Goal: Information Seeking & Learning: Learn about a topic

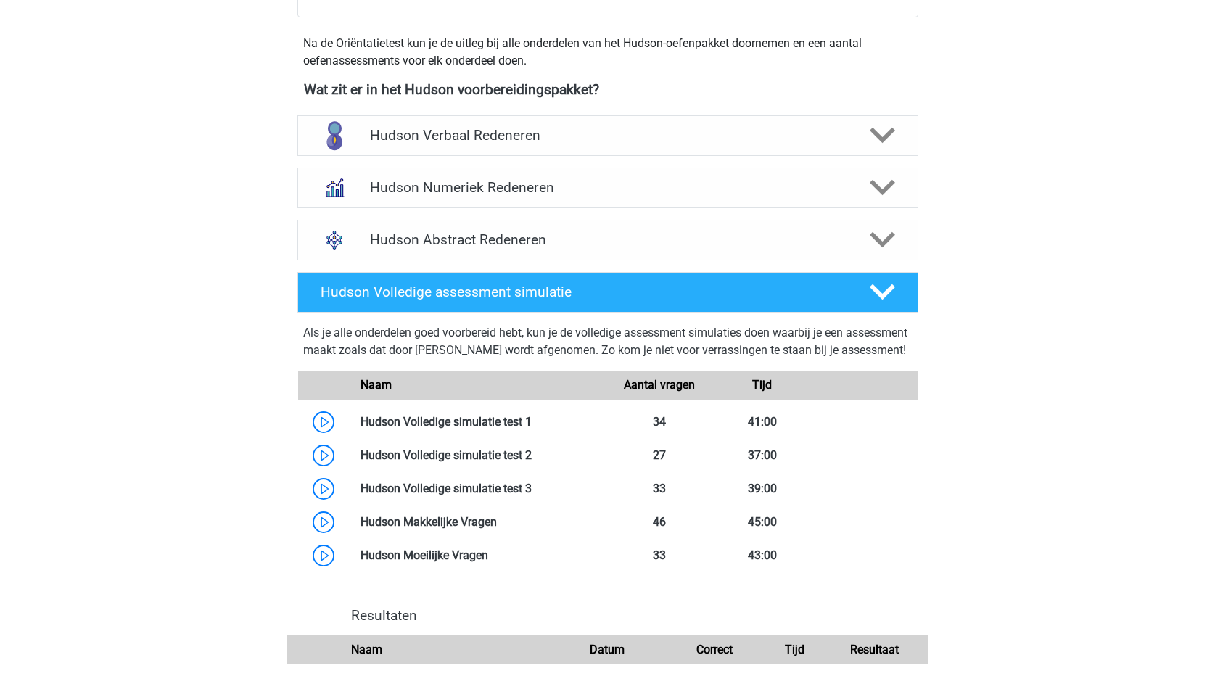
scroll to position [435, 0]
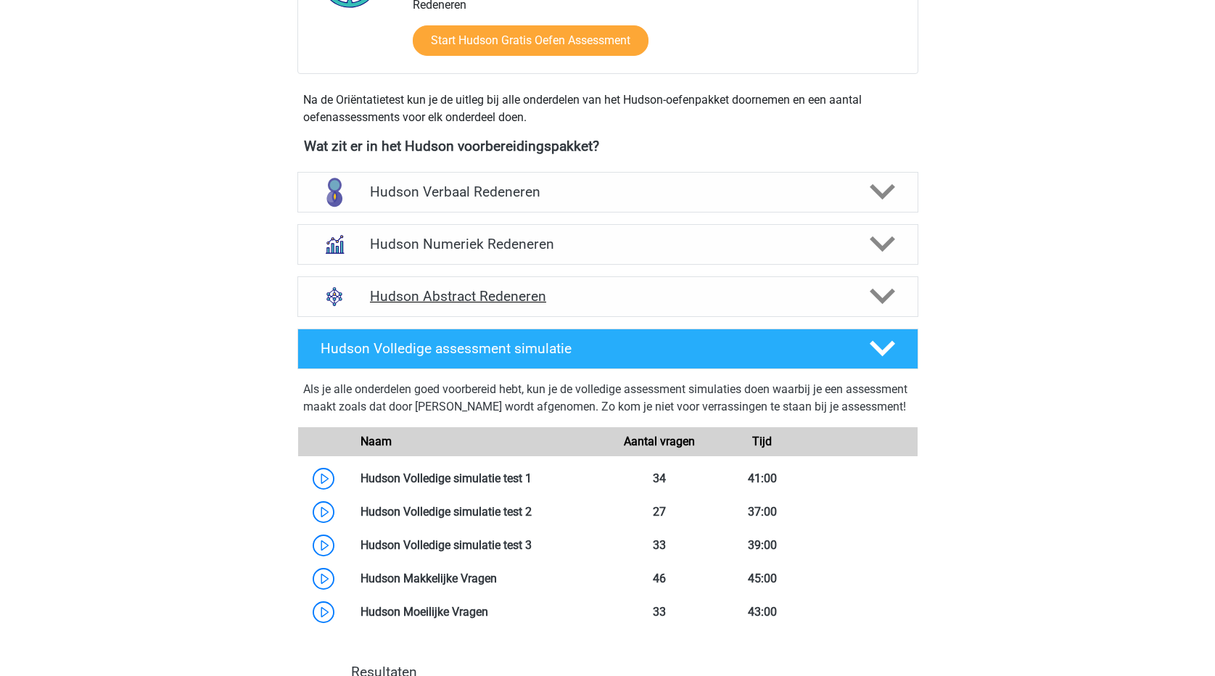
click at [458, 300] on h4 "Hudson Abstract Redeneren" at bounding box center [607, 296] width 475 height 17
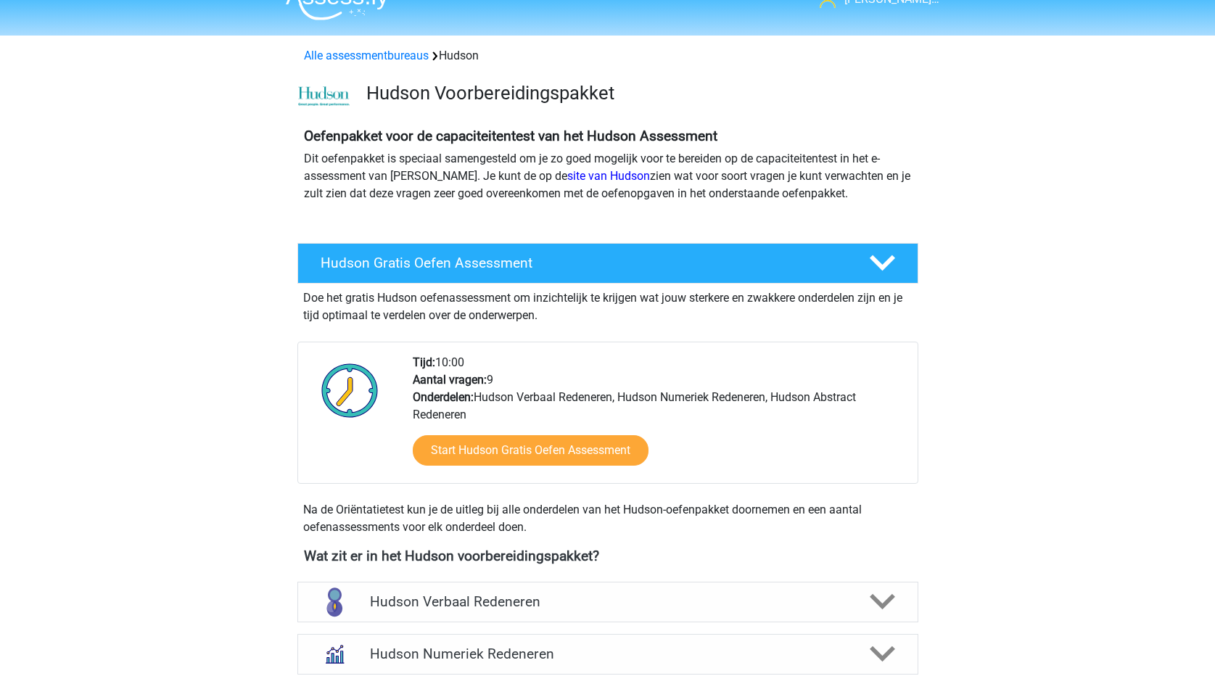
scroll to position [0, 0]
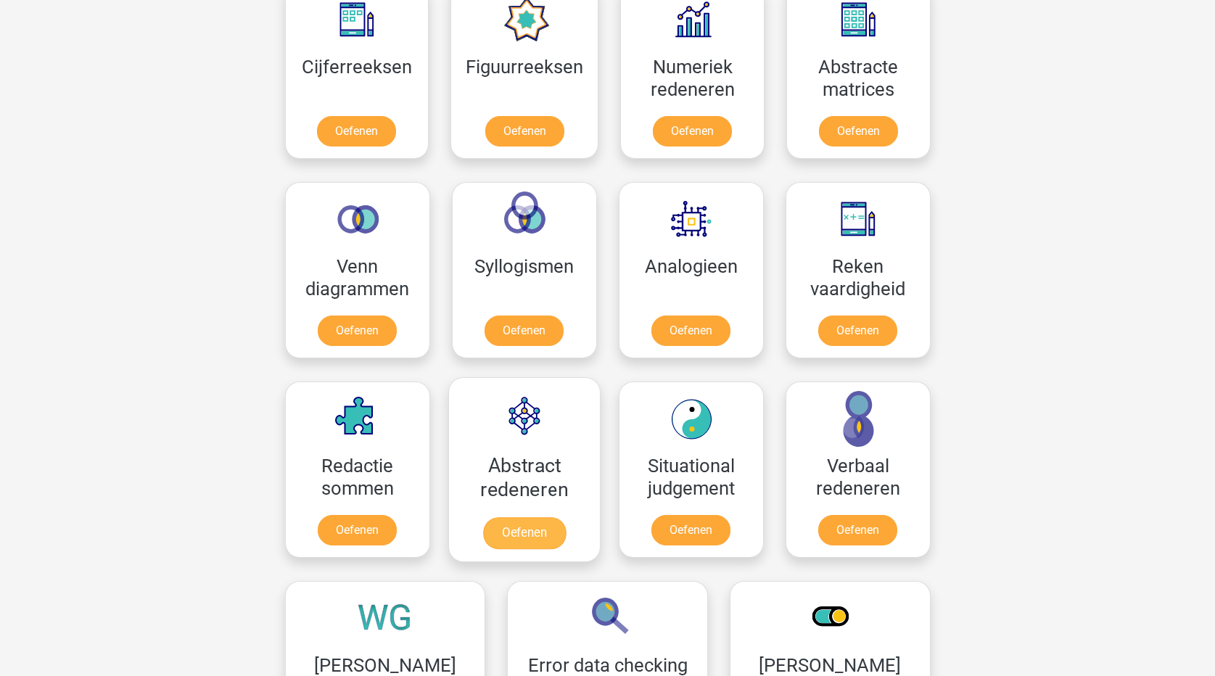
scroll to position [726, 0]
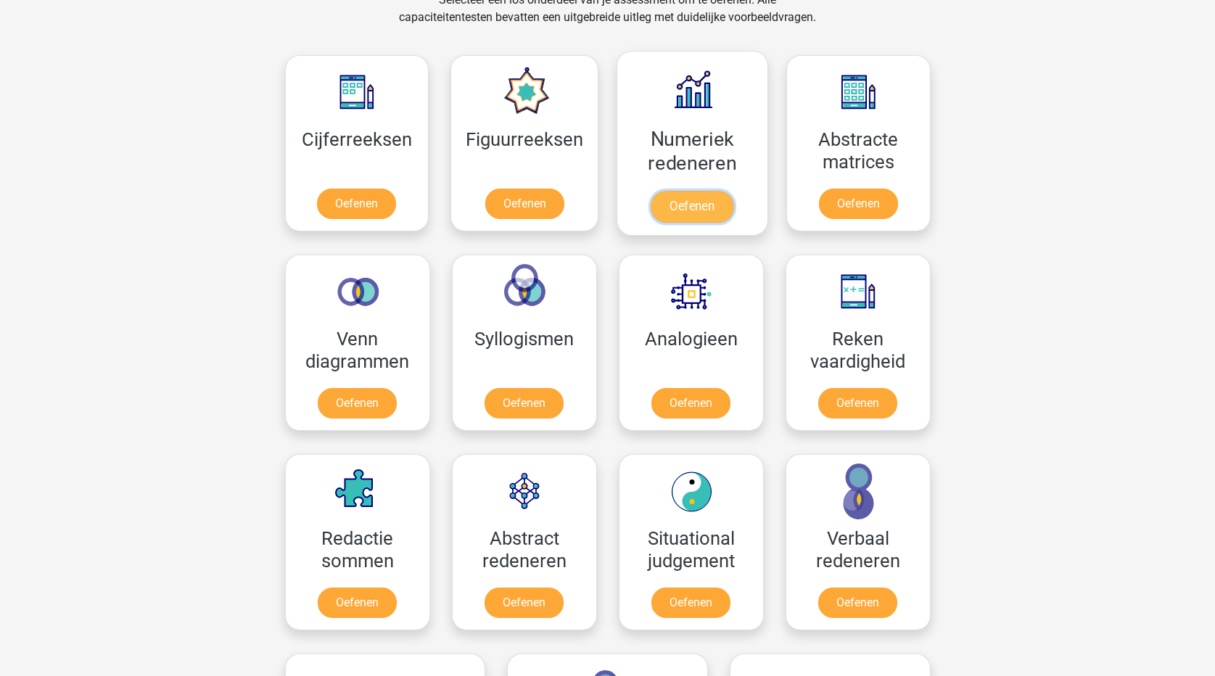
click at [707, 201] on link "Oefenen" at bounding box center [692, 207] width 83 height 32
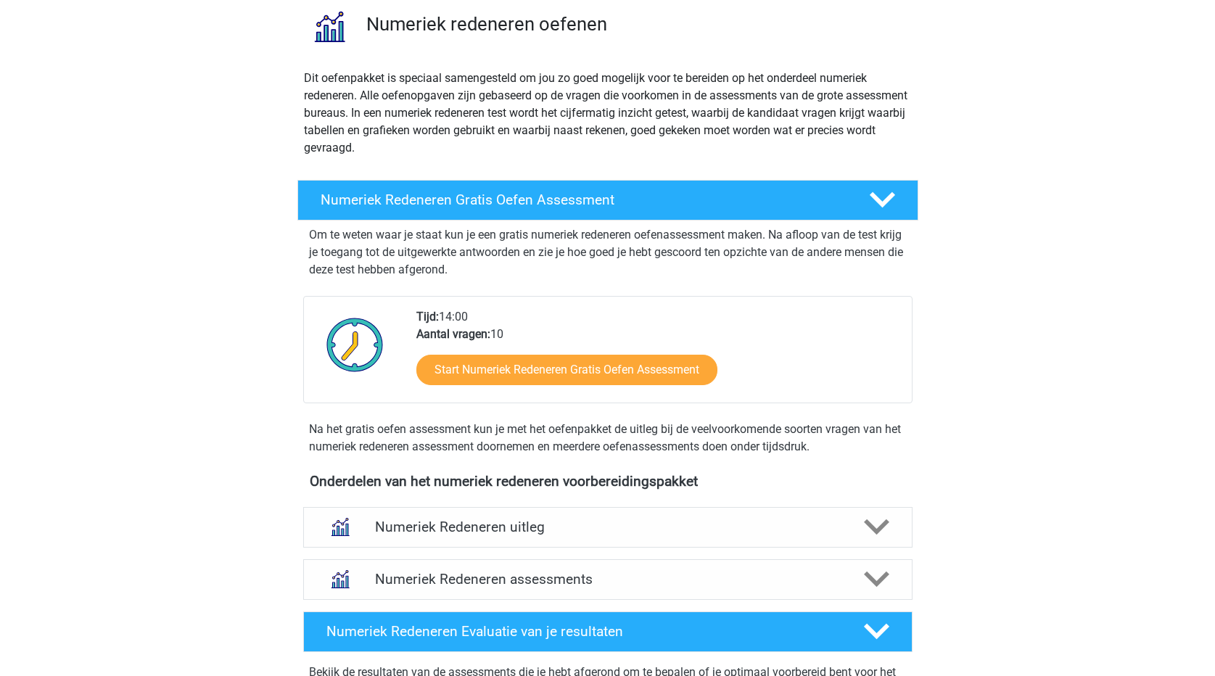
scroll to position [145, 0]
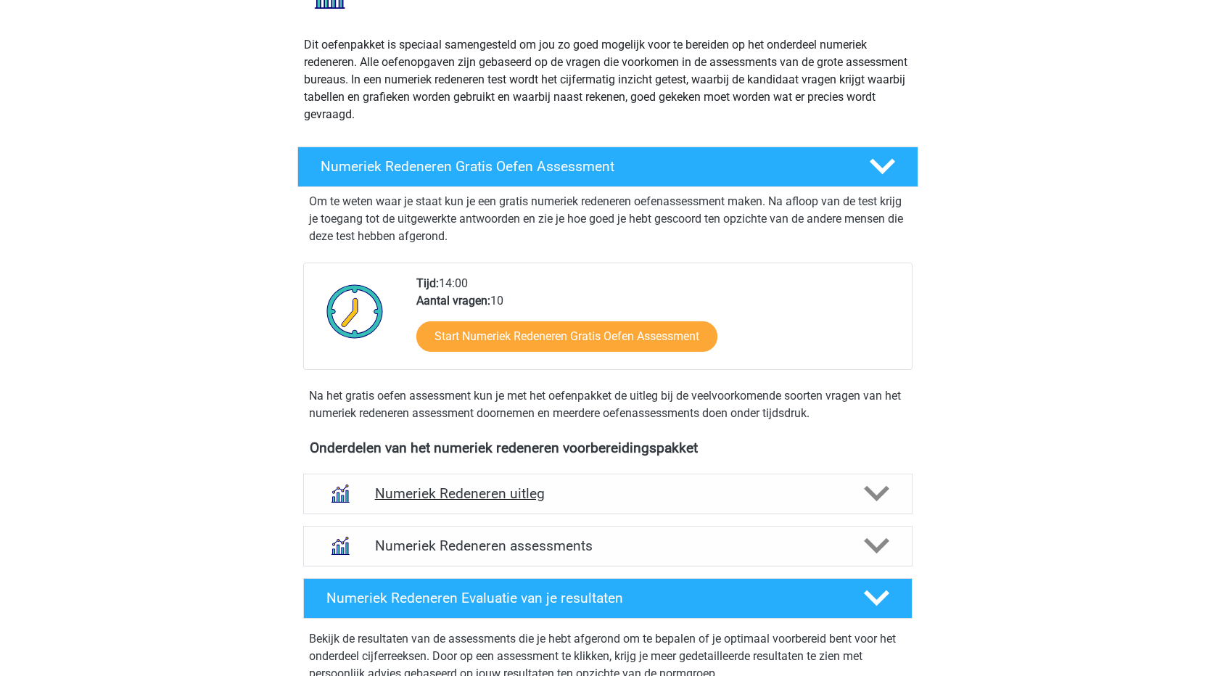
click at [866, 492] on icon at bounding box center [876, 493] width 25 height 25
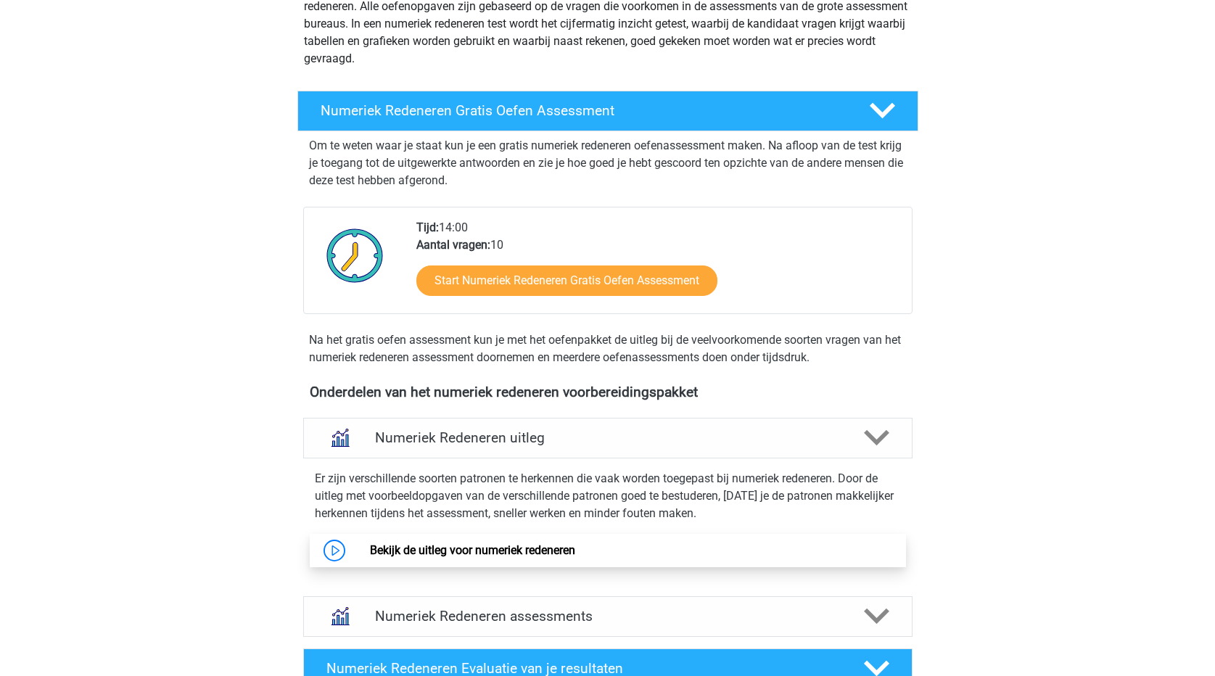
scroll to position [218, 0]
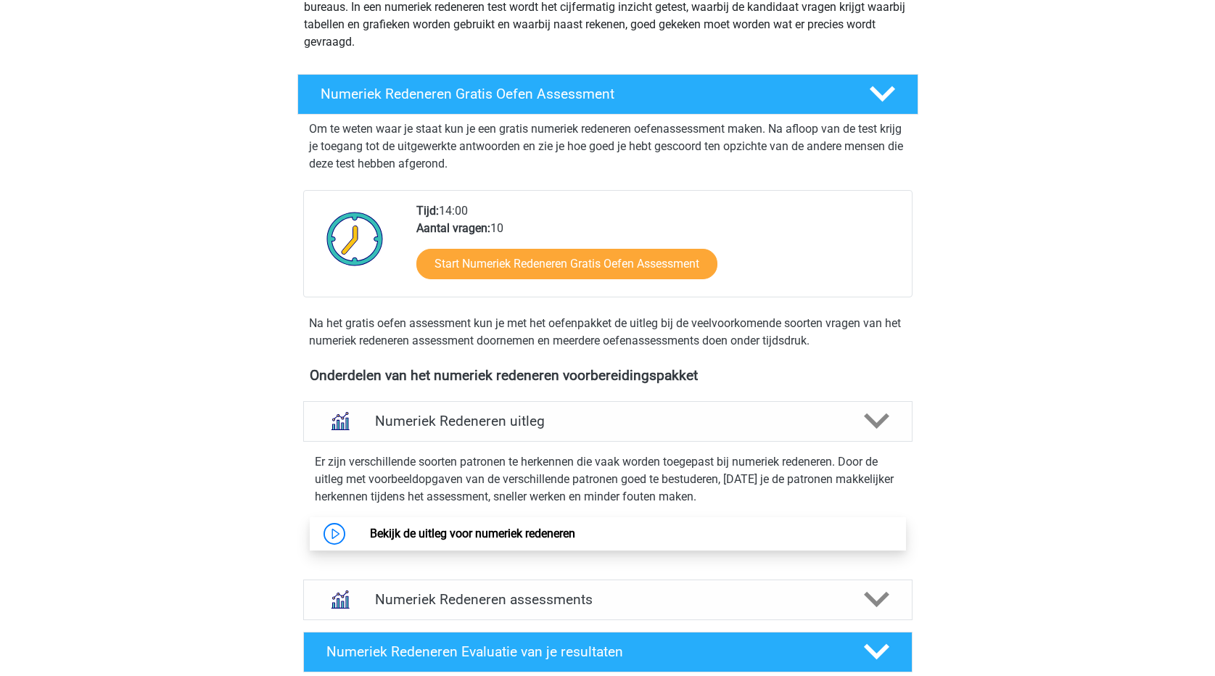
click at [370, 533] on link "Bekijk de uitleg voor numeriek redeneren" at bounding box center [472, 534] width 205 height 14
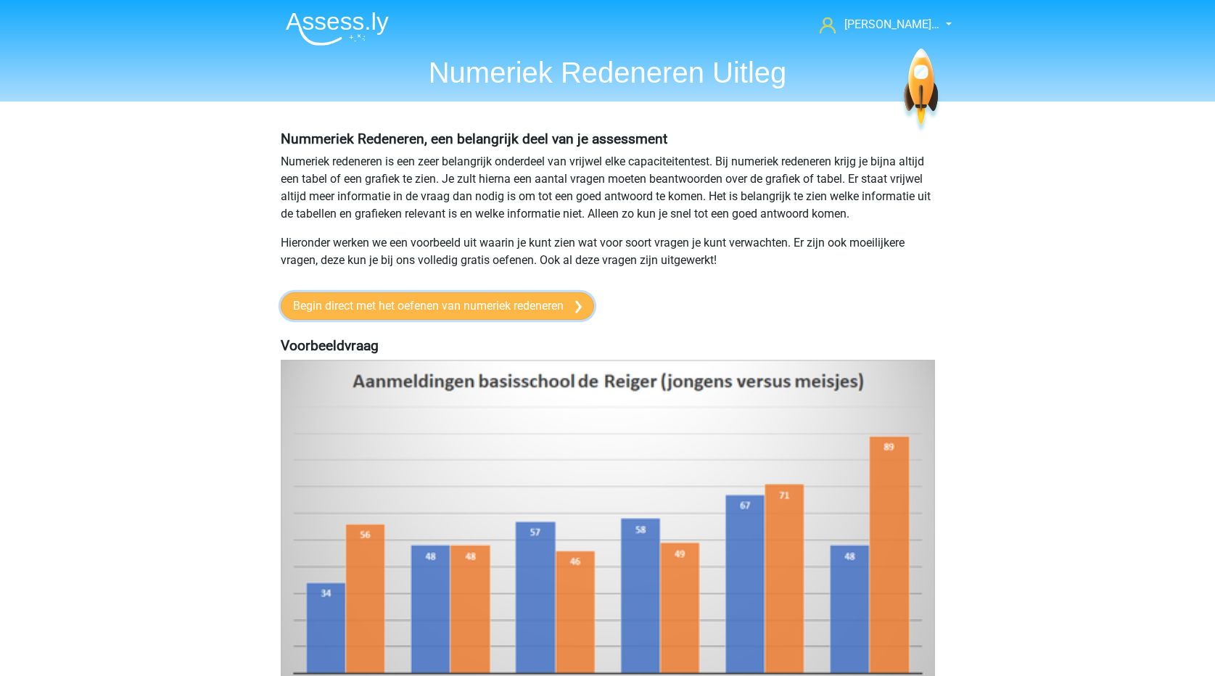
click at [482, 309] on link "Begin direct met het oefenen van numeriek redeneren" at bounding box center [437, 306] width 313 height 28
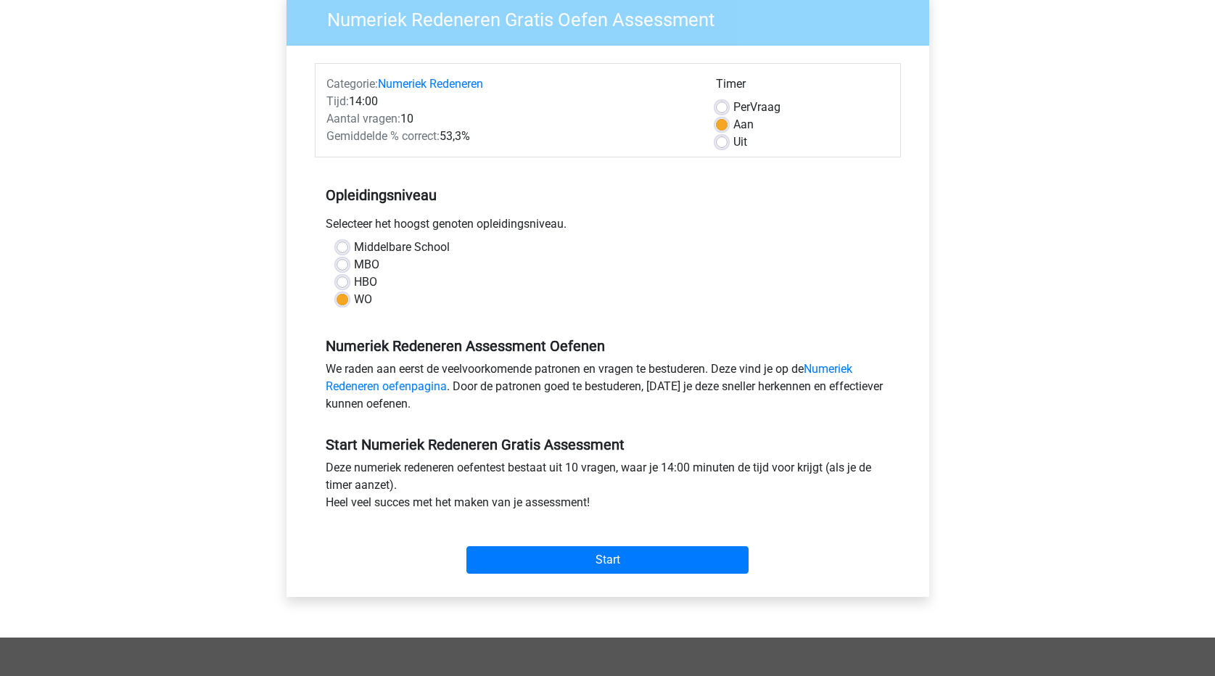
scroll to position [145, 0]
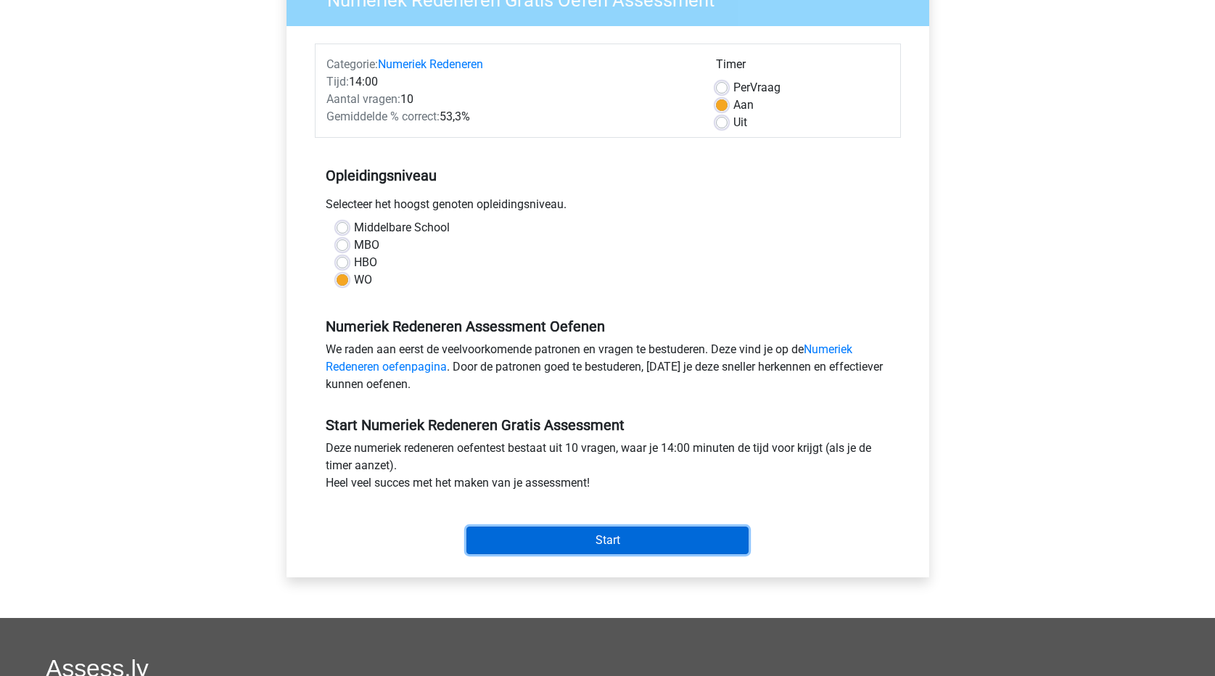
click at [604, 541] on input "Start" at bounding box center [607, 541] width 282 height 28
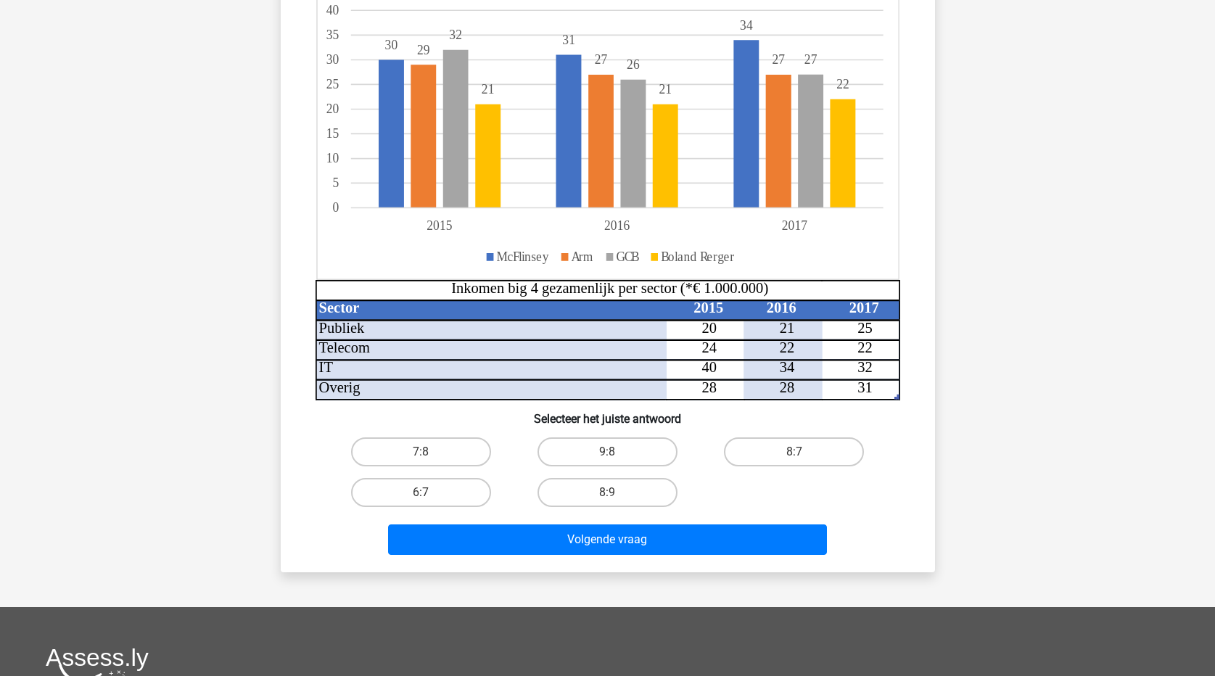
scroll to position [218, 0]
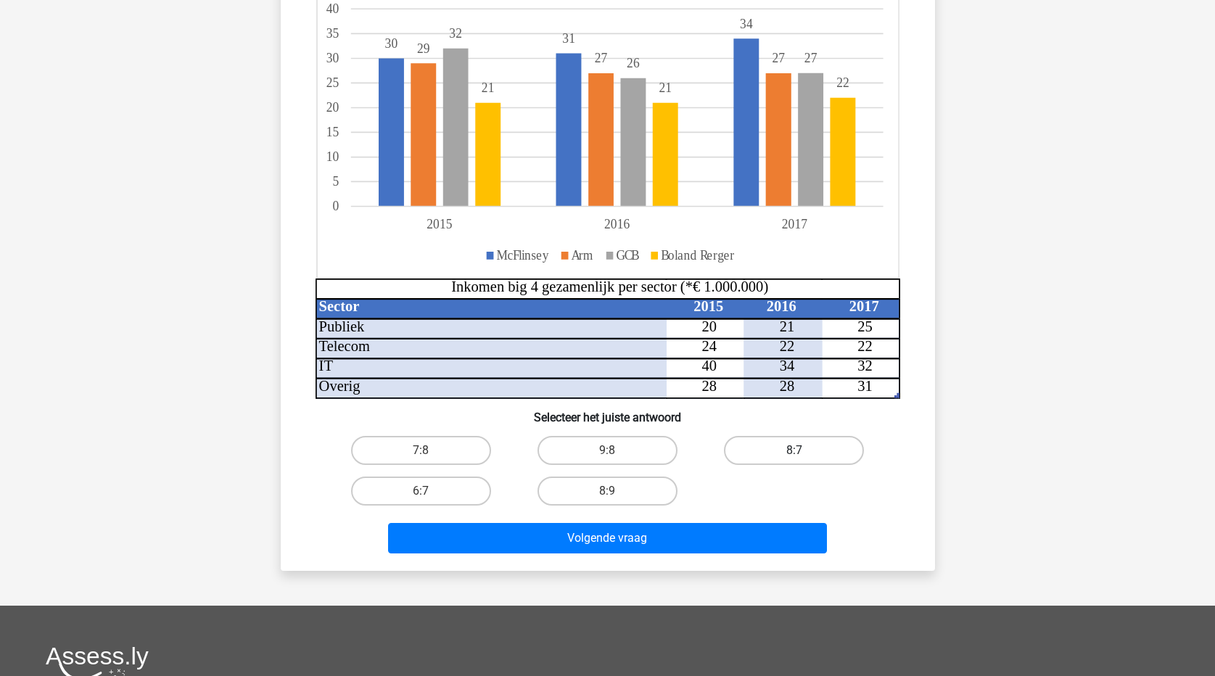
click at [827, 457] on label "8:7" at bounding box center [794, 450] width 140 height 29
click at [804, 457] on input "8:7" at bounding box center [798, 455] width 9 height 9
radio input "true"
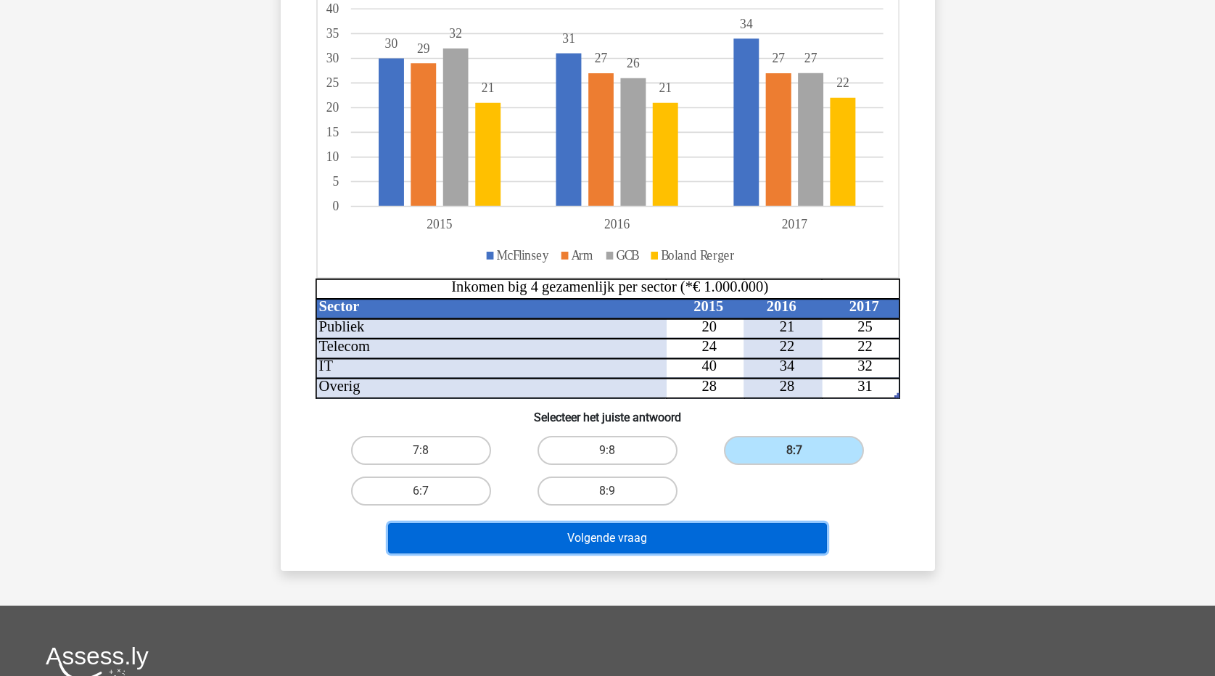
click at [762, 534] on button "Volgende vraag" at bounding box center [607, 538] width 439 height 30
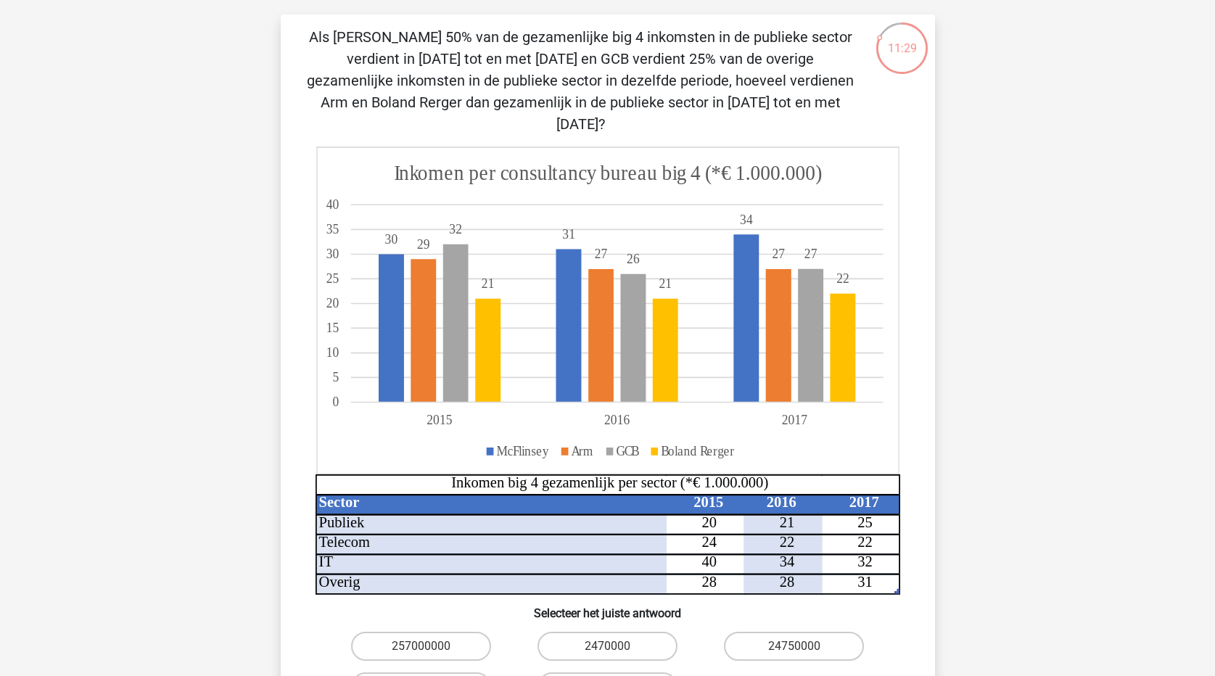
scroll to position [73, 0]
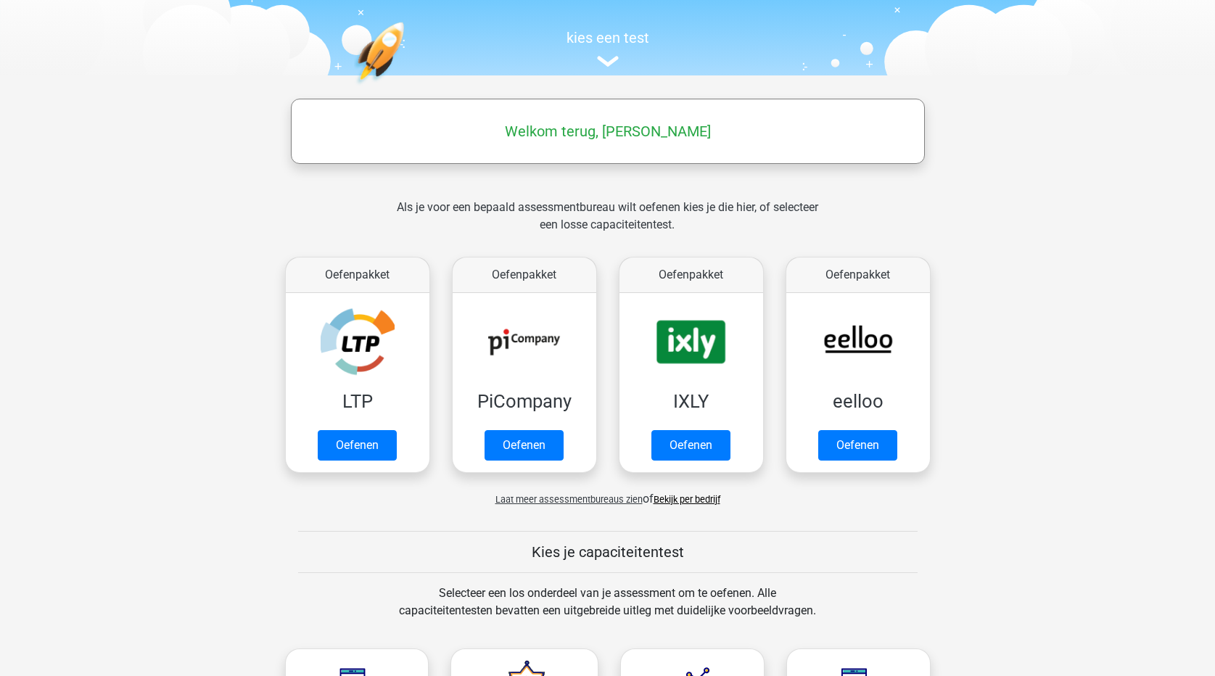
scroll to position [145, 0]
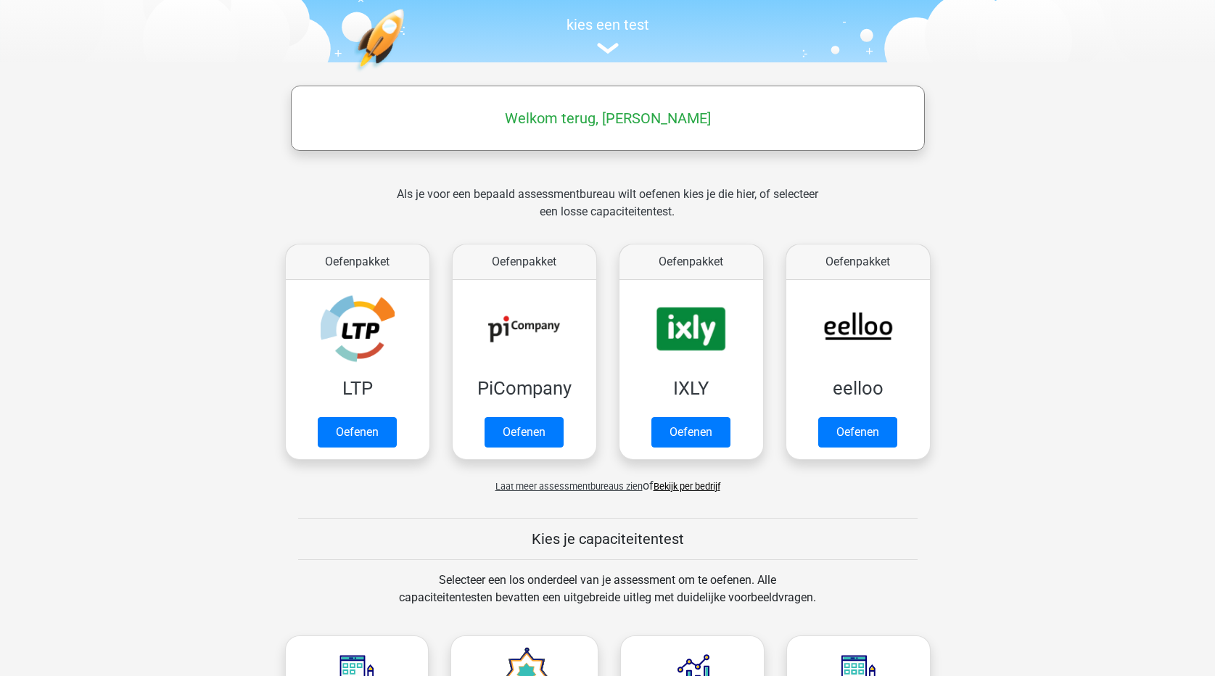
click at [584, 483] on span "Laat meer assessmentbureaus zien" at bounding box center [569, 486] width 147 height 11
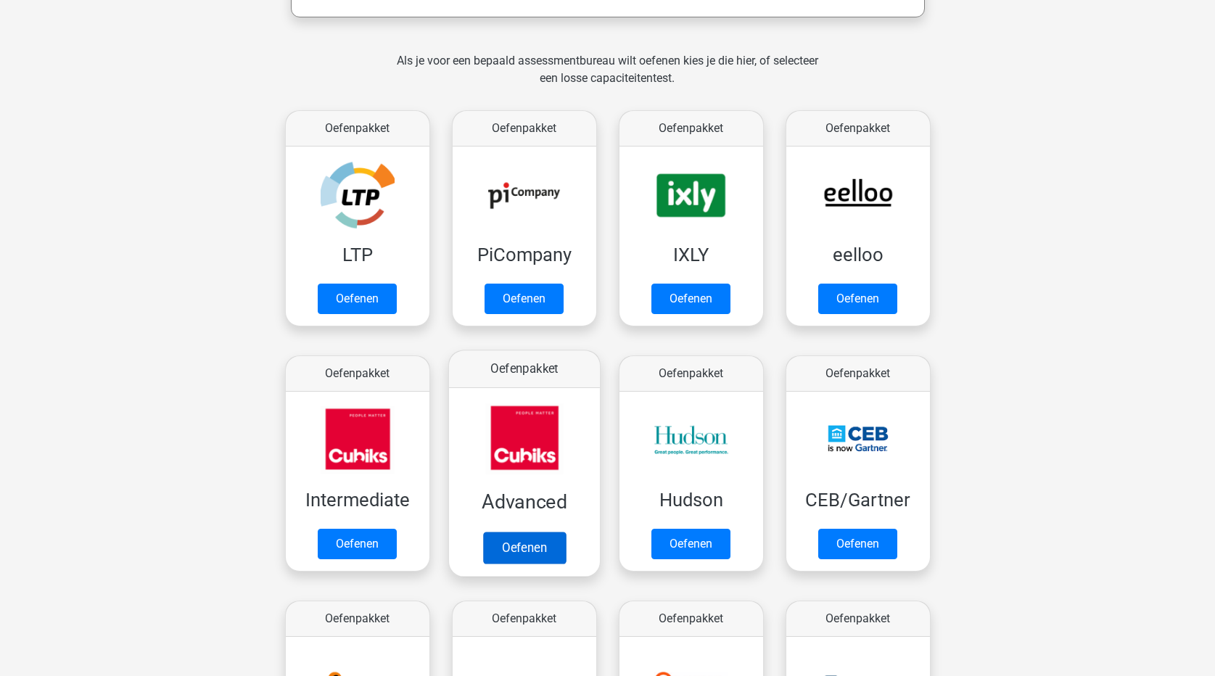
scroll to position [290, 0]
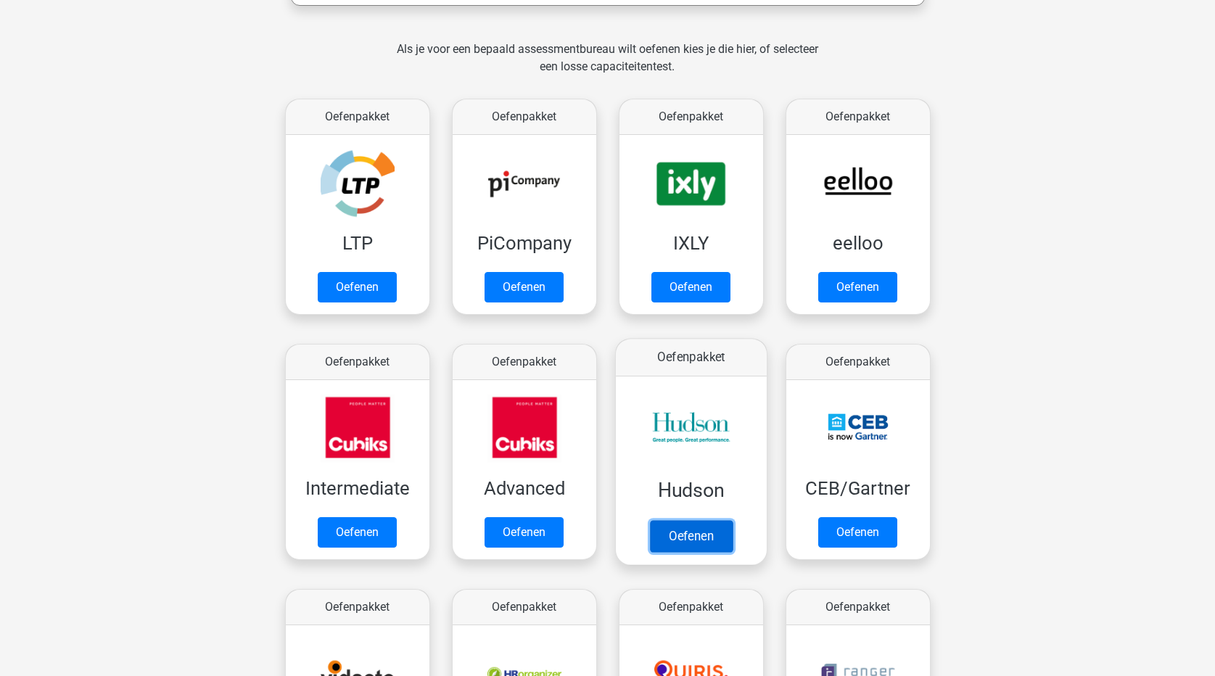
click at [701, 534] on link "Oefenen" at bounding box center [690, 536] width 83 height 32
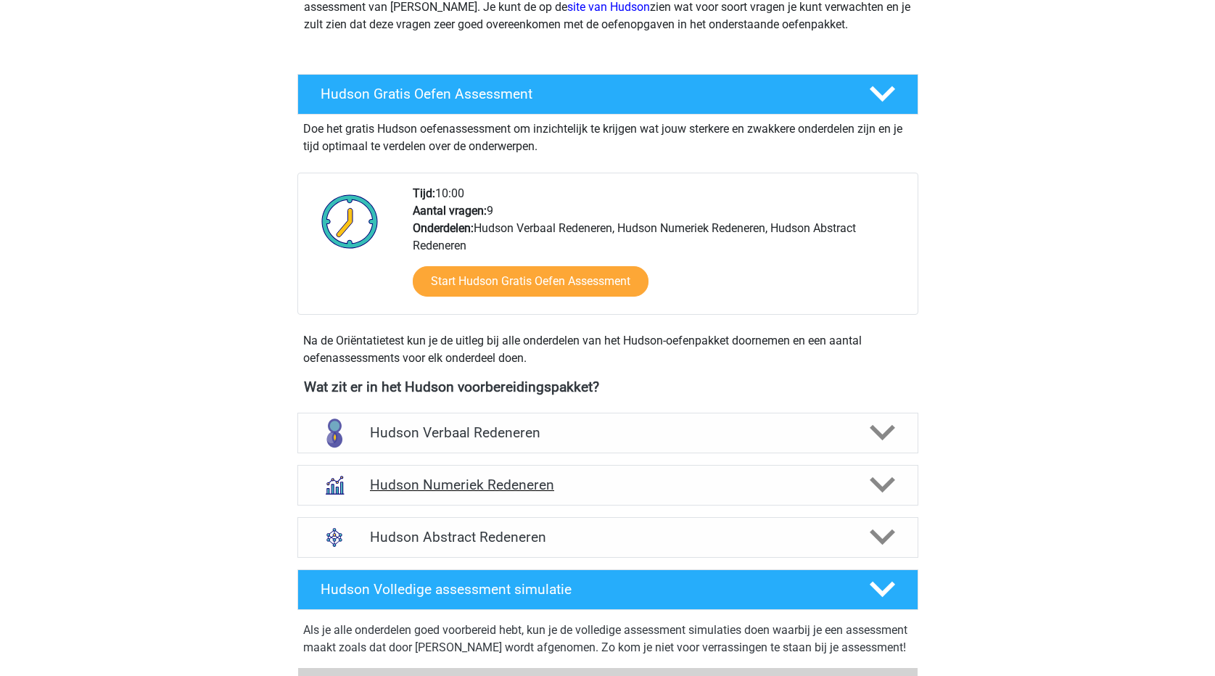
scroll to position [218, 0]
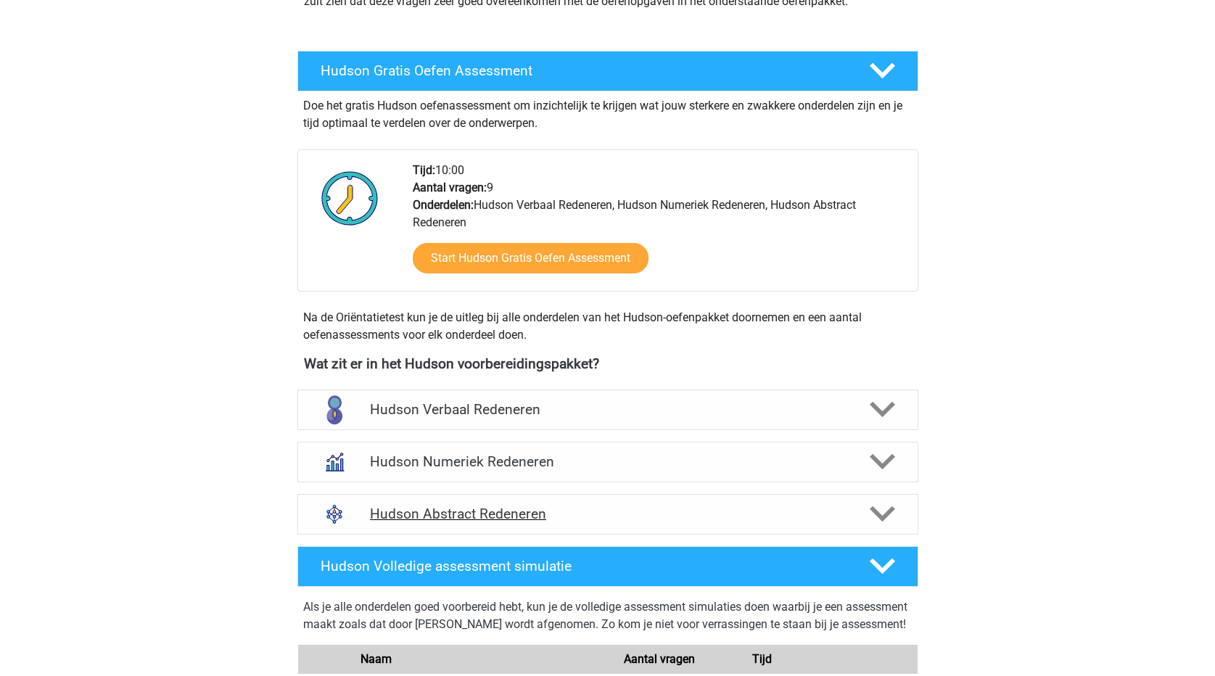
click at [469, 513] on h4 "Hudson Abstract Redeneren" at bounding box center [607, 514] width 475 height 17
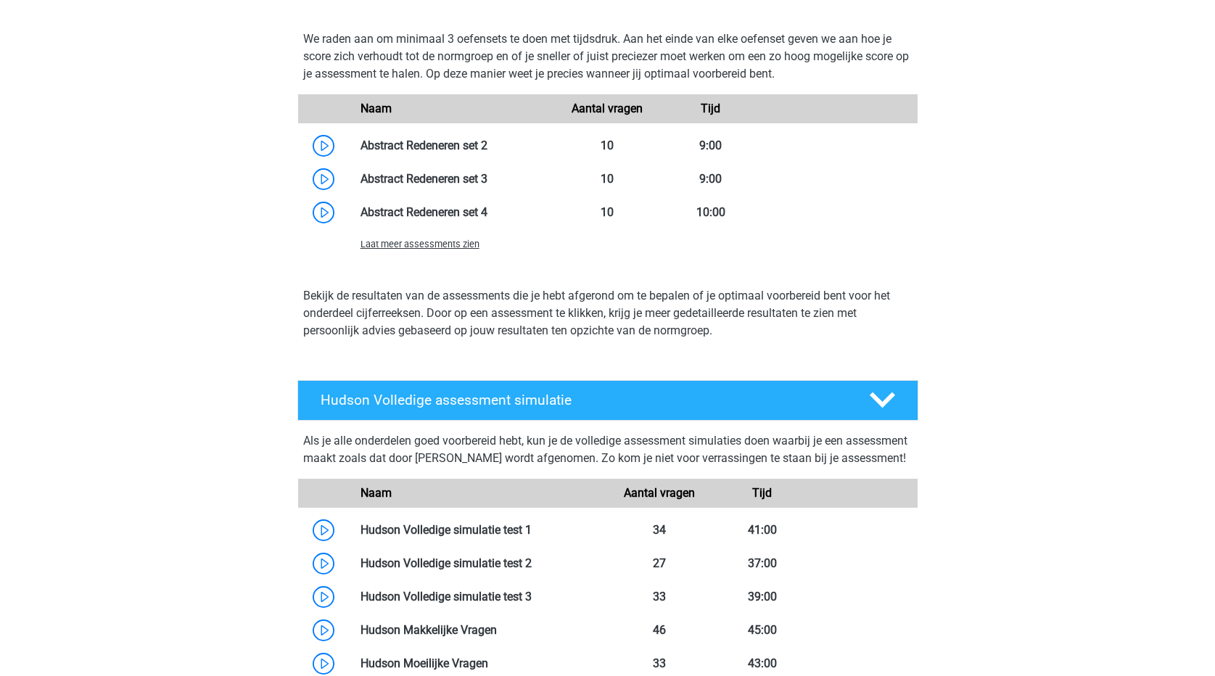
scroll to position [943, 0]
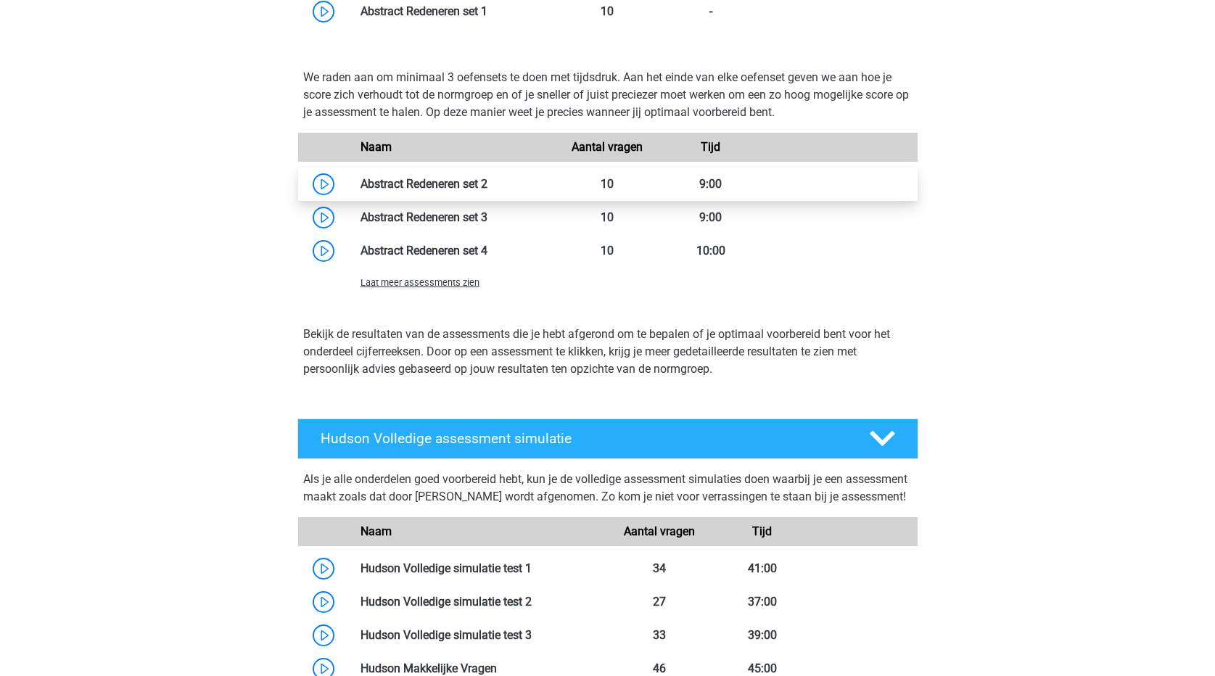
click at [488, 187] on link at bounding box center [488, 184] width 0 height 14
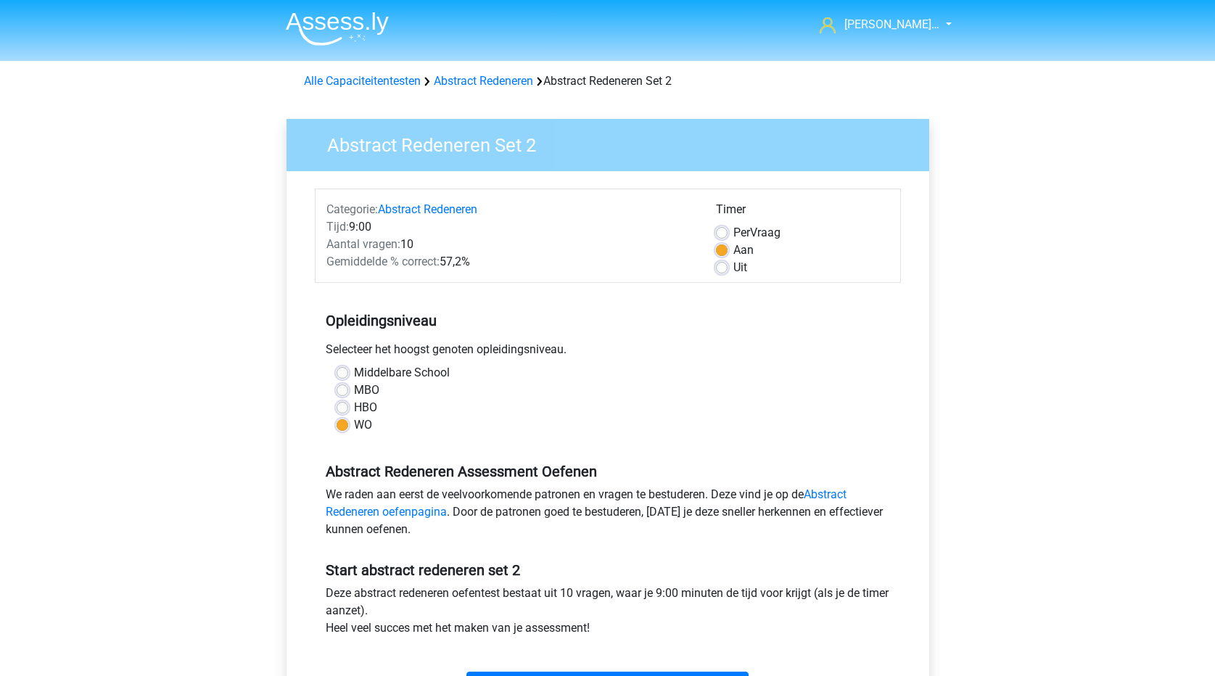
scroll to position [73, 0]
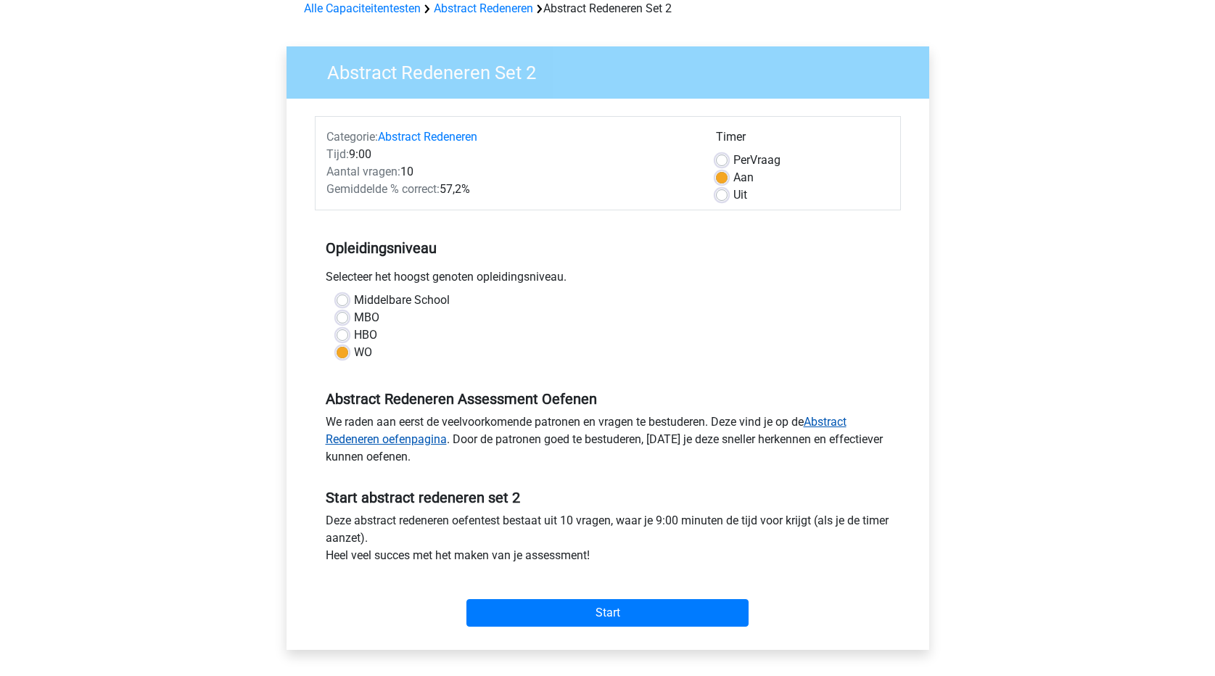
click at [422, 440] on link "Abstract Redeneren oefenpagina" at bounding box center [586, 430] width 521 height 31
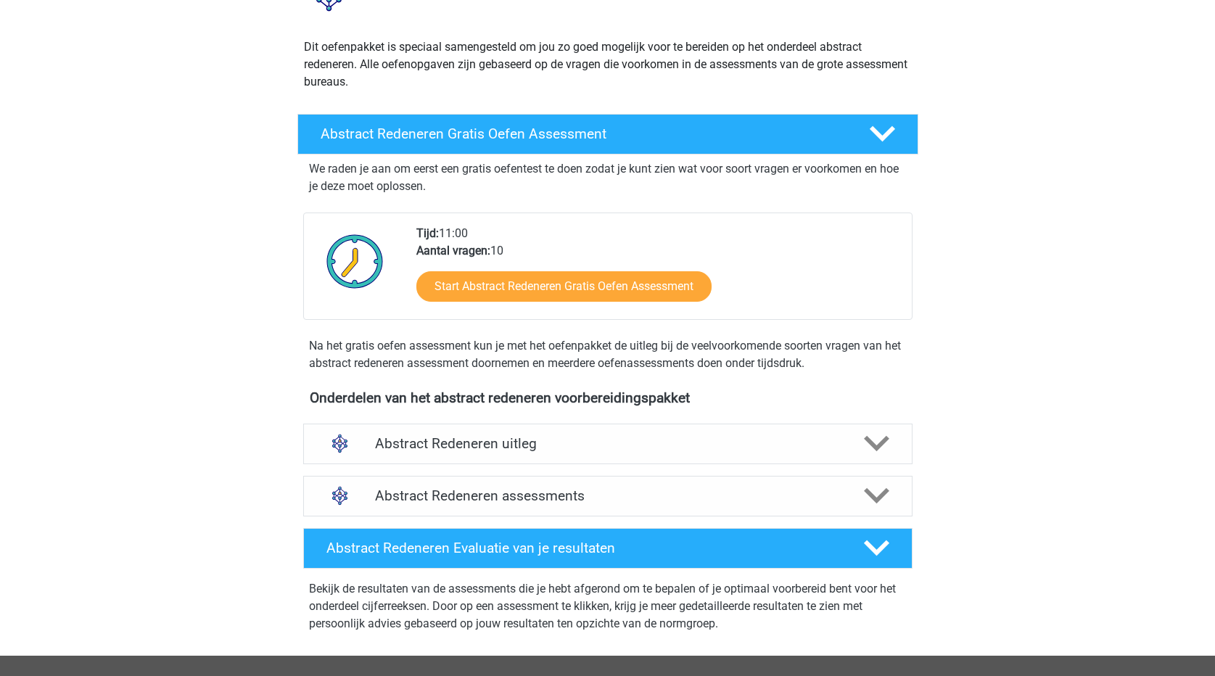
scroll to position [145, 0]
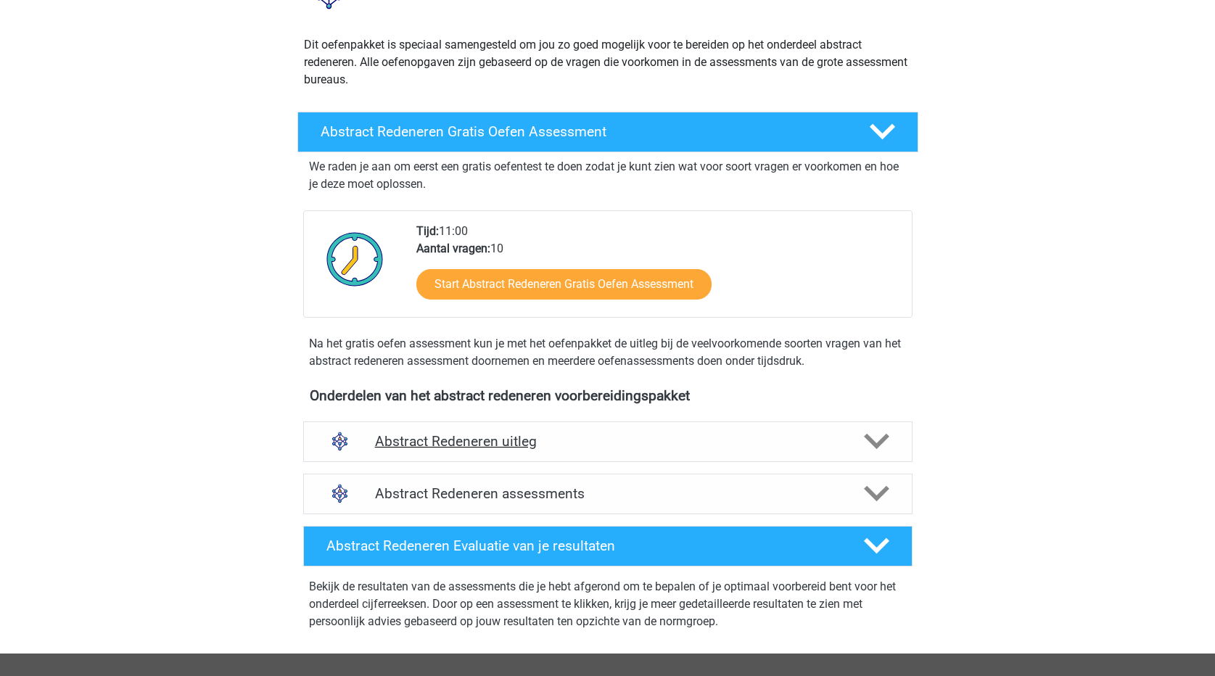
click at [879, 436] on icon at bounding box center [876, 441] width 25 height 25
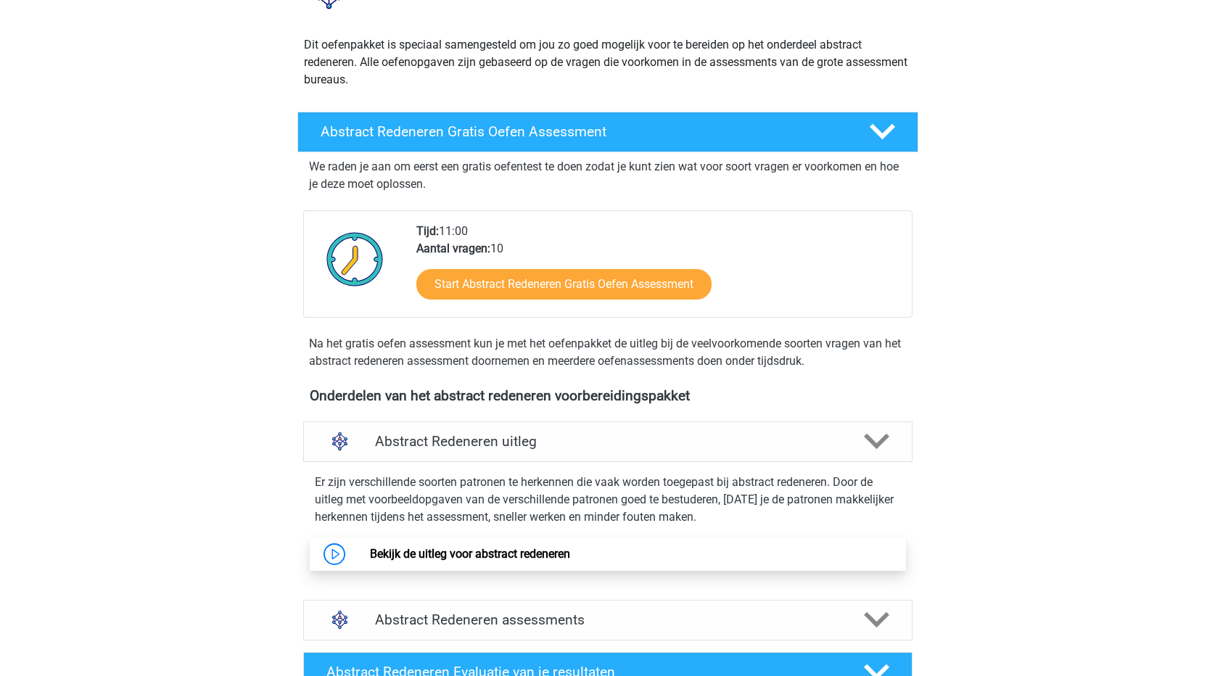
click at [533, 549] on link "Bekijk de uitleg voor abstract redeneren" at bounding box center [470, 554] width 200 height 14
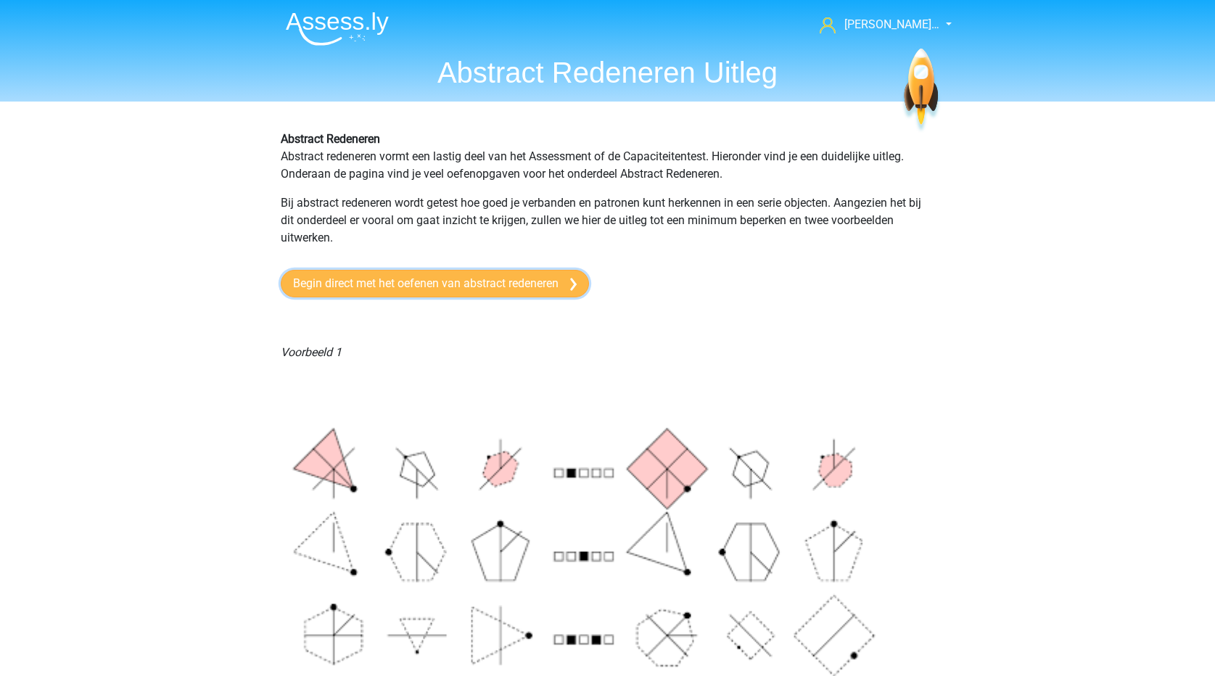
click at [513, 282] on link "Begin direct met het oefenen van abstract redeneren" at bounding box center [435, 284] width 308 height 28
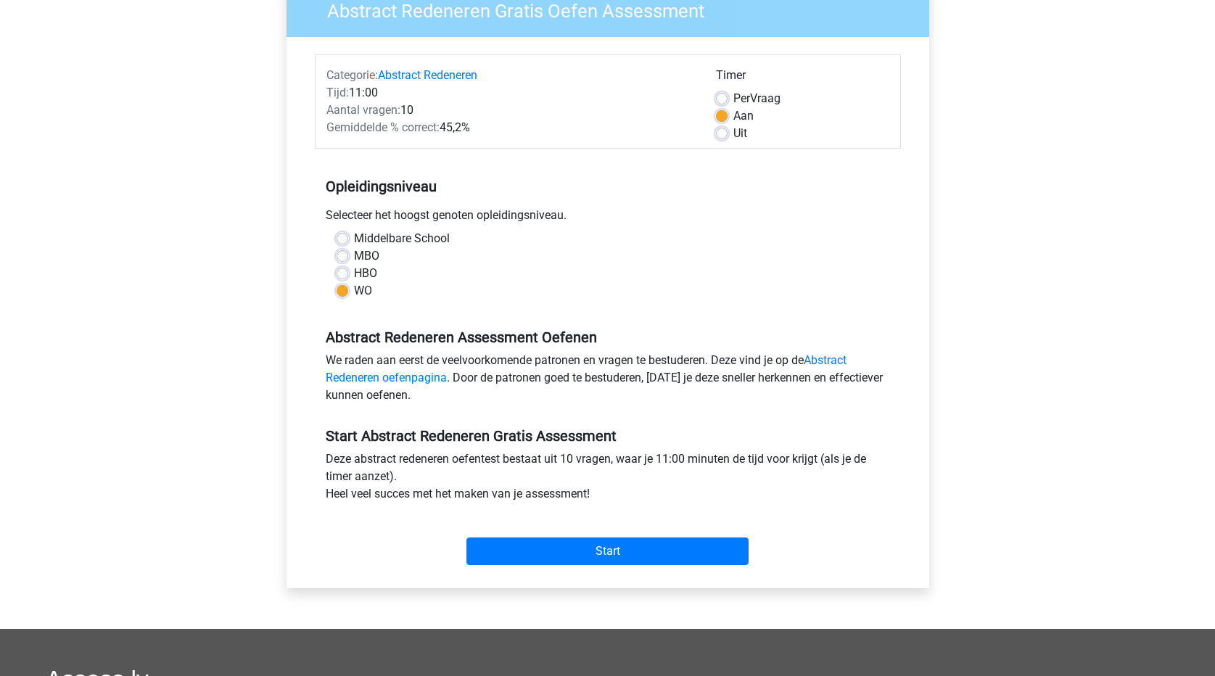
scroll to position [145, 0]
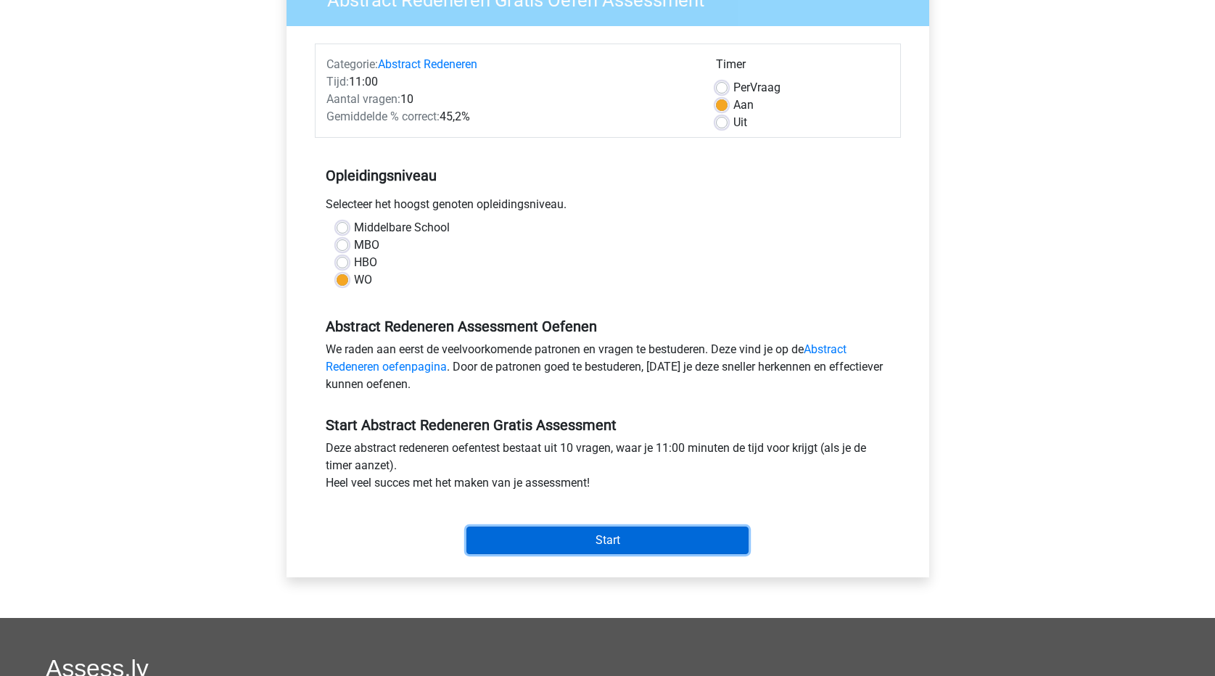
click at [610, 535] on input "Start" at bounding box center [607, 541] width 282 height 28
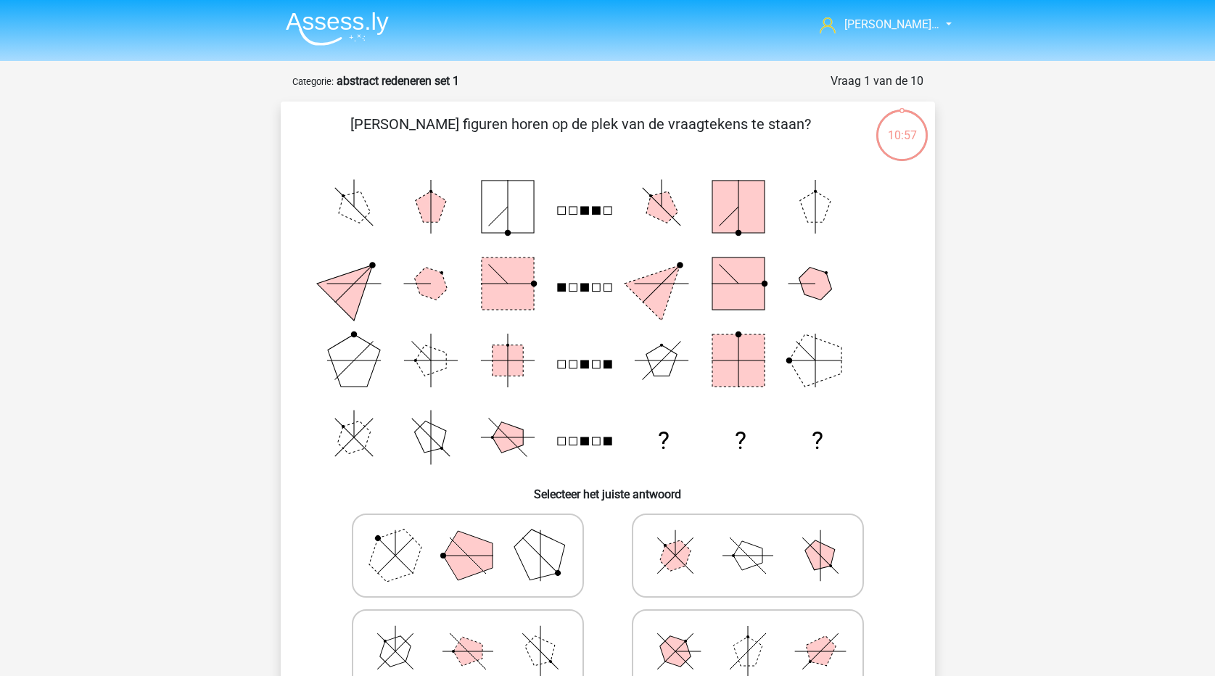
scroll to position [73, 0]
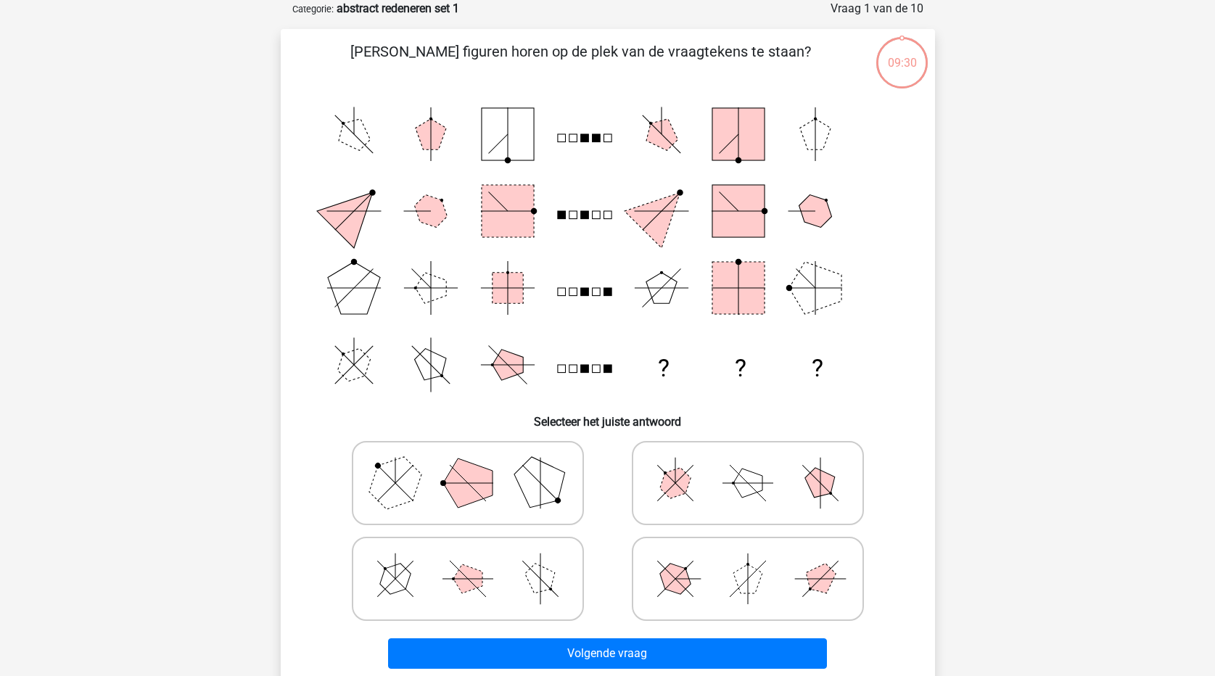
click at [398, 494] on polygon at bounding box center [395, 483] width 70 height 70
click at [468, 465] on input "radio" at bounding box center [472, 460] width 9 height 9
radio input "true"
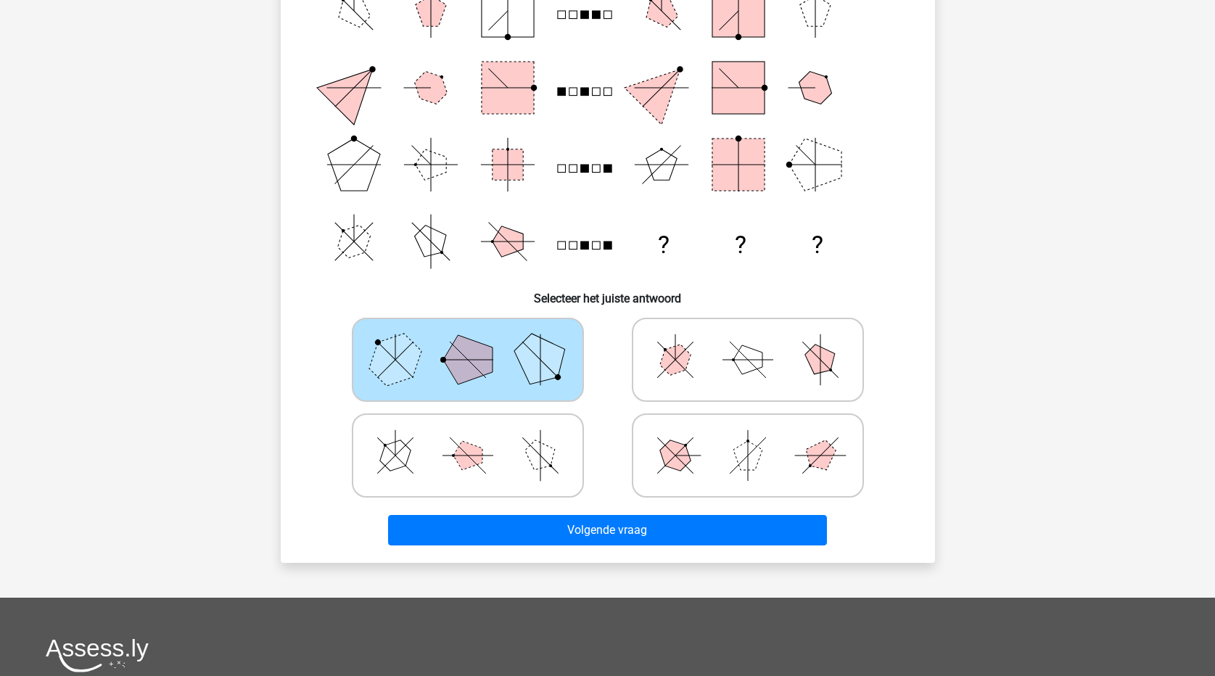
scroll to position [218, 0]
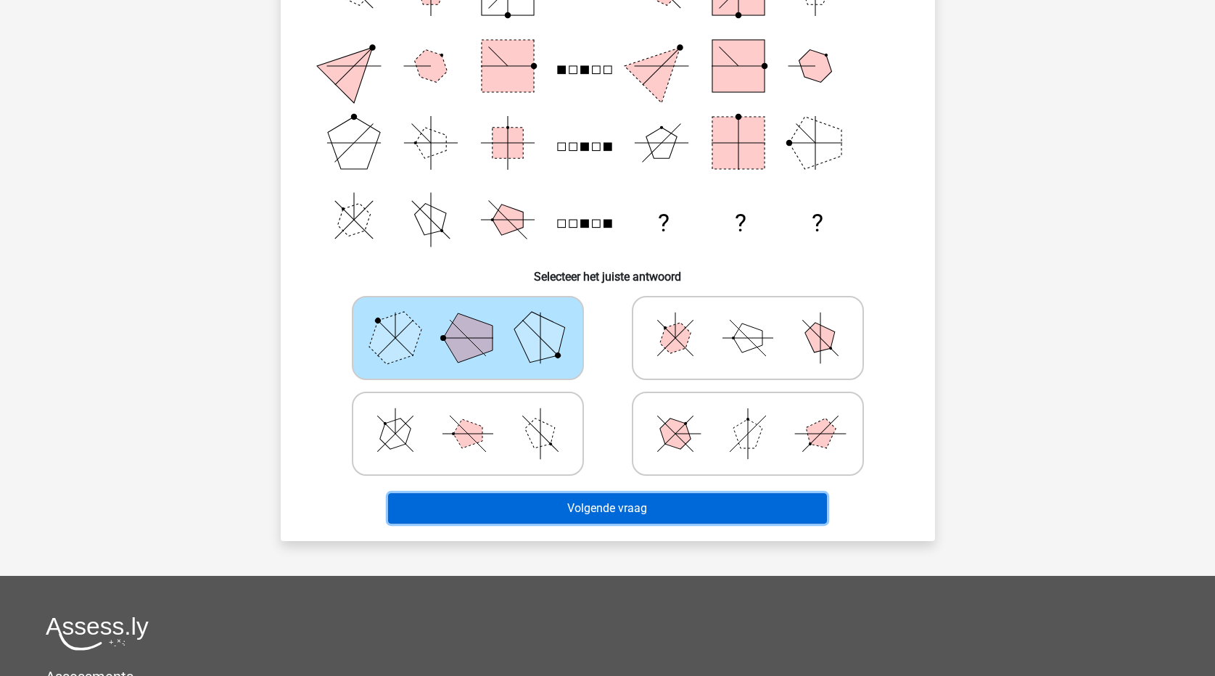
click at [575, 519] on button "Volgende vraag" at bounding box center [607, 508] width 439 height 30
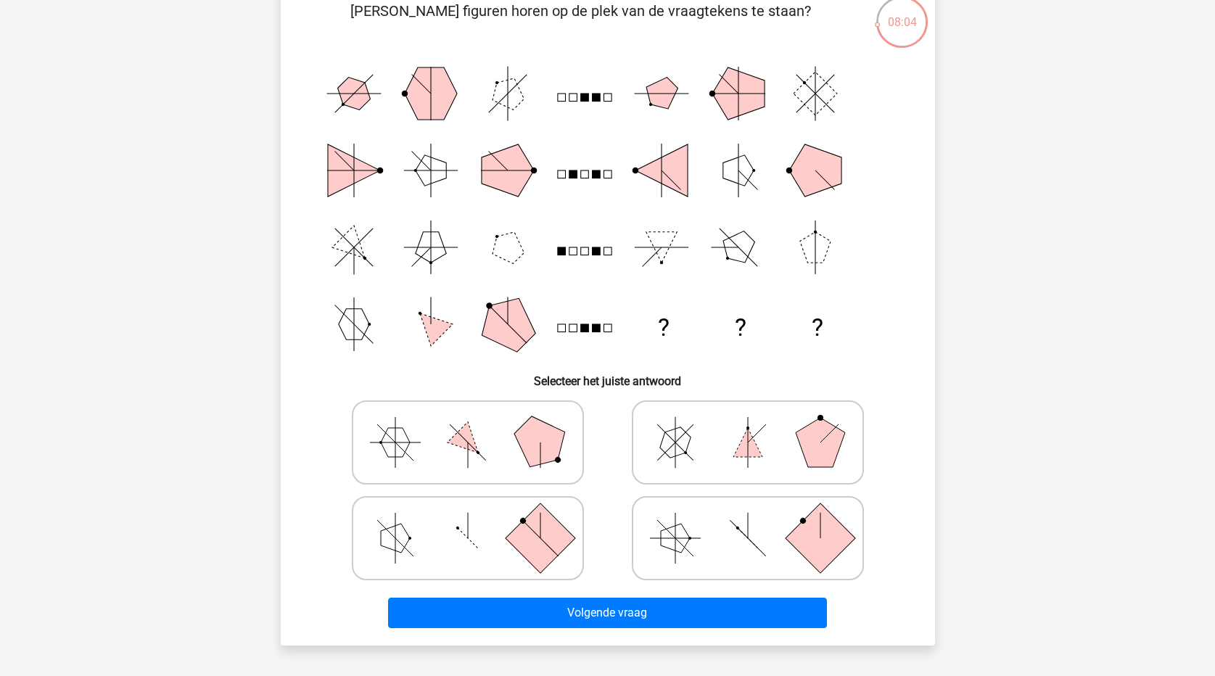
scroll to position [145, 0]
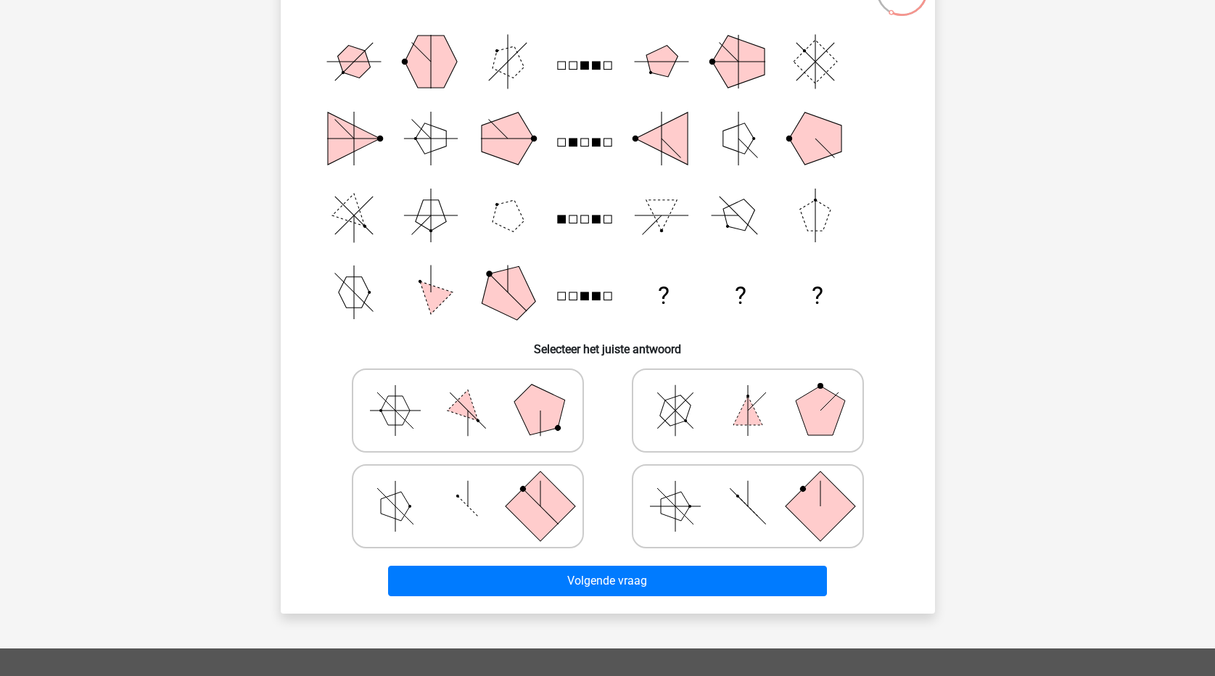
click at [500, 509] on icon at bounding box center [468, 506] width 218 height 73
click at [477, 488] on input "radio" at bounding box center [472, 483] width 9 height 9
radio input "true"
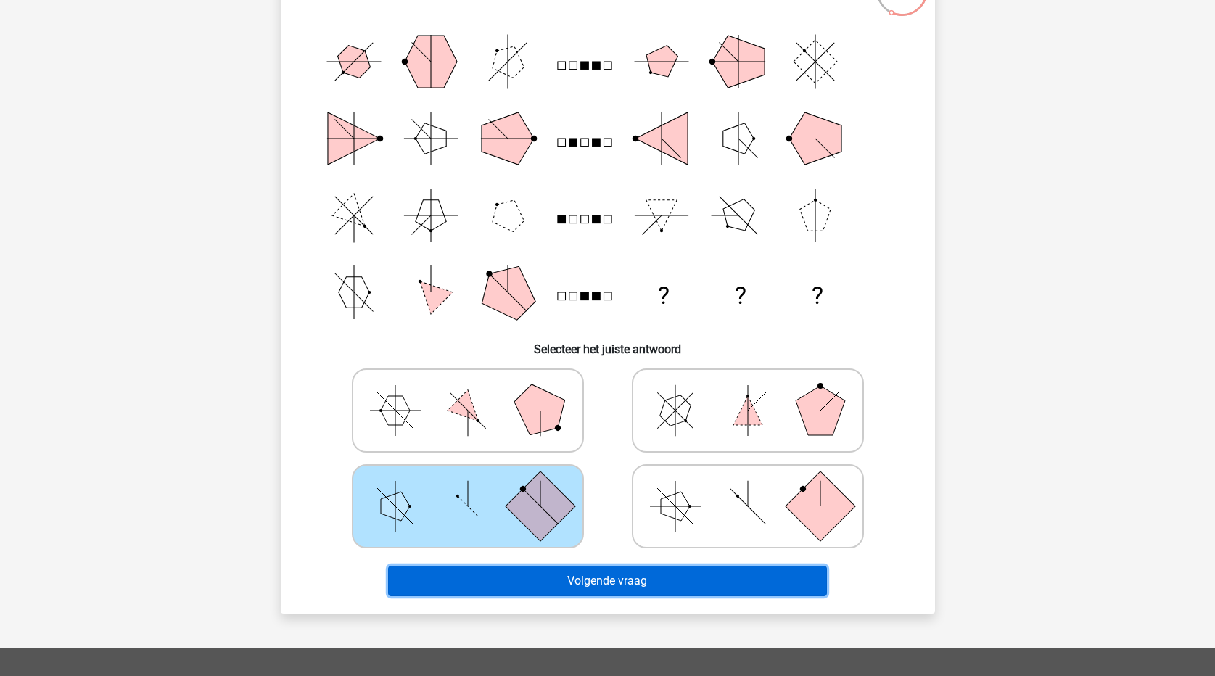
click at [614, 594] on button "Volgende vraag" at bounding box center [607, 581] width 439 height 30
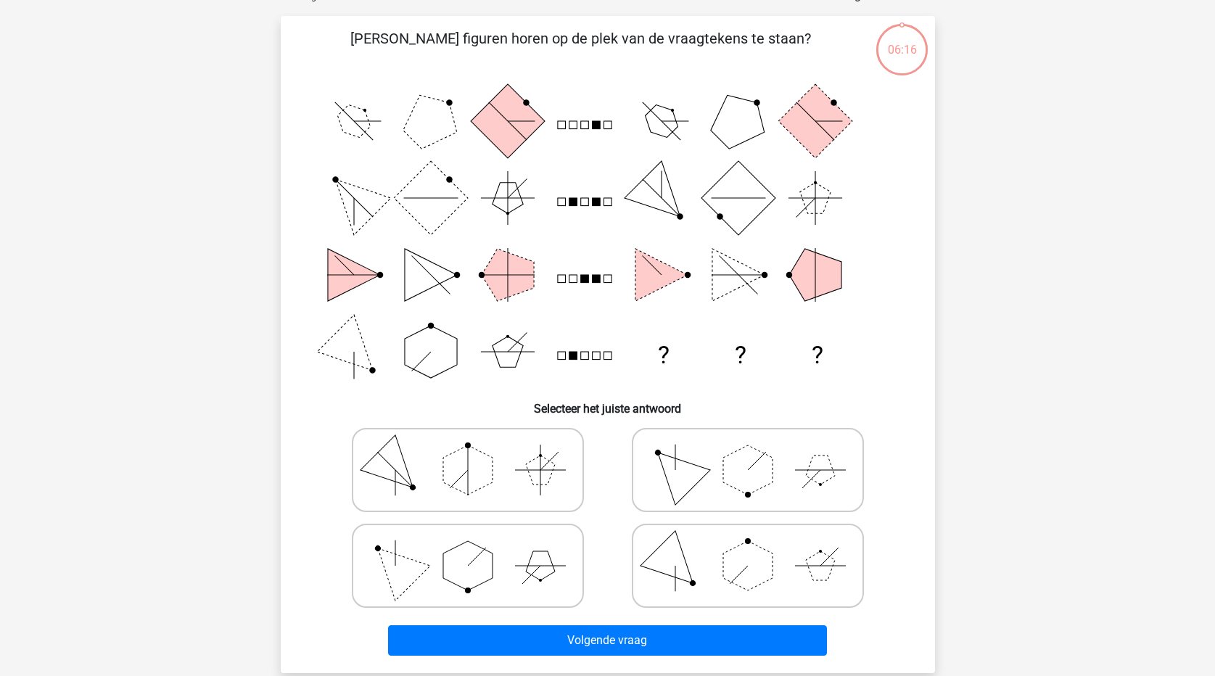
scroll to position [73, 0]
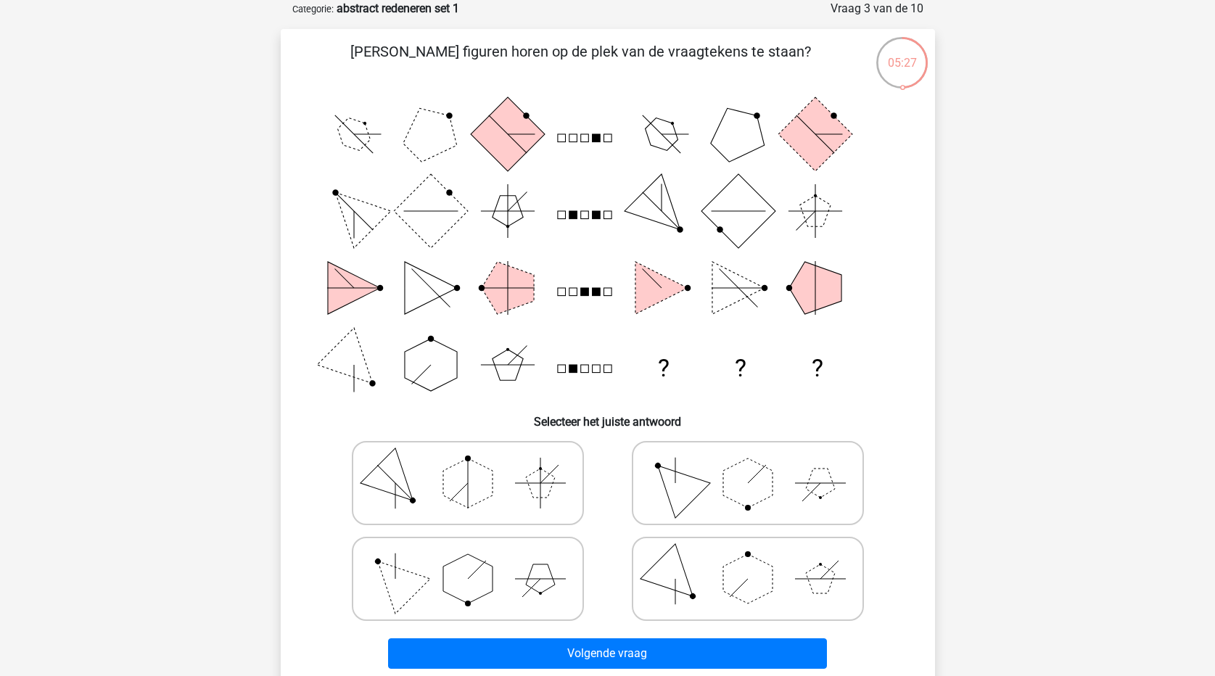
click at [441, 579] on icon at bounding box center [468, 579] width 218 height 73
click at [468, 561] on input "radio" at bounding box center [472, 555] width 9 height 9
radio input "true"
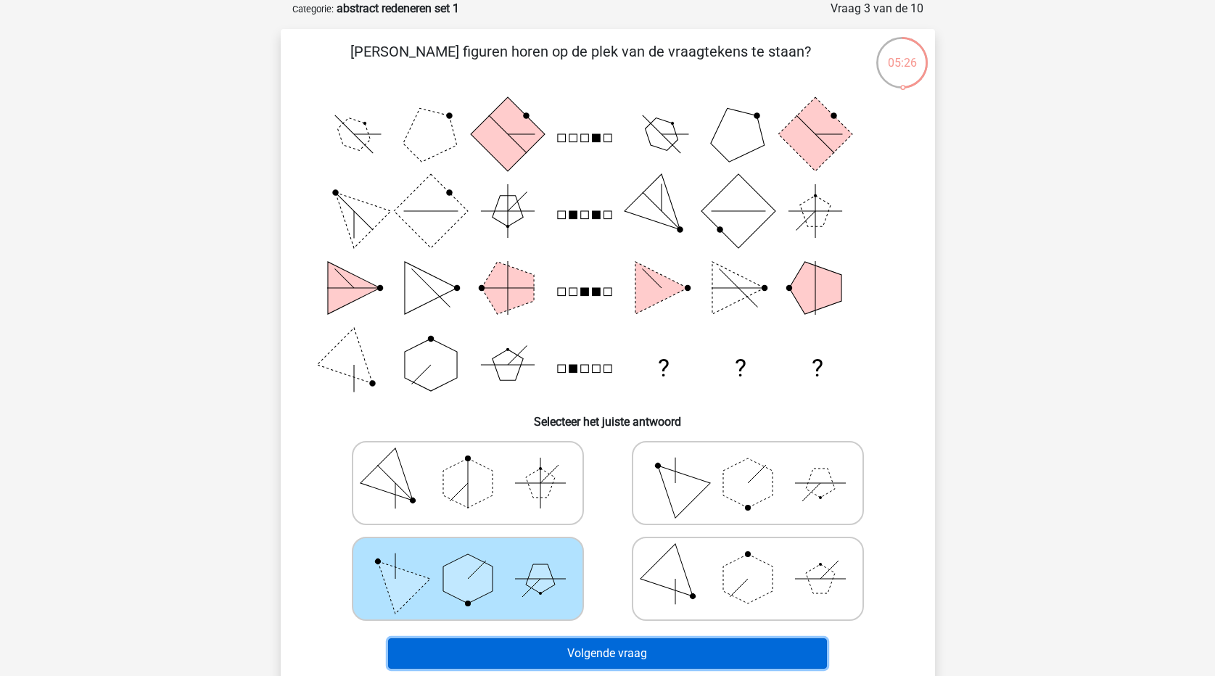
click at [585, 650] on button "Volgende vraag" at bounding box center [607, 653] width 439 height 30
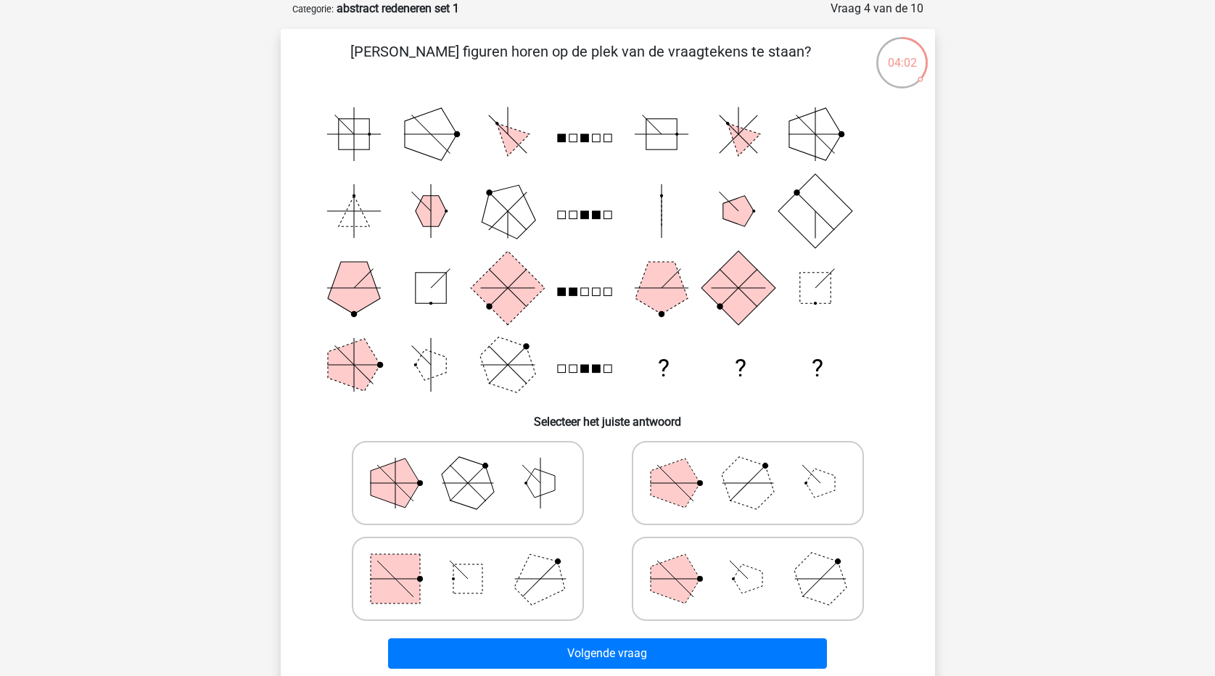
click at [463, 581] on rect at bounding box center [467, 578] width 29 height 29
click at [468, 561] on input "radio" at bounding box center [472, 555] width 9 height 9
radio input "true"
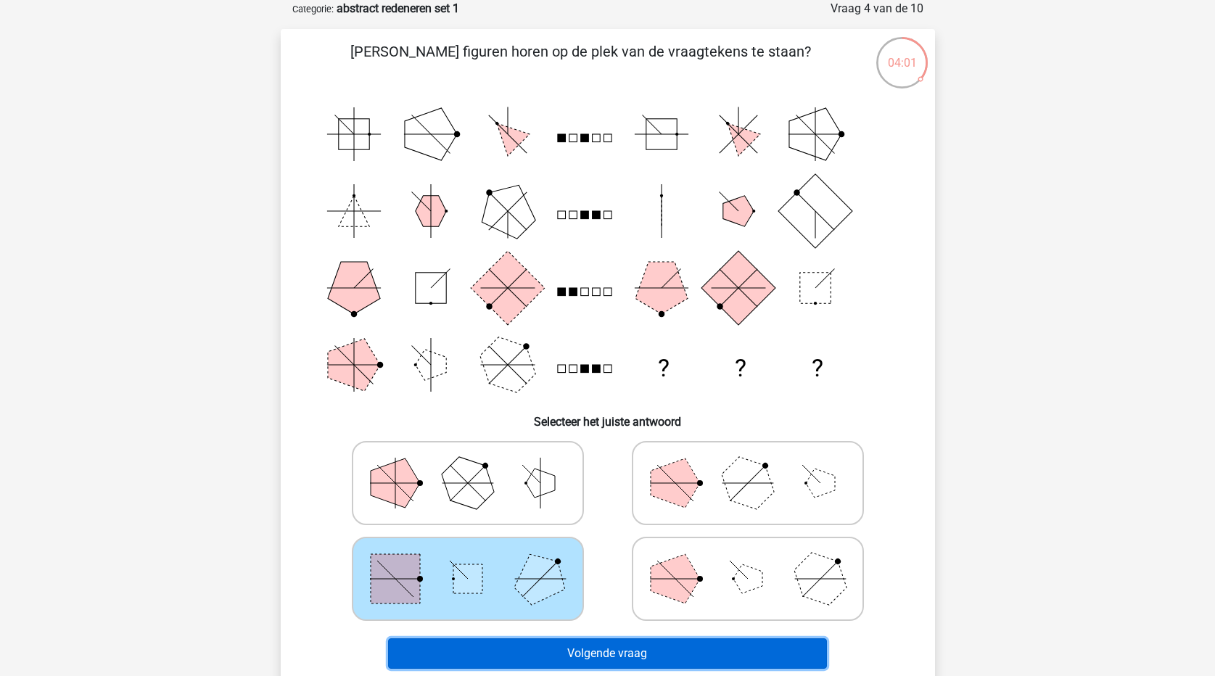
click at [612, 662] on button "Volgende vraag" at bounding box center [607, 653] width 439 height 30
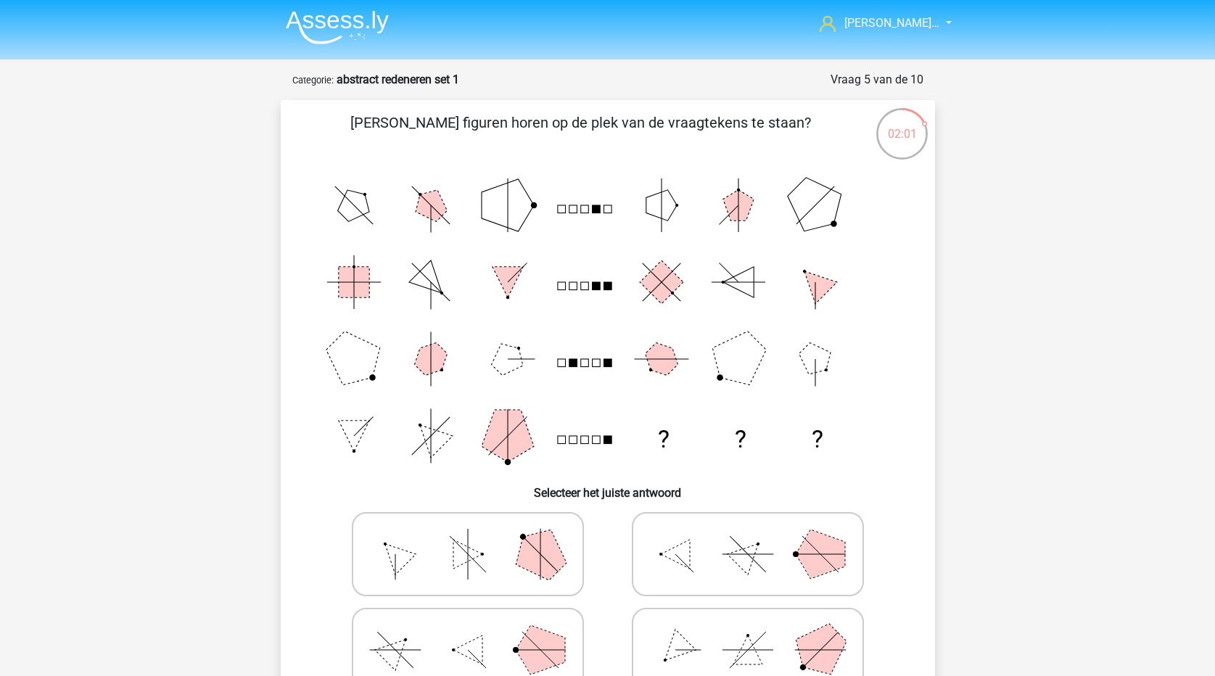
scroll to position [0, 0]
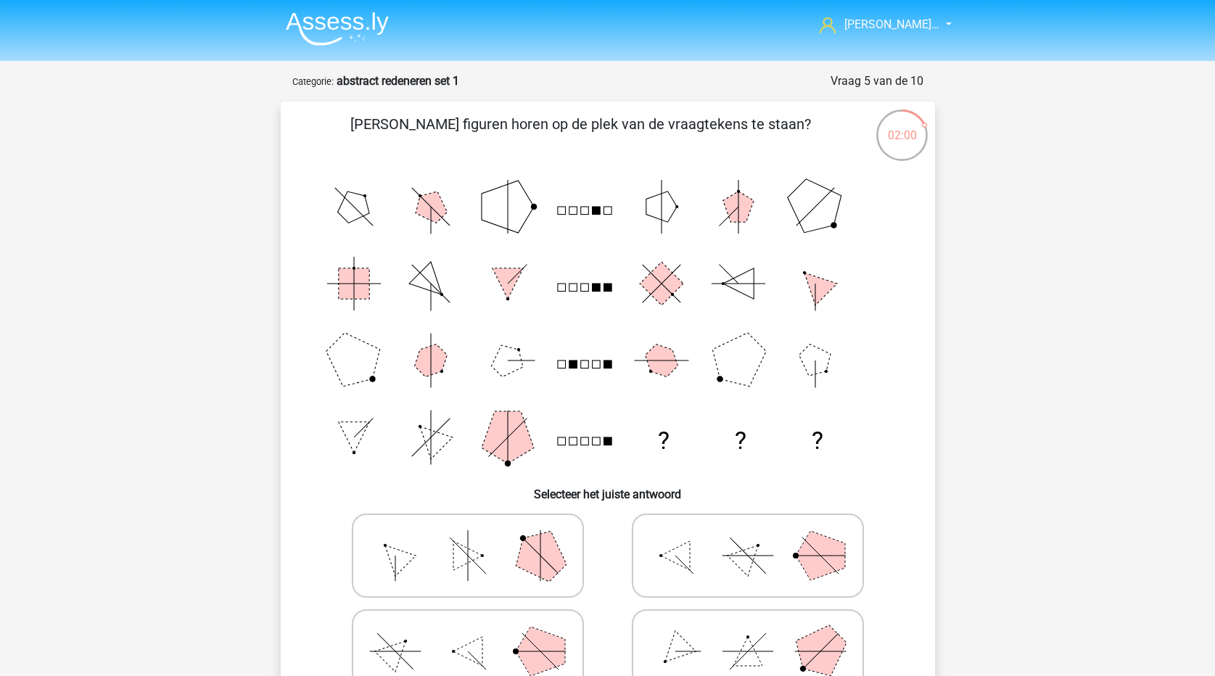
click at [417, 552] on icon at bounding box center [468, 555] width 218 height 73
click at [468, 538] on input "radio" at bounding box center [472, 532] width 9 height 9
radio input "true"
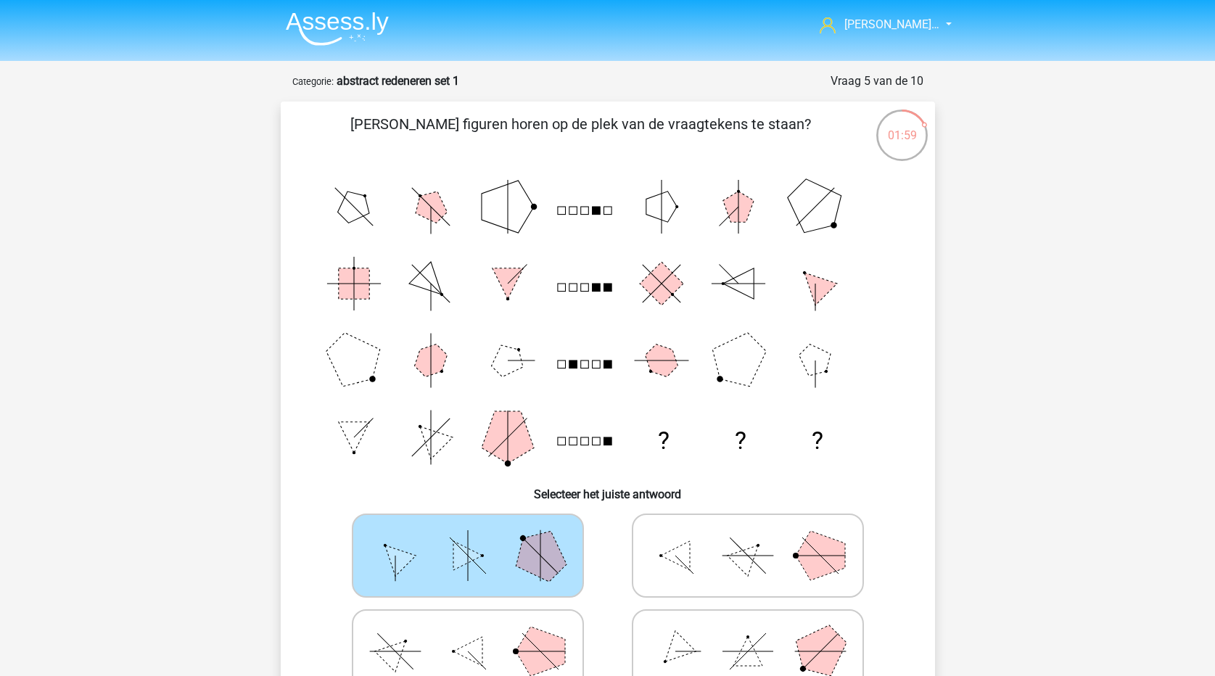
click at [510, 575] on icon at bounding box center [468, 555] width 218 height 73
click at [477, 538] on input "radio" at bounding box center [472, 532] width 9 height 9
click at [651, 570] on icon at bounding box center [748, 555] width 218 height 73
click at [748, 538] on input "radio" at bounding box center [752, 532] width 9 height 9
radio input "true"
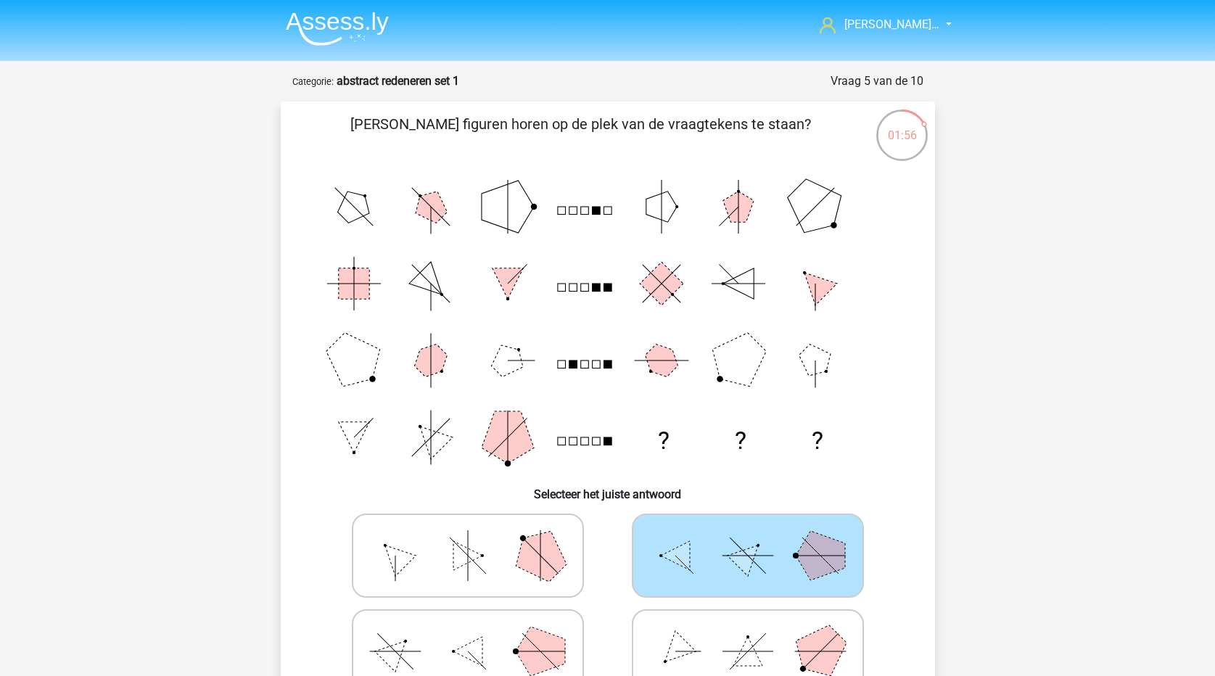
click at [503, 532] on icon at bounding box center [468, 555] width 218 height 73
click at [477, 532] on input "radio" at bounding box center [472, 532] width 9 height 9
radio input "true"
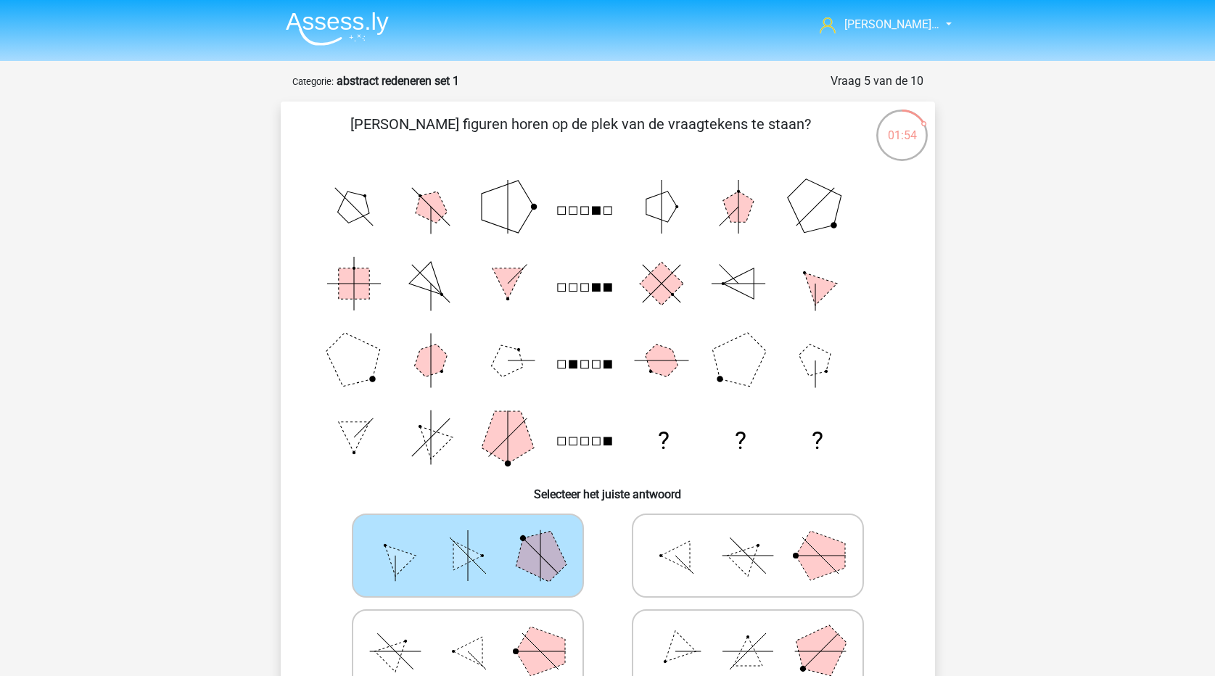
scroll to position [73, 0]
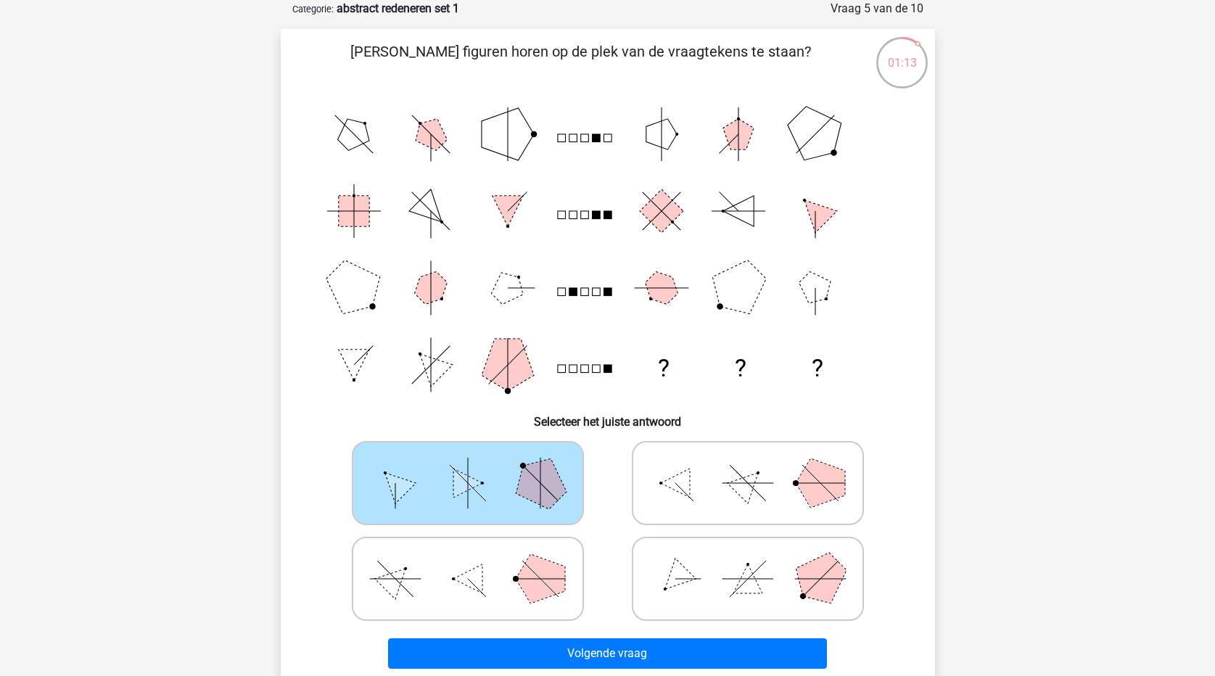
click at [453, 585] on icon at bounding box center [468, 579] width 218 height 73
click at [468, 561] on input "radio" at bounding box center [472, 555] width 9 height 9
radio input "true"
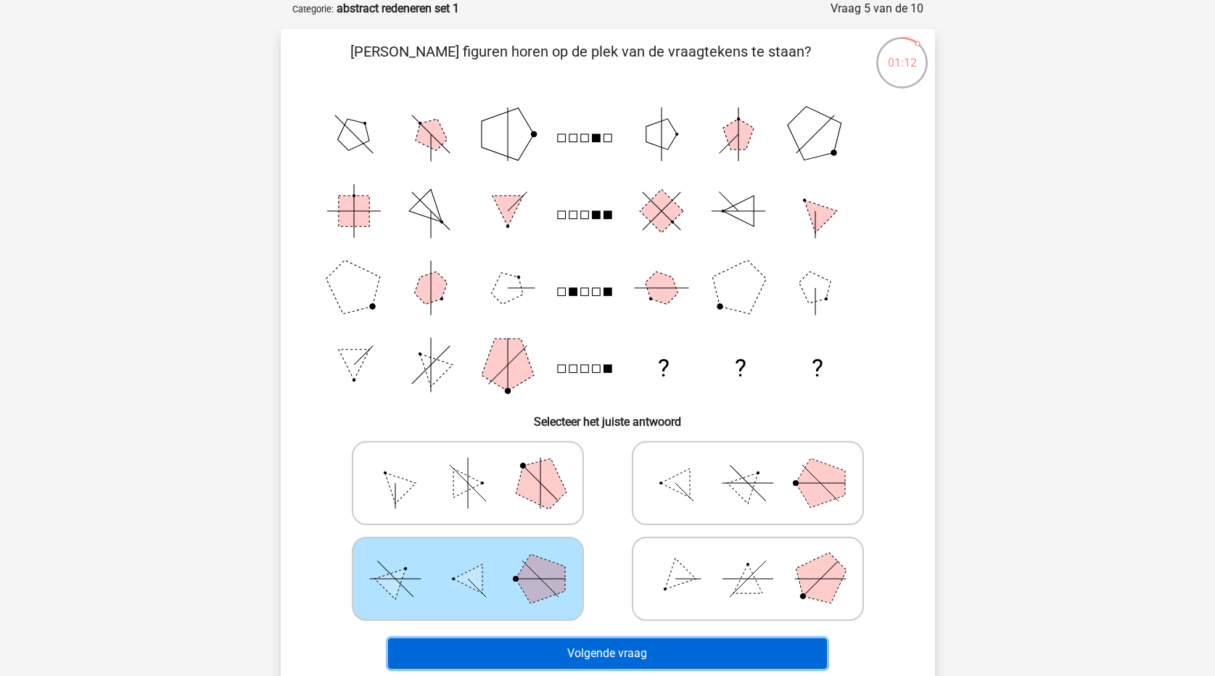
click at [540, 652] on button "Volgende vraag" at bounding box center [607, 653] width 439 height 30
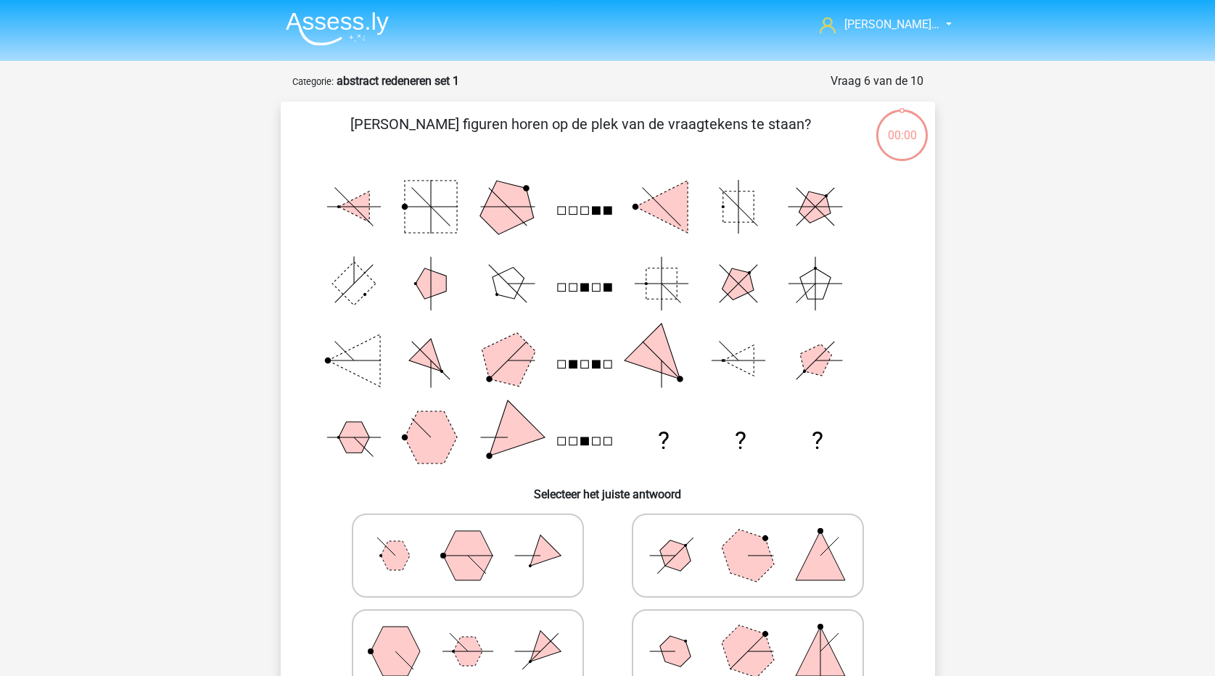
scroll to position [73, 0]
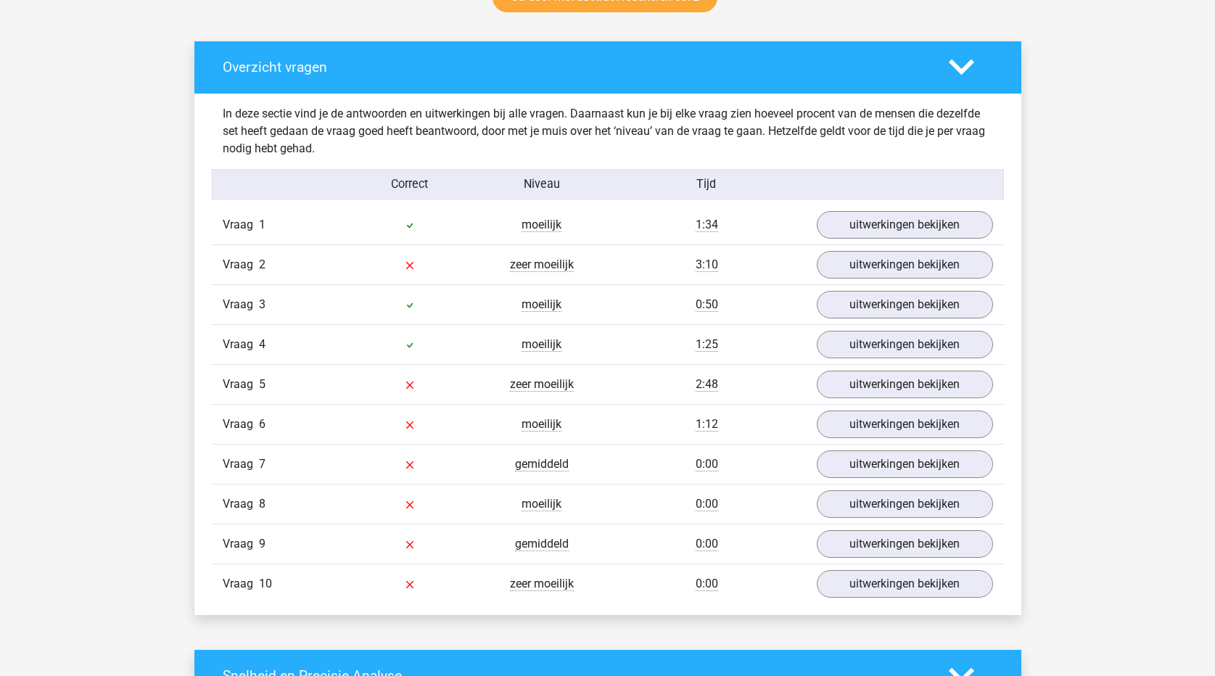
scroll to position [798, 0]
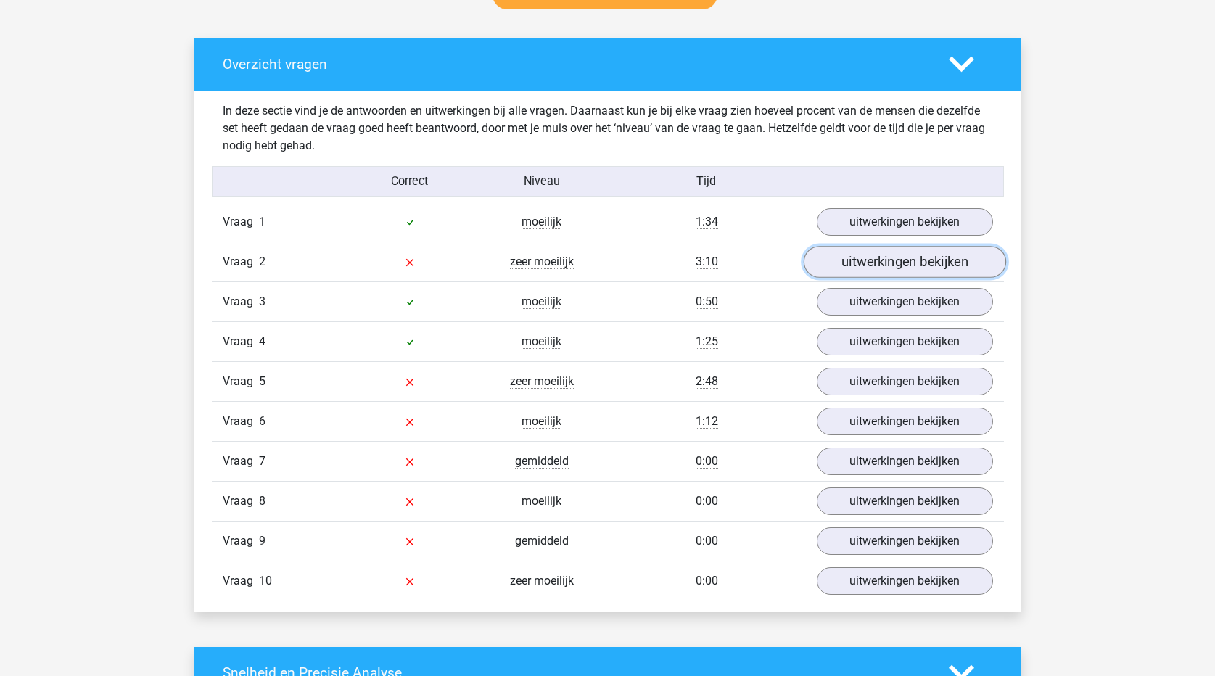
click at [939, 267] on link "uitwerkingen bekijken" at bounding box center [904, 262] width 202 height 32
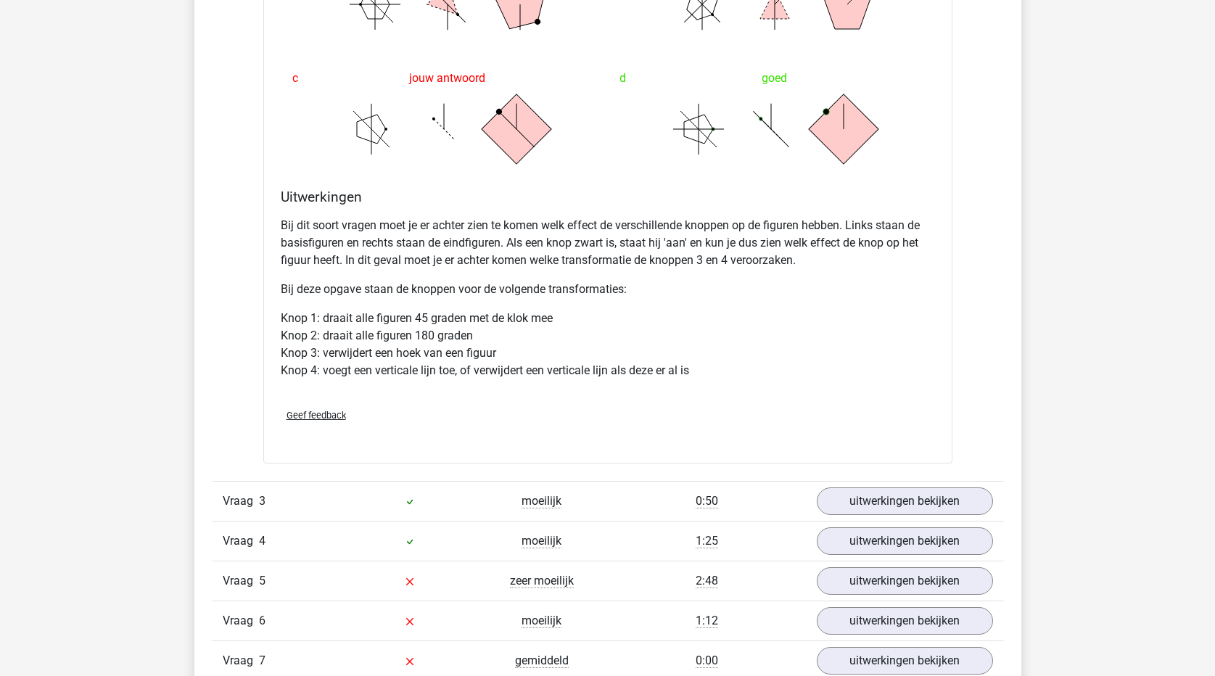
scroll to position [1596, 0]
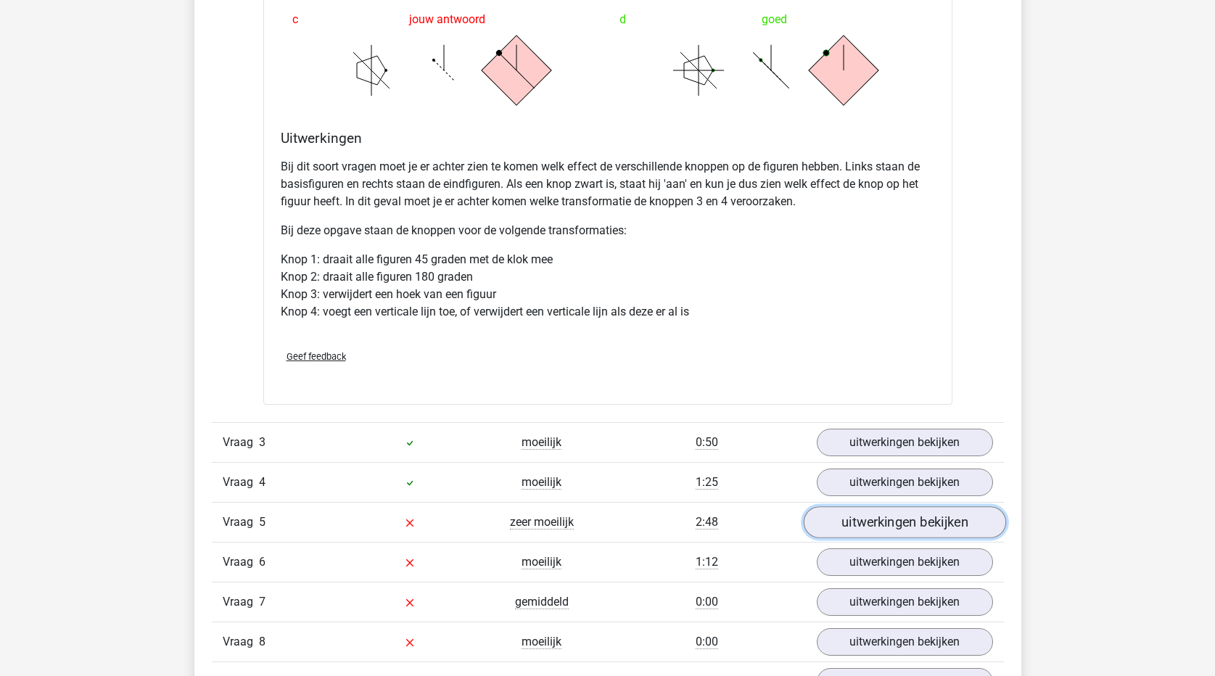
click at [931, 519] on link "uitwerkingen bekijken" at bounding box center [904, 523] width 202 height 32
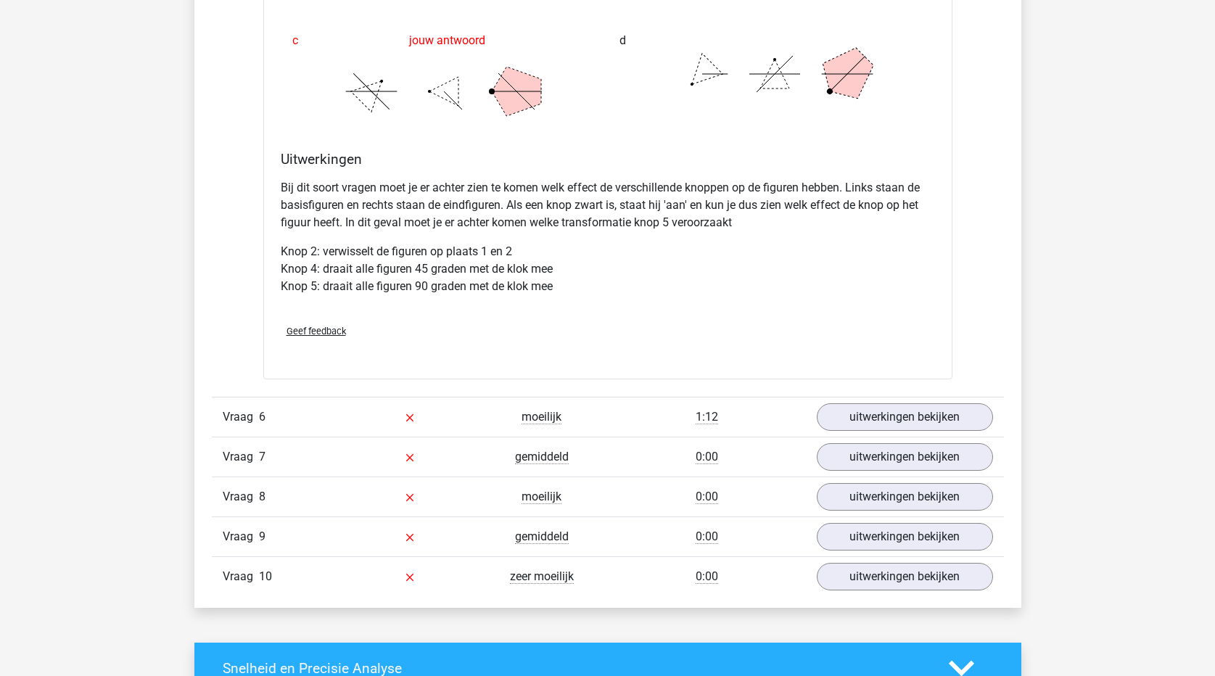
scroll to position [2684, 0]
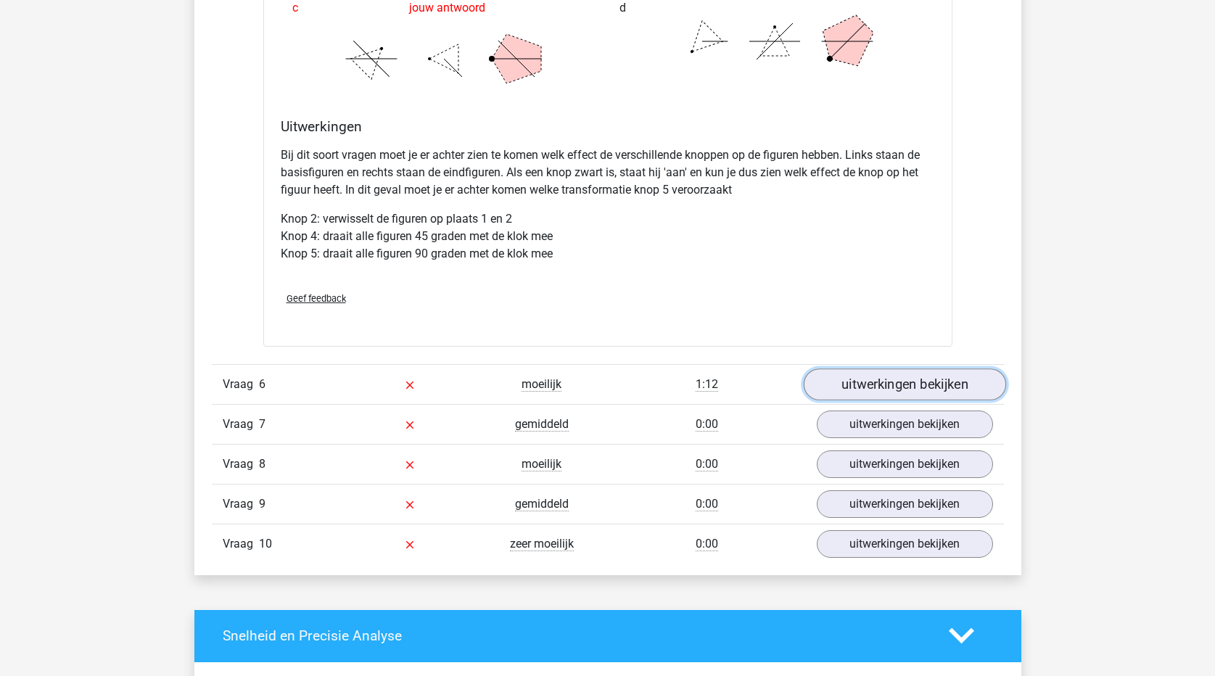
click at [901, 384] on link "uitwerkingen bekijken" at bounding box center [904, 385] width 202 height 32
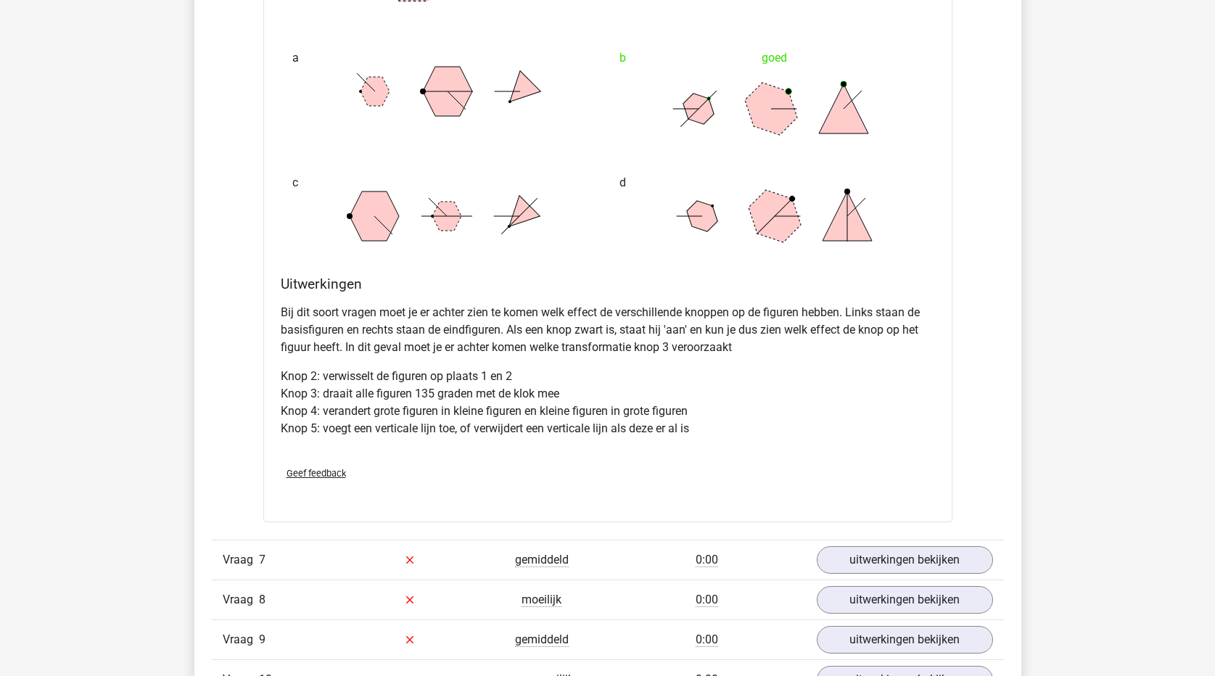
scroll to position [3482, 0]
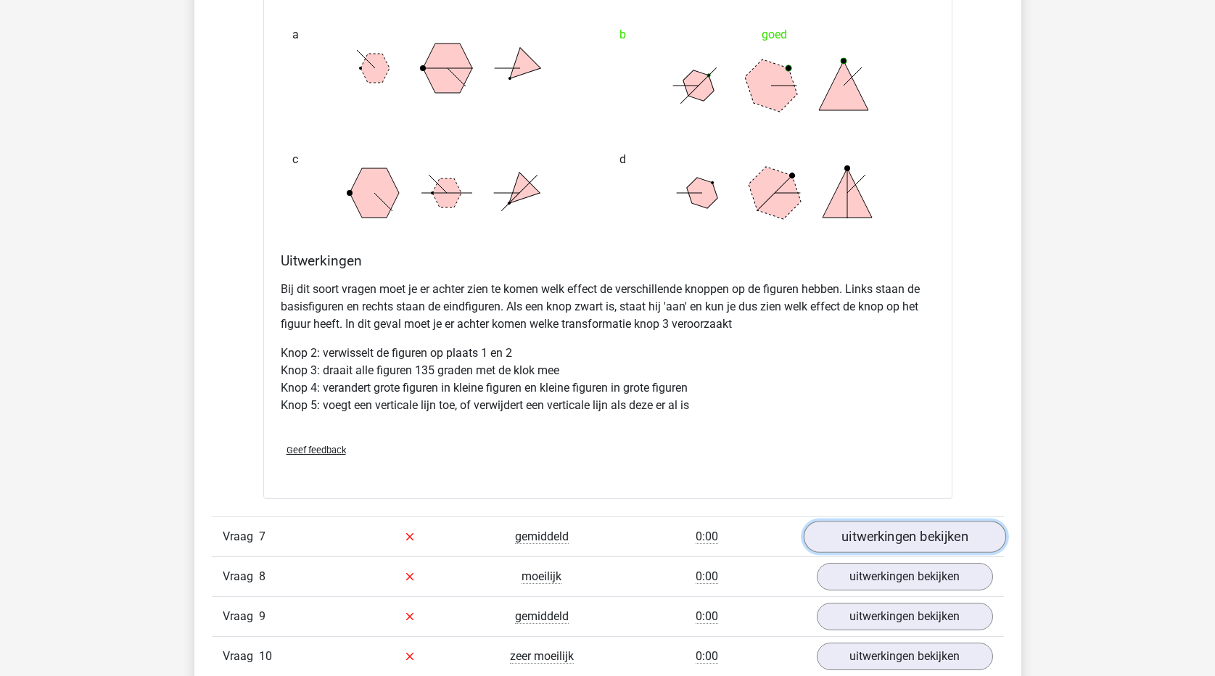
click at [929, 543] on link "uitwerkingen bekijken" at bounding box center [904, 537] width 202 height 32
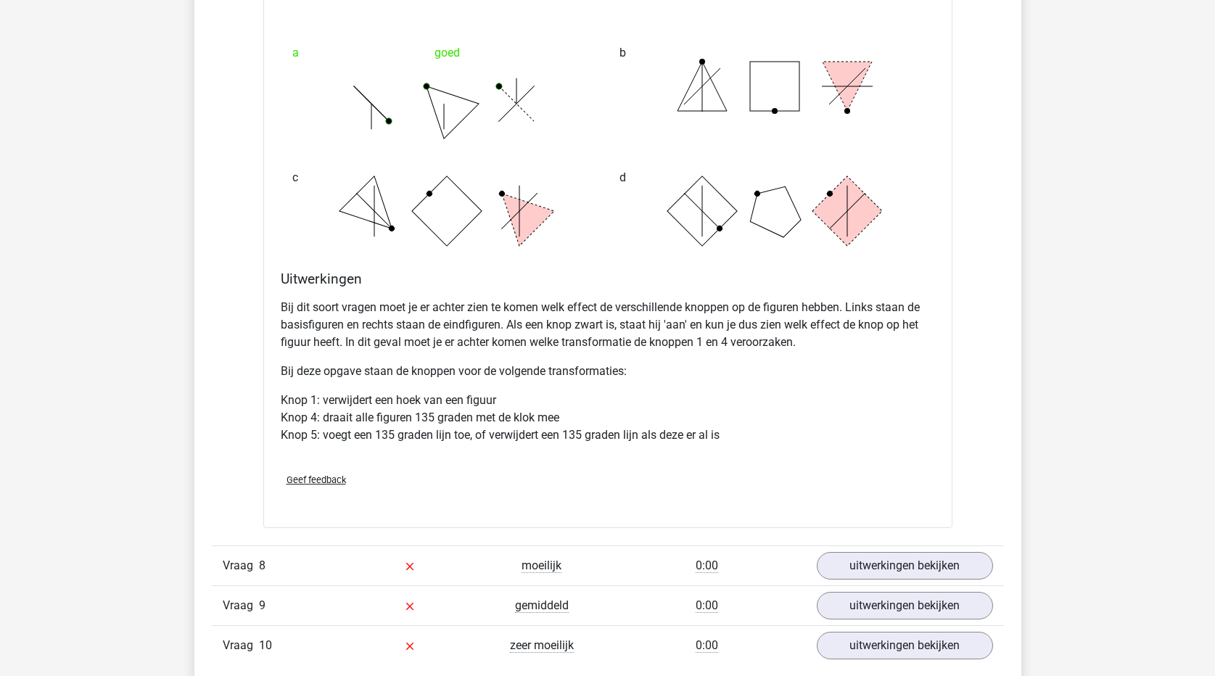
scroll to position [4498, 0]
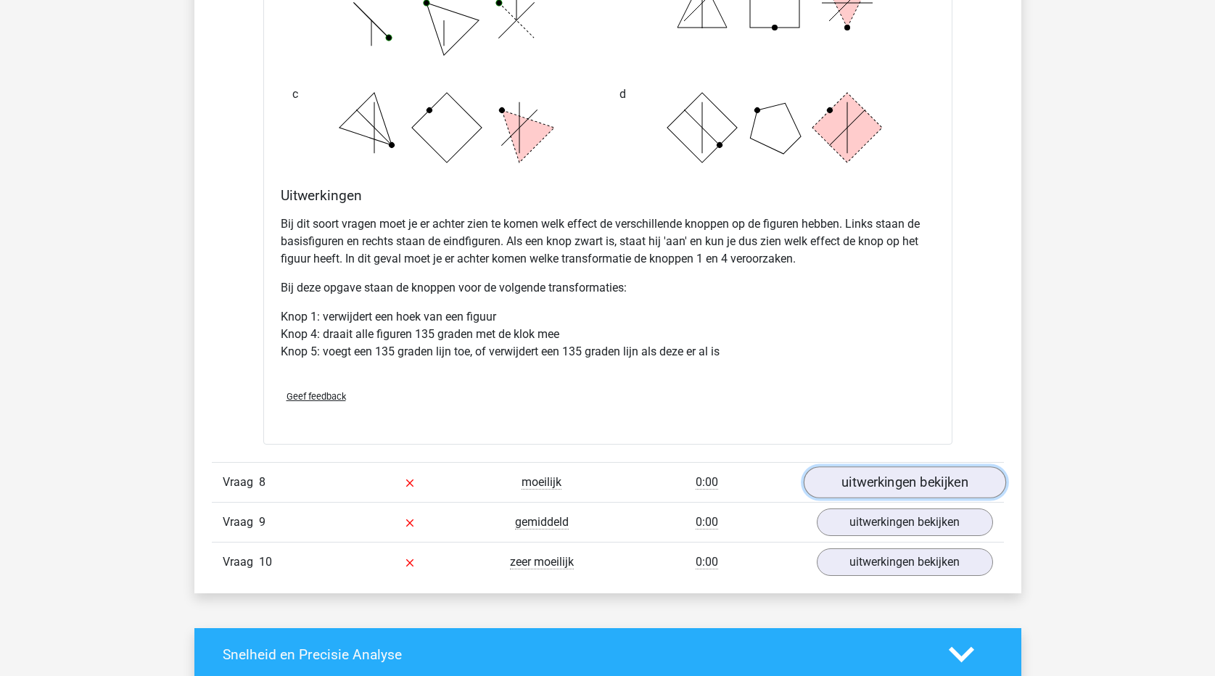
click at [957, 477] on link "uitwerkingen bekijken" at bounding box center [904, 482] width 202 height 32
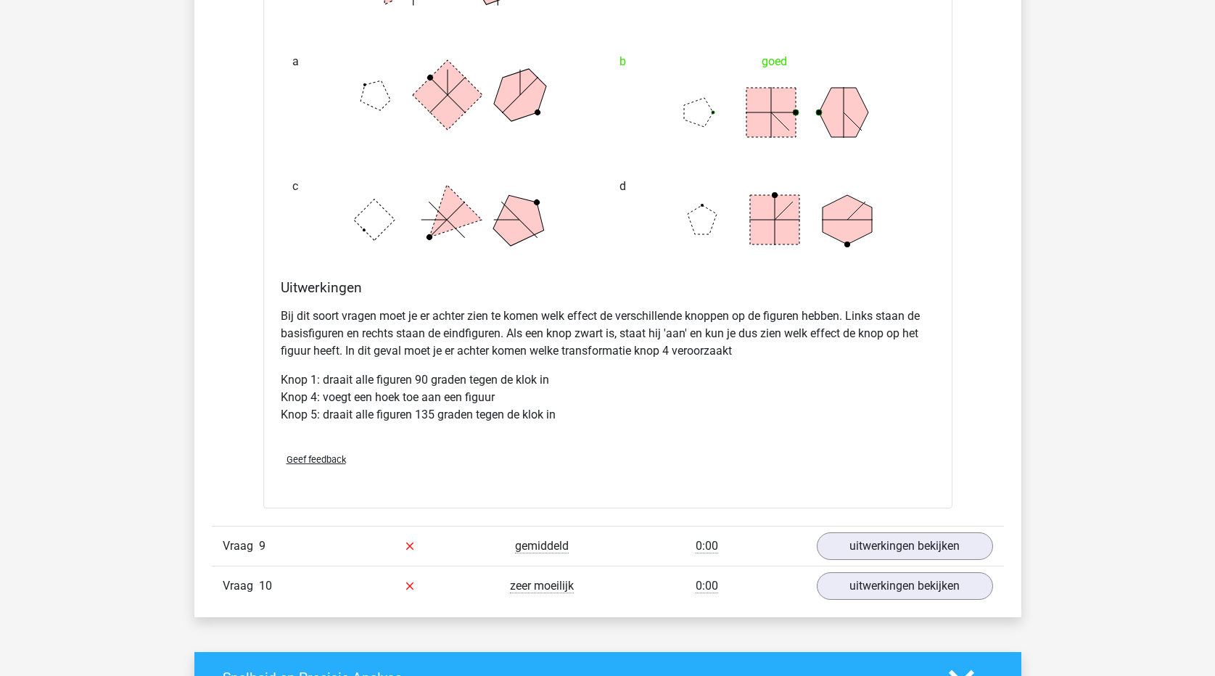
scroll to position [5369, 0]
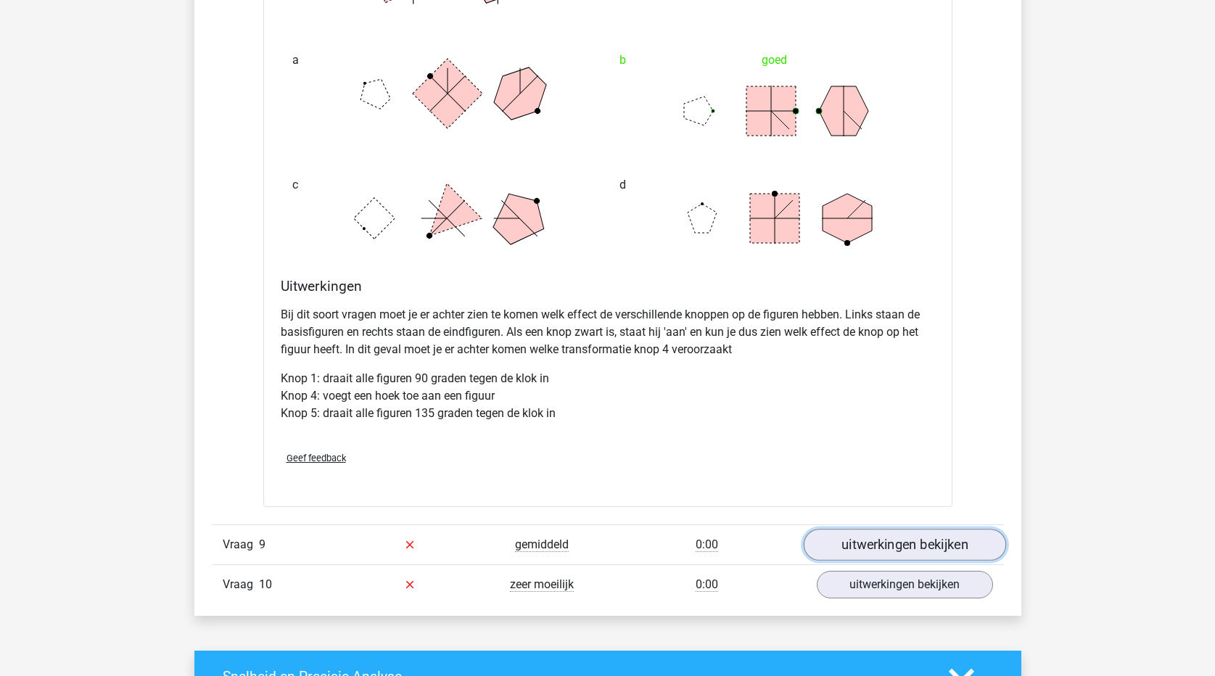
click at [891, 541] on link "uitwerkingen bekijken" at bounding box center [904, 545] width 202 height 32
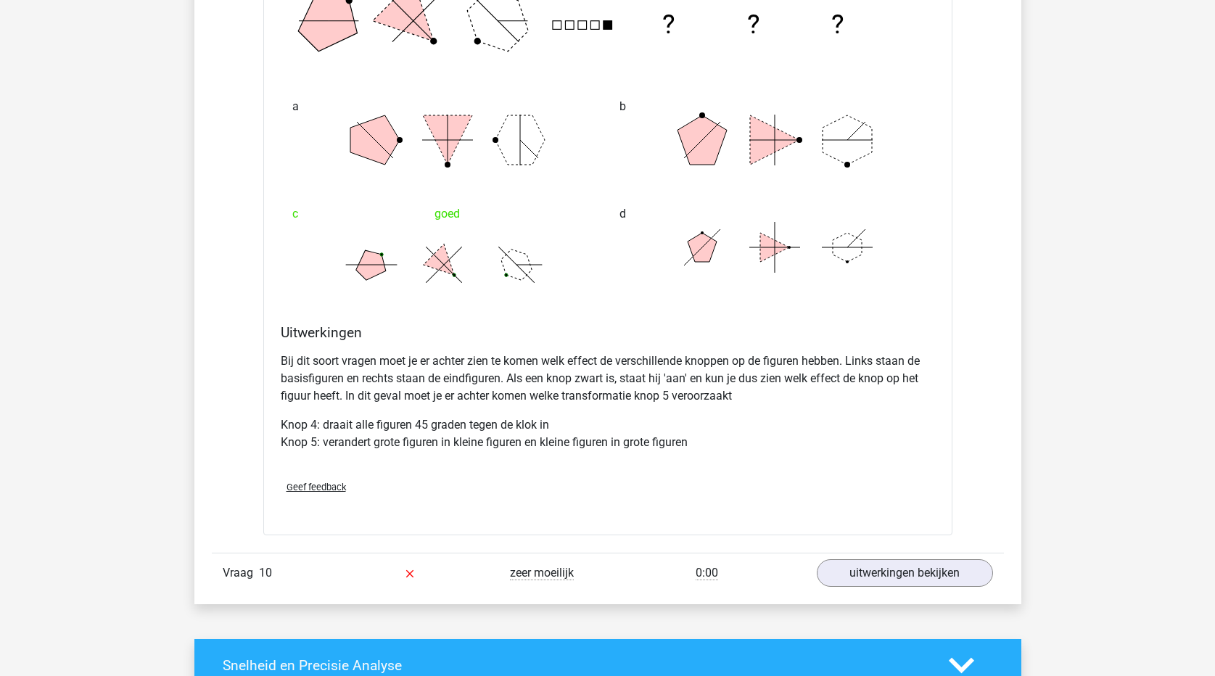
scroll to position [6312, 0]
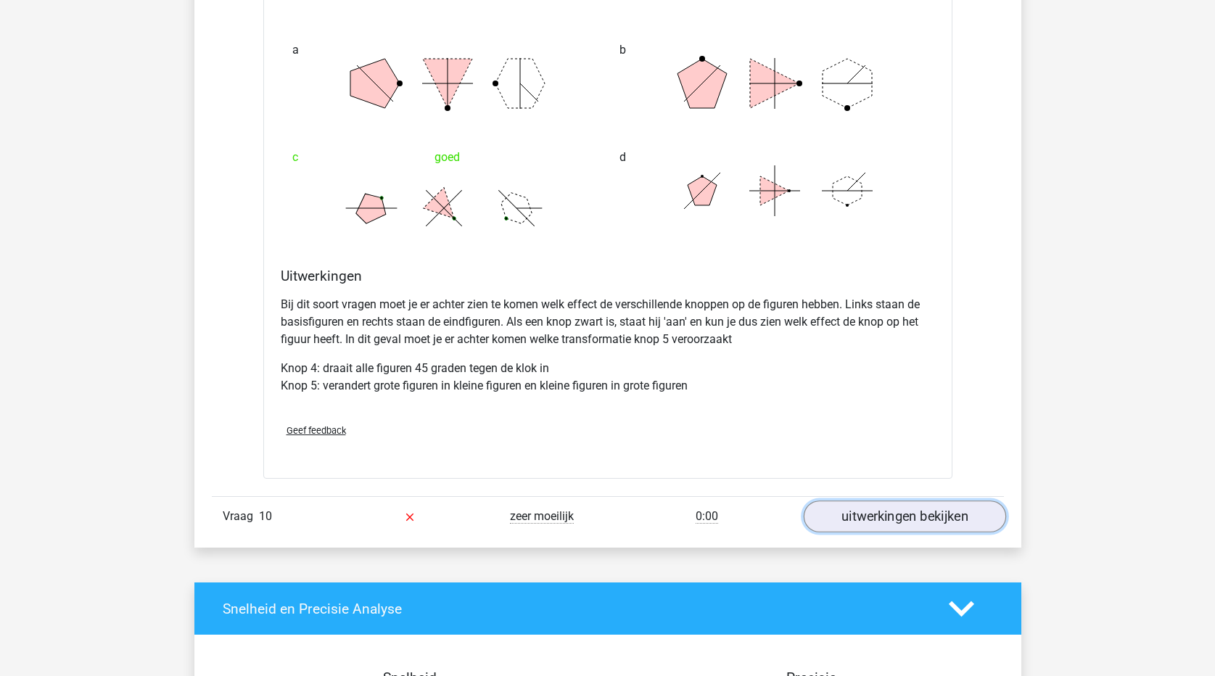
click at [867, 518] on link "uitwerkingen bekijken" at bounding box center [904, 517] width 202 height 32
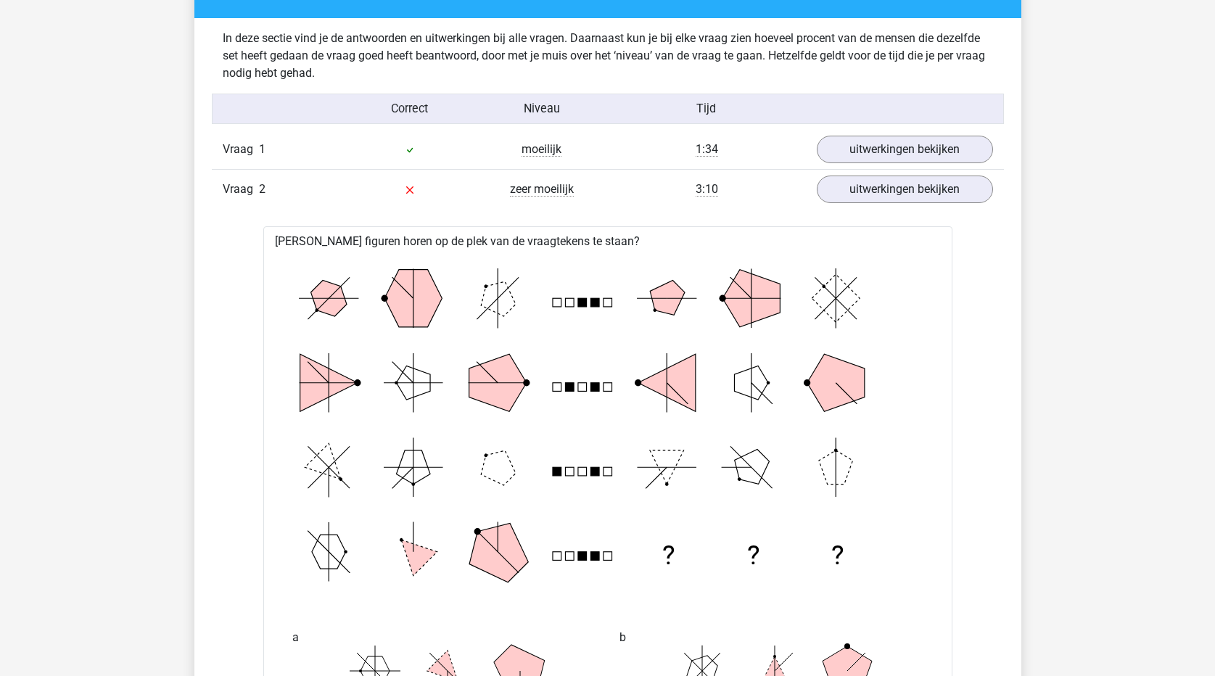
scroll to position [290, 0]
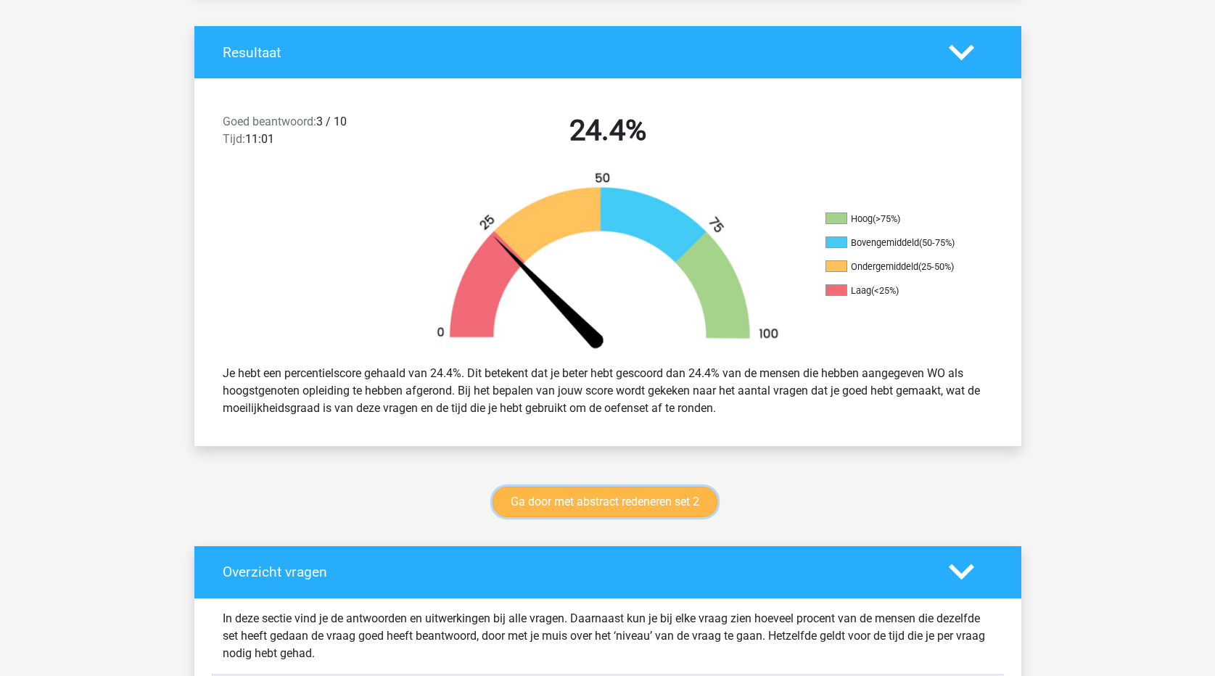
click at [679, 498] on link "Ga door met abstract redeneren set 2" at bounding box center [605, 502] width 225 height 30
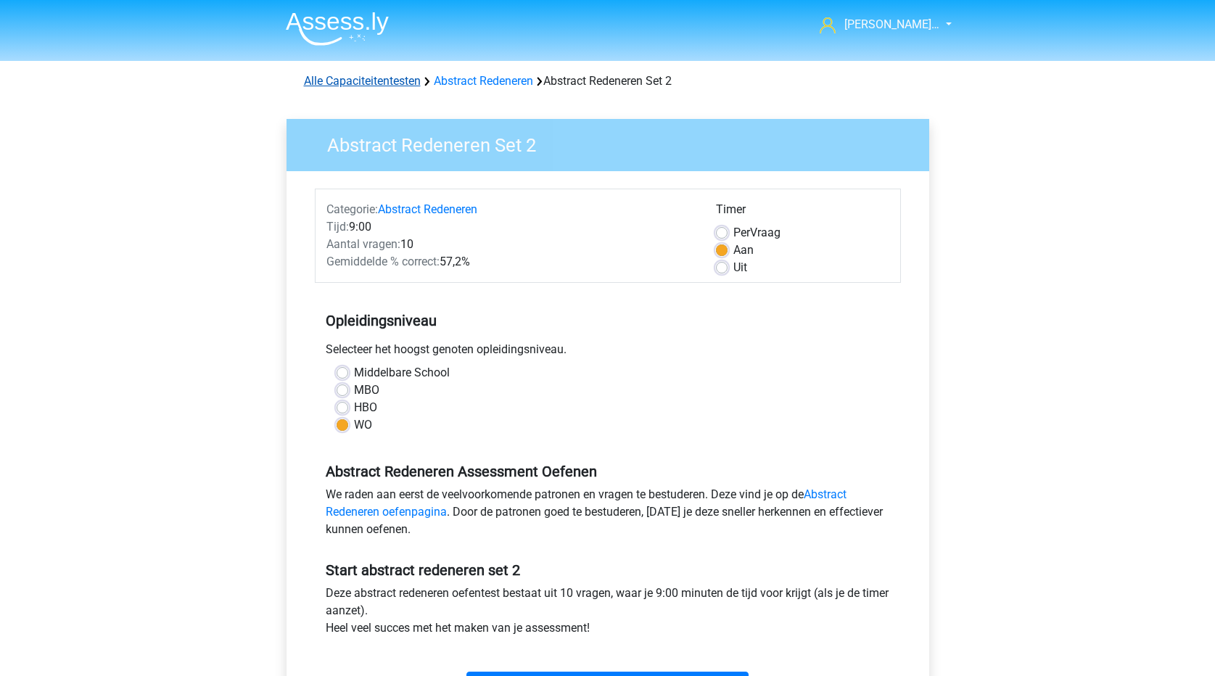
click at [377, 82] on link "Alle Capaciteitentesten" at bounding box center [362, 81] width 117 height 14
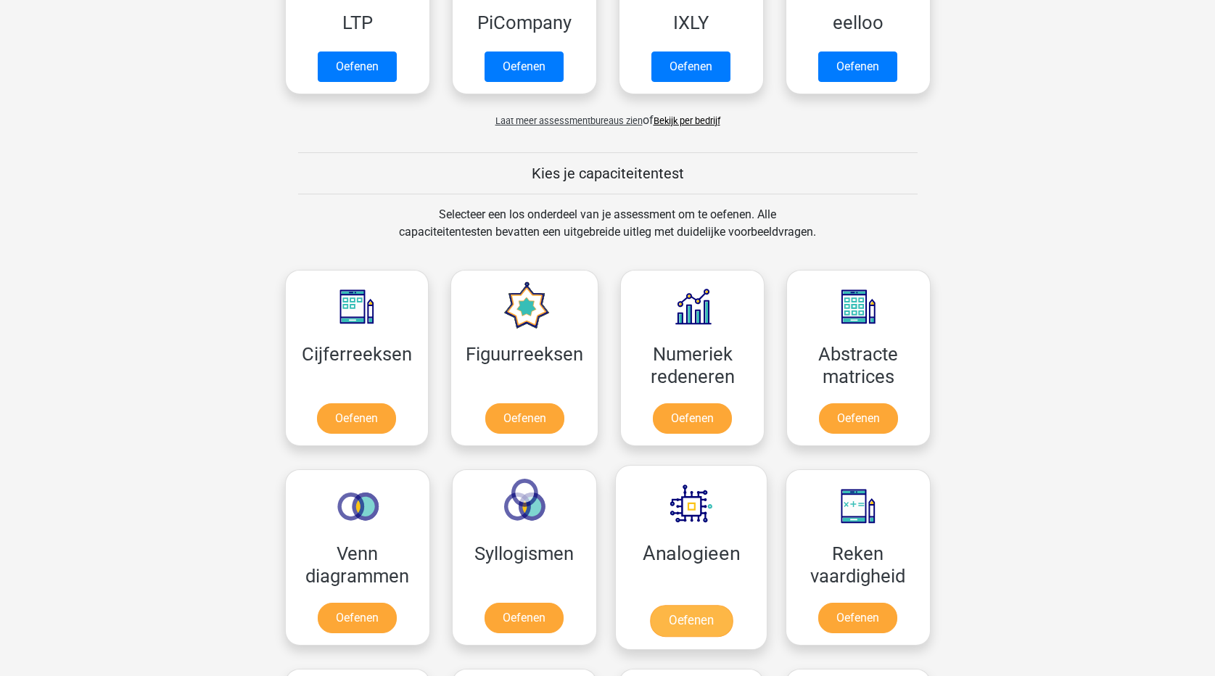
scroll to position [399, 0]
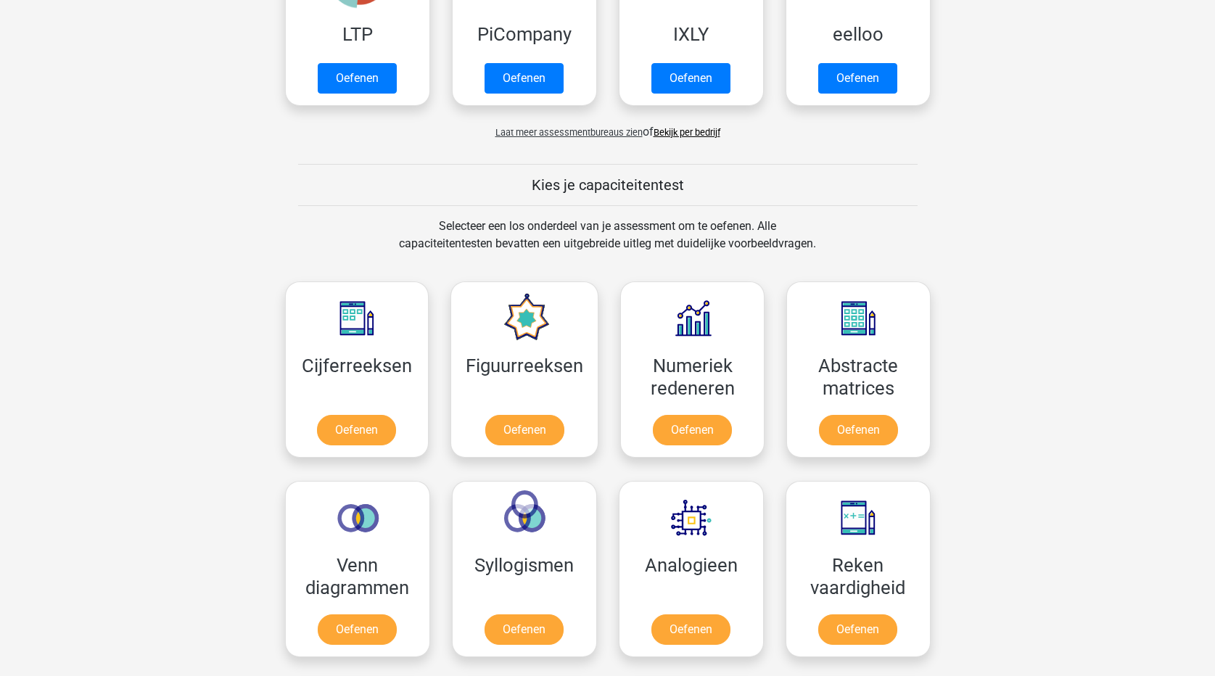
click at [597, 133] on span "Laat meer assessmentbureaus zien" at bounding box center [569, 132] width 147 height 11
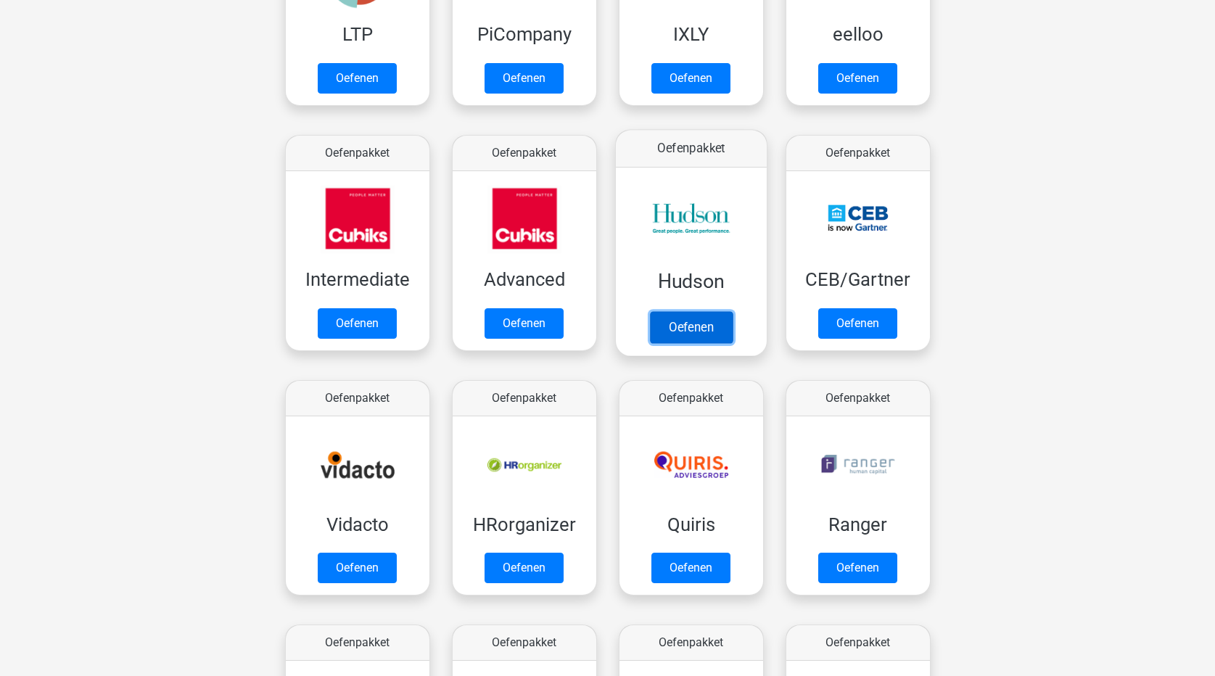
click at [690, 326] on link "Oefenen" at bounding box center [690, 327] width 83 height 32
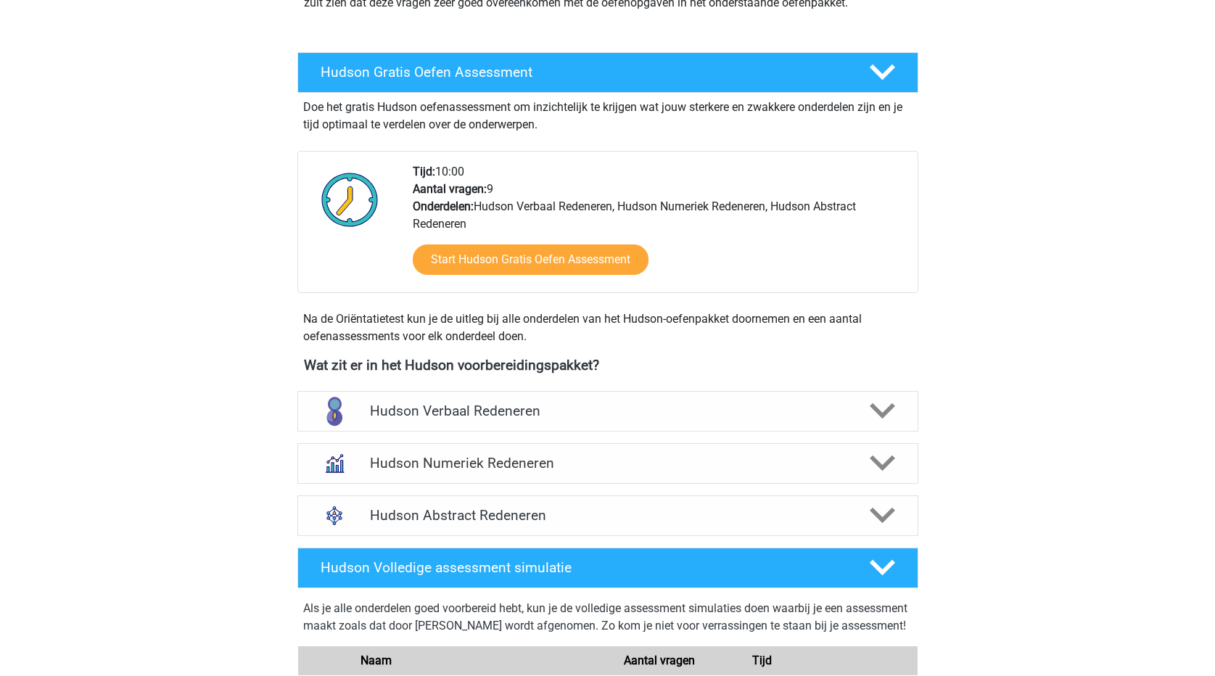
scroll to position [218, 0]
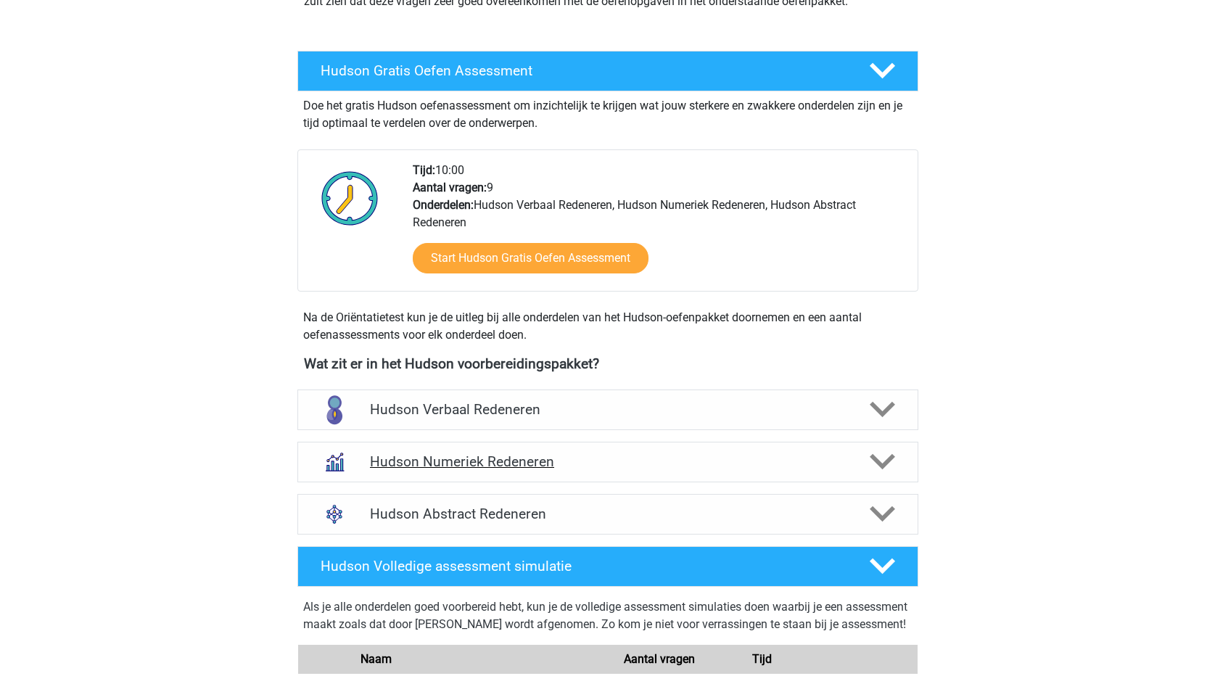
click at [512, 461] on h4 "Hudson Numeriek Redeneren" at bounding box center [607, 461] width 475 height 17
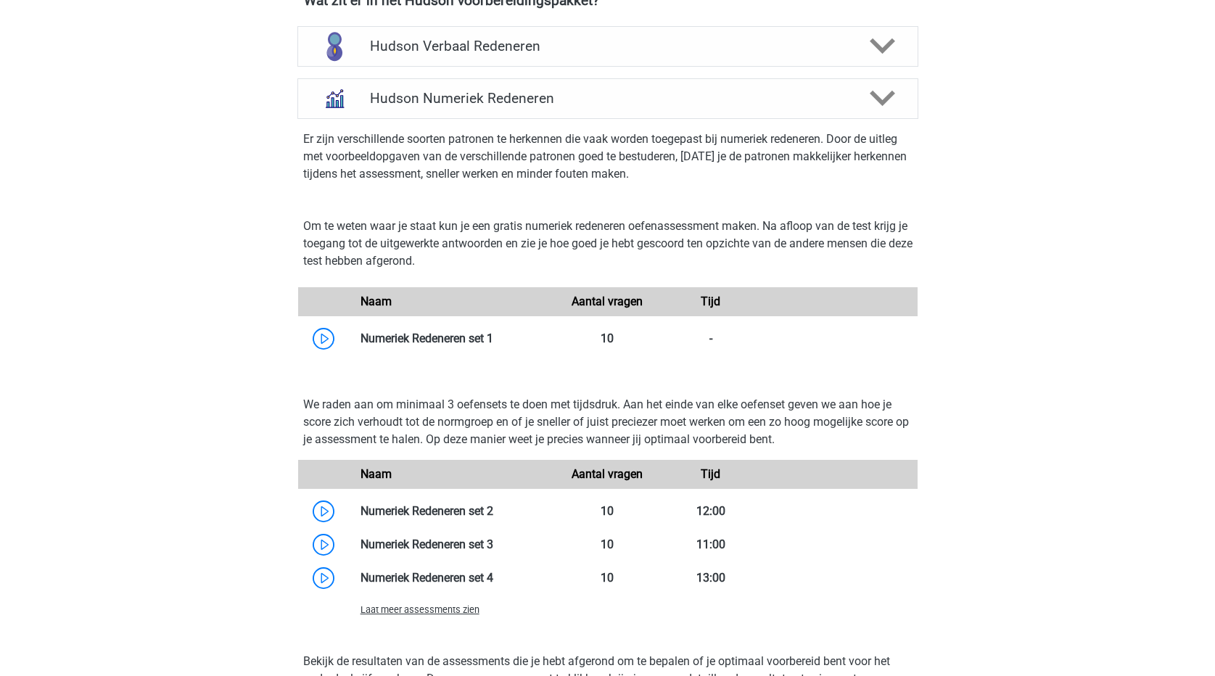
scroll to position [580, 0]
click at [493, 334] on link at bounding box center [493, 339] width 0 height 14
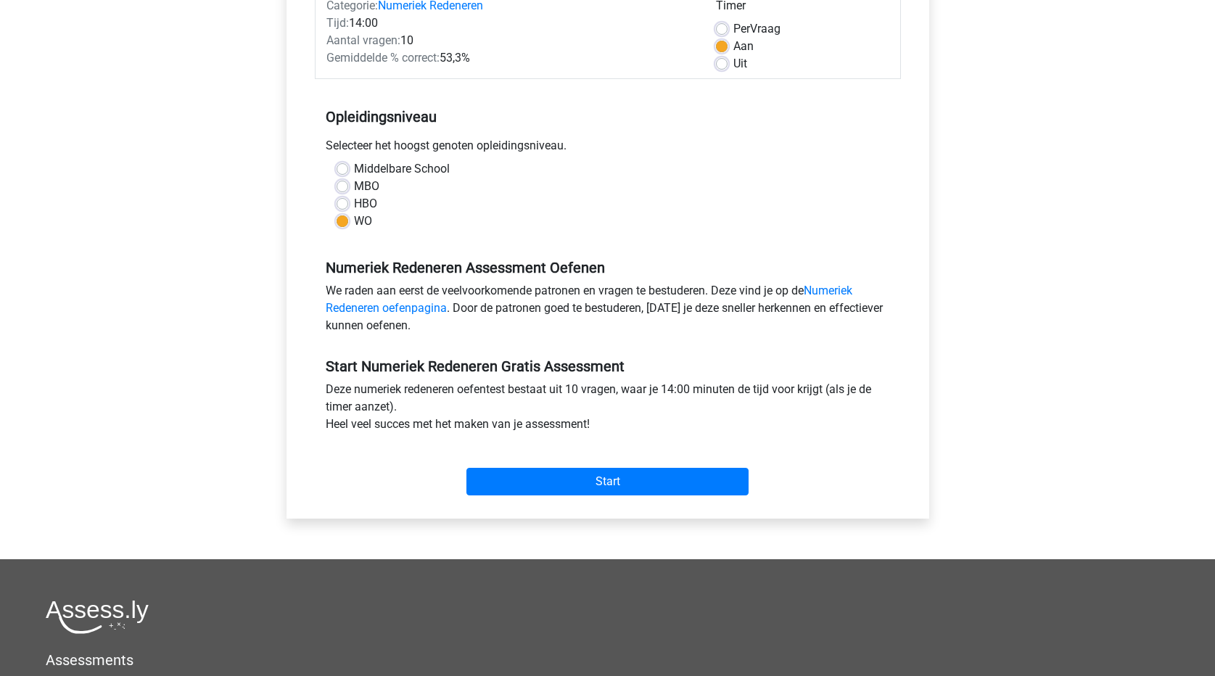
scroll to position [218, 0]
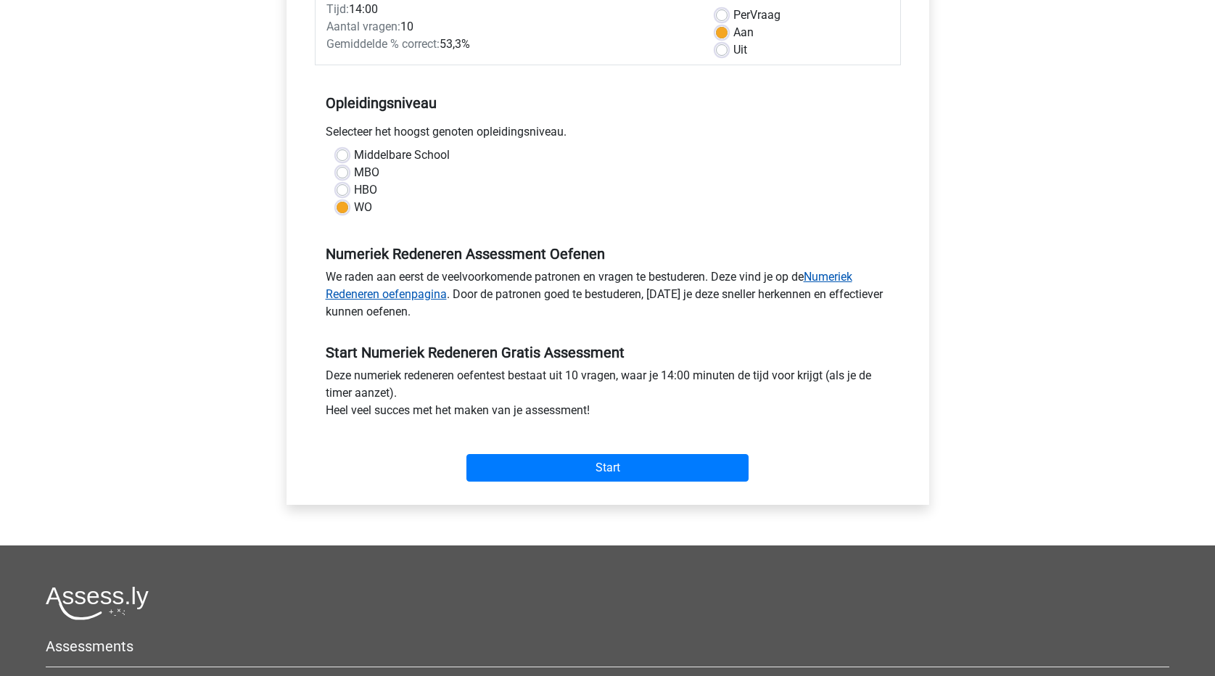
click at [839, 274] on link "Numeriek Redeneren oefenpagina" at bounding box center [589, 285] width 527 height 31
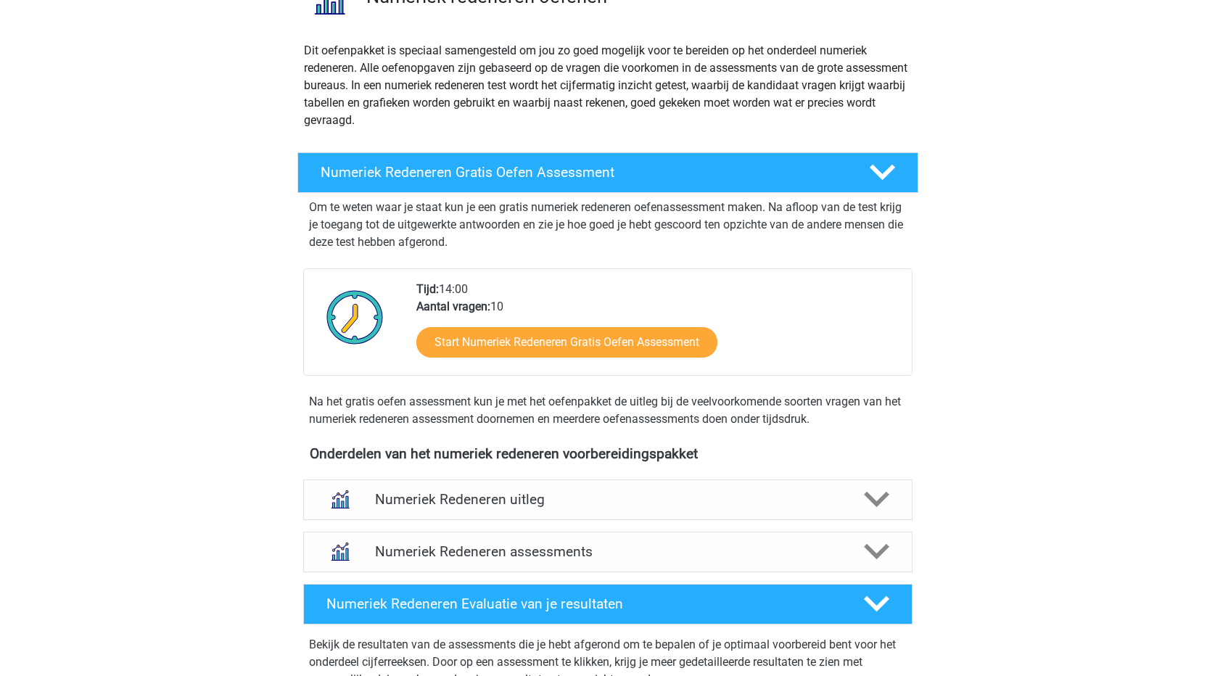
scroll to position [218, 0]
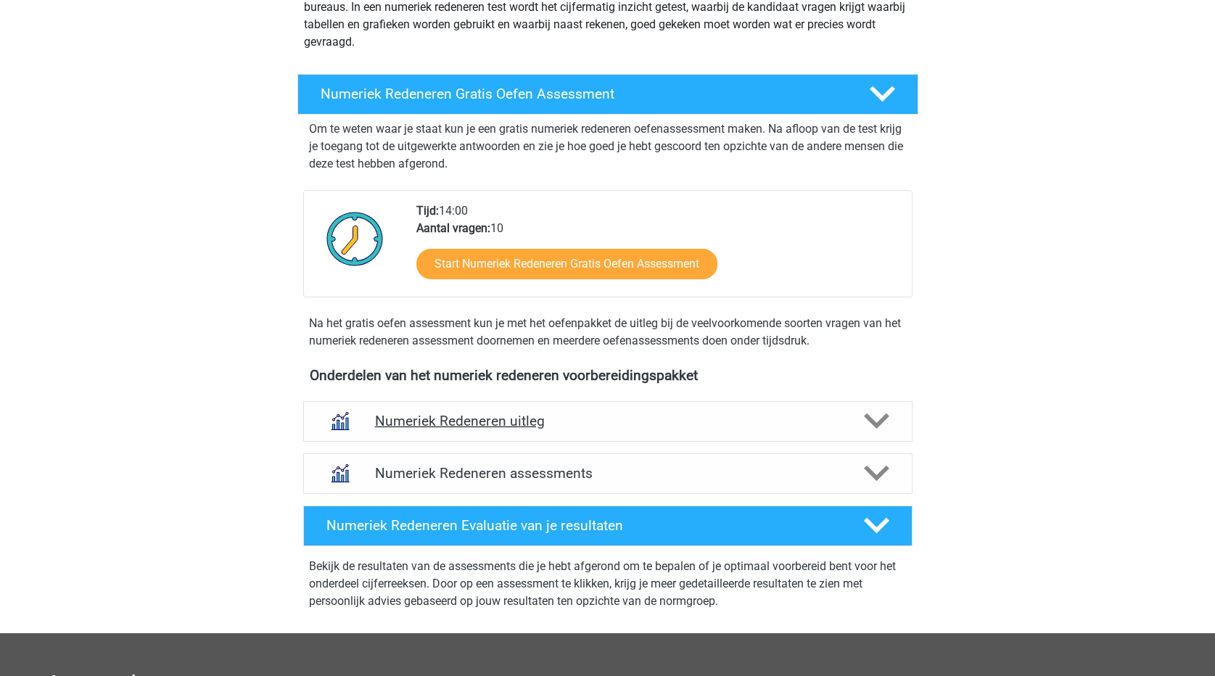
click at [877, 422] on icon at bounding box center [876, 420] width 25 height 25
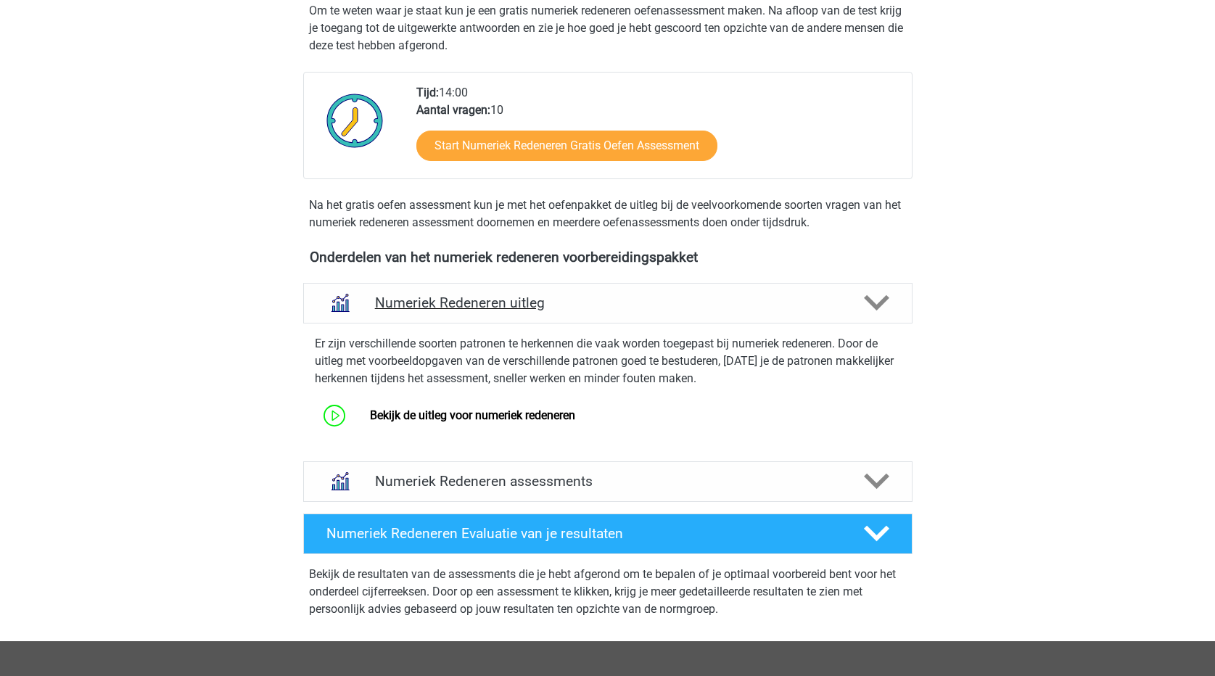
scroll to position [435, 0]
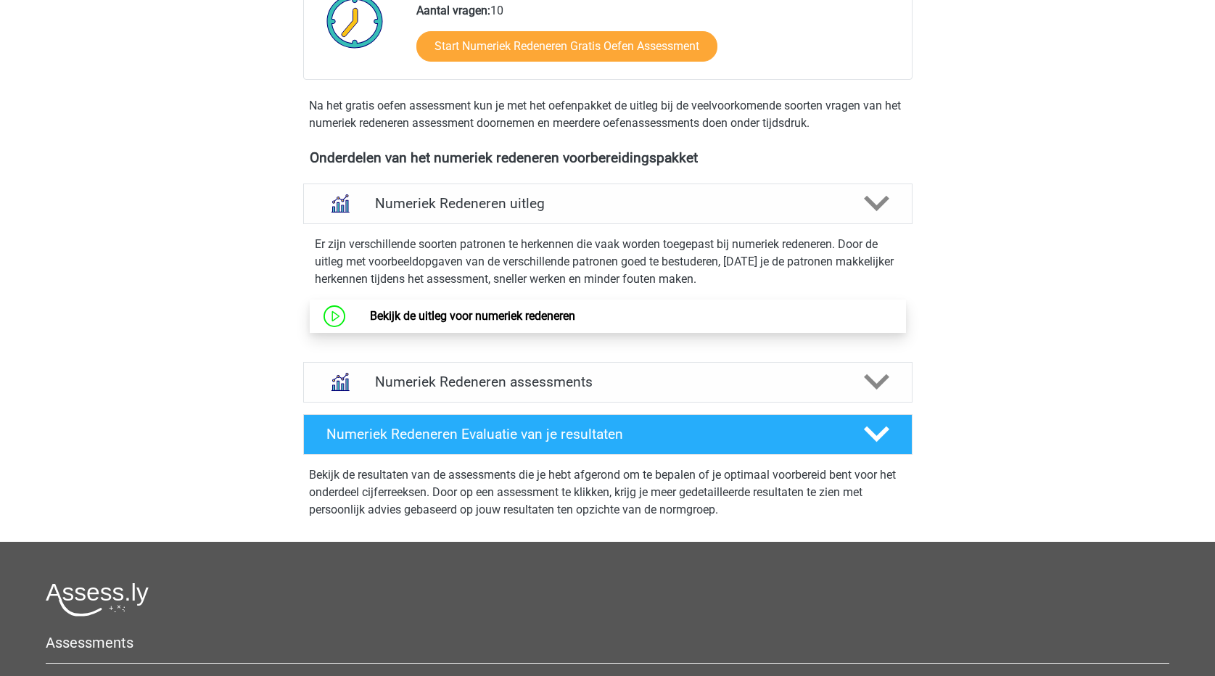
click at [564, 316] on link "Bekijk de uitleg voor numeriek redeneren" at bounding box center [472, 316] width 205 height 14
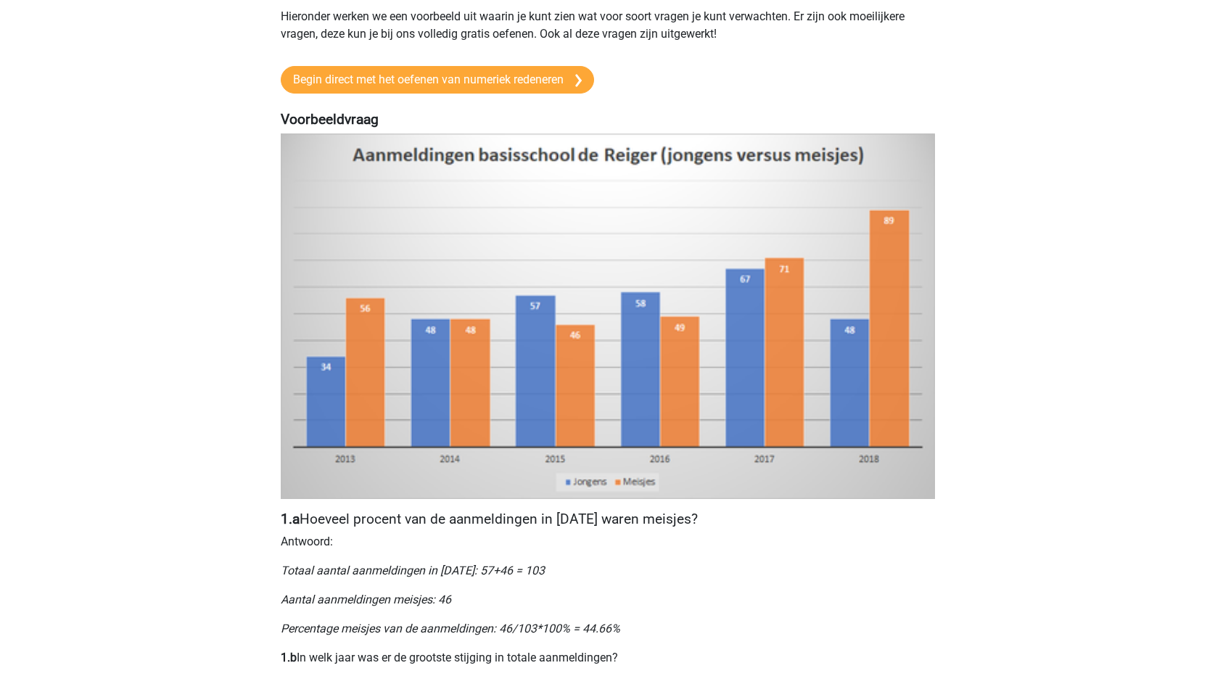
scroll to position [51, 0]
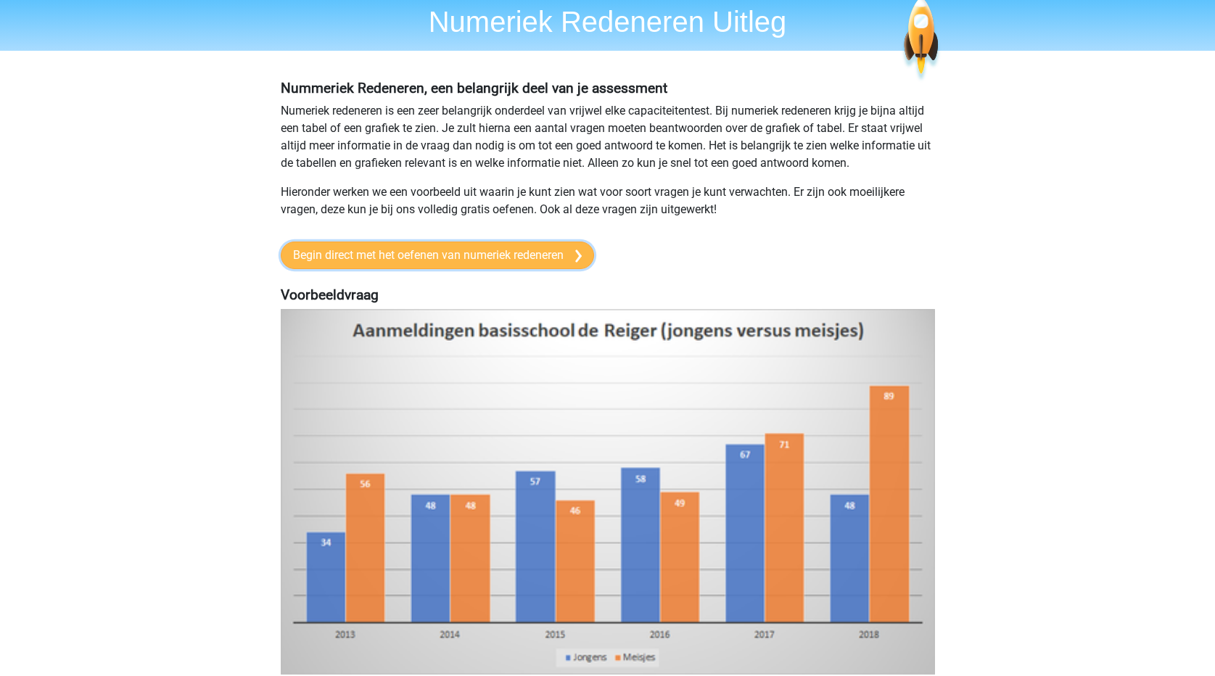
click at [572, 260] on link "Begin direct met het oefenen van numeriek redeneren" at bounding box center [437, 256] width 313 height 28
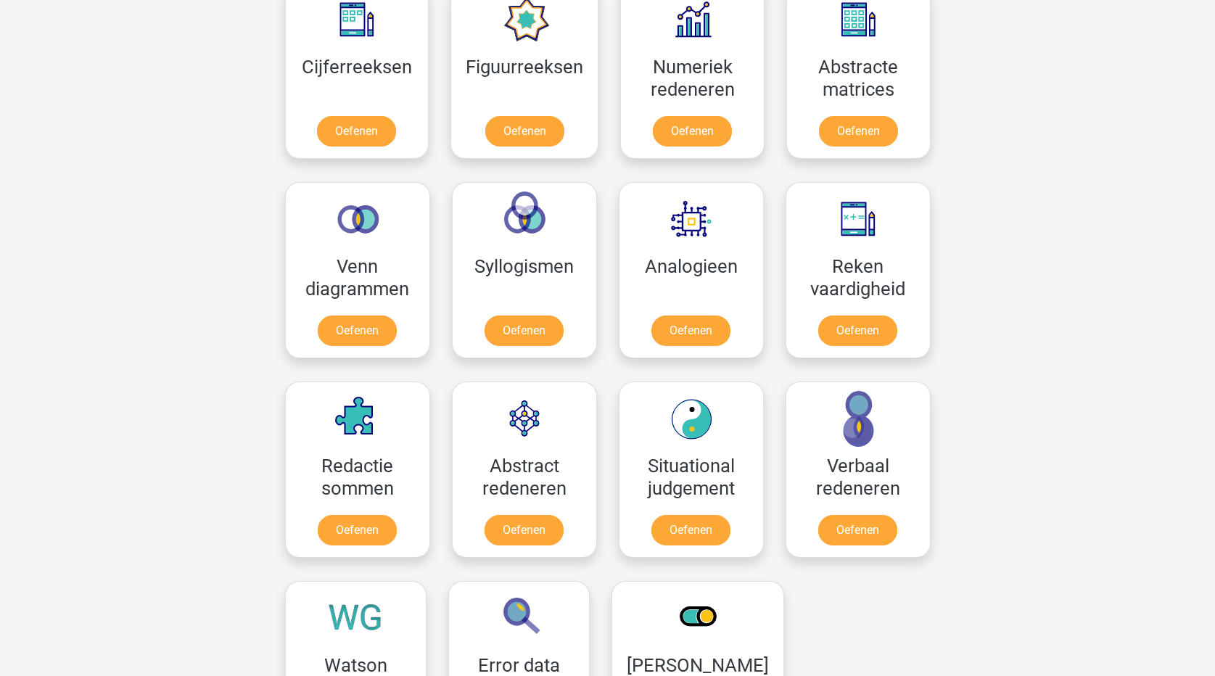
scroll to position [871, 0]
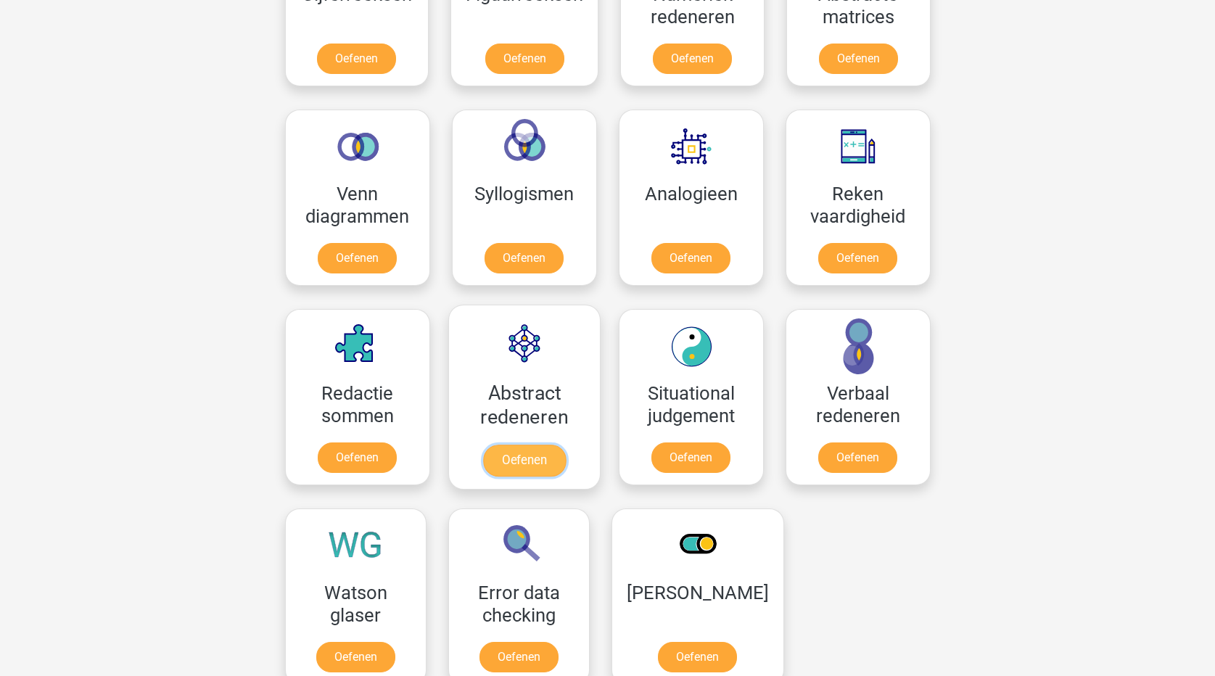
click at [537, 466] on link "Oefenen" at bounding box center [523, 461] width 83 height 32
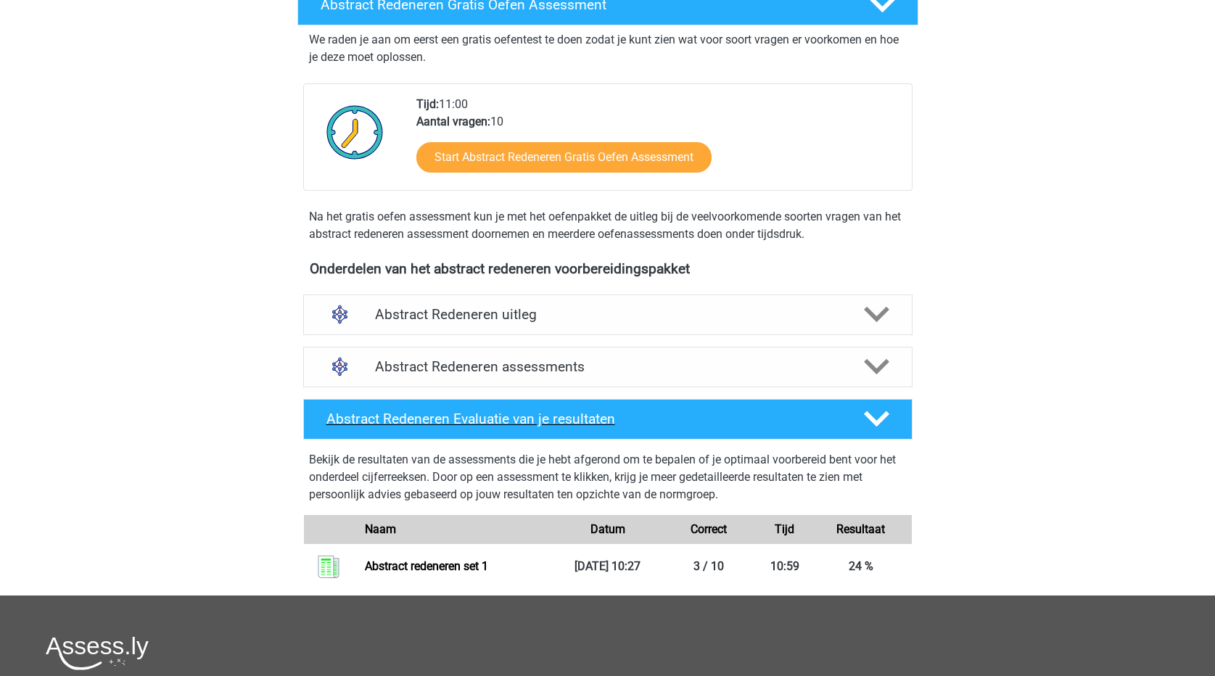
scroll to position [435, 0]
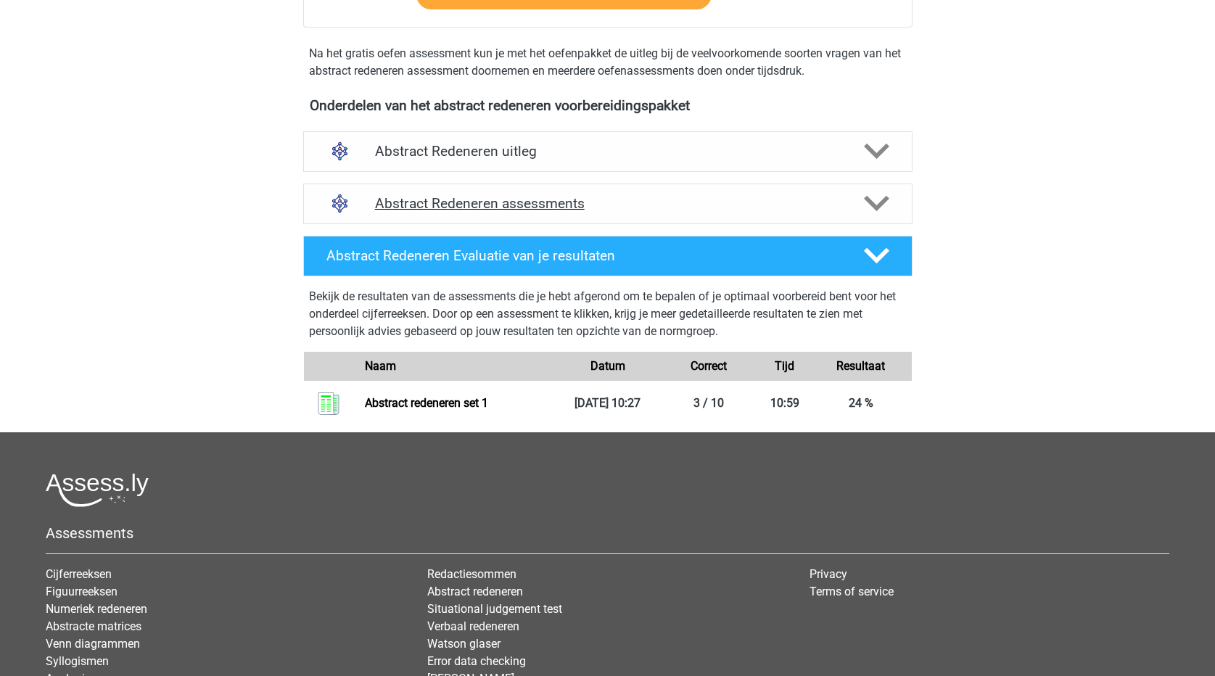
click at [651, 207] on h4 "Abstract Redeneren assessments" at bounding box center [608, 203] width 466 height 17
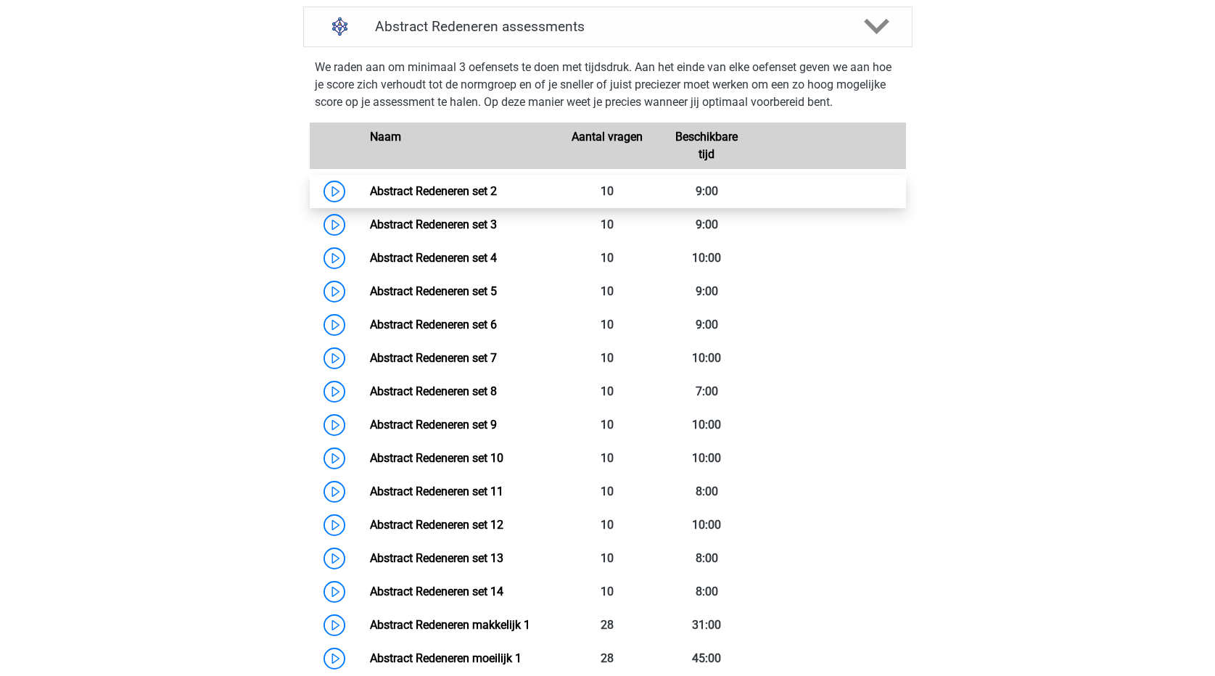
scroll to position [580, 0]
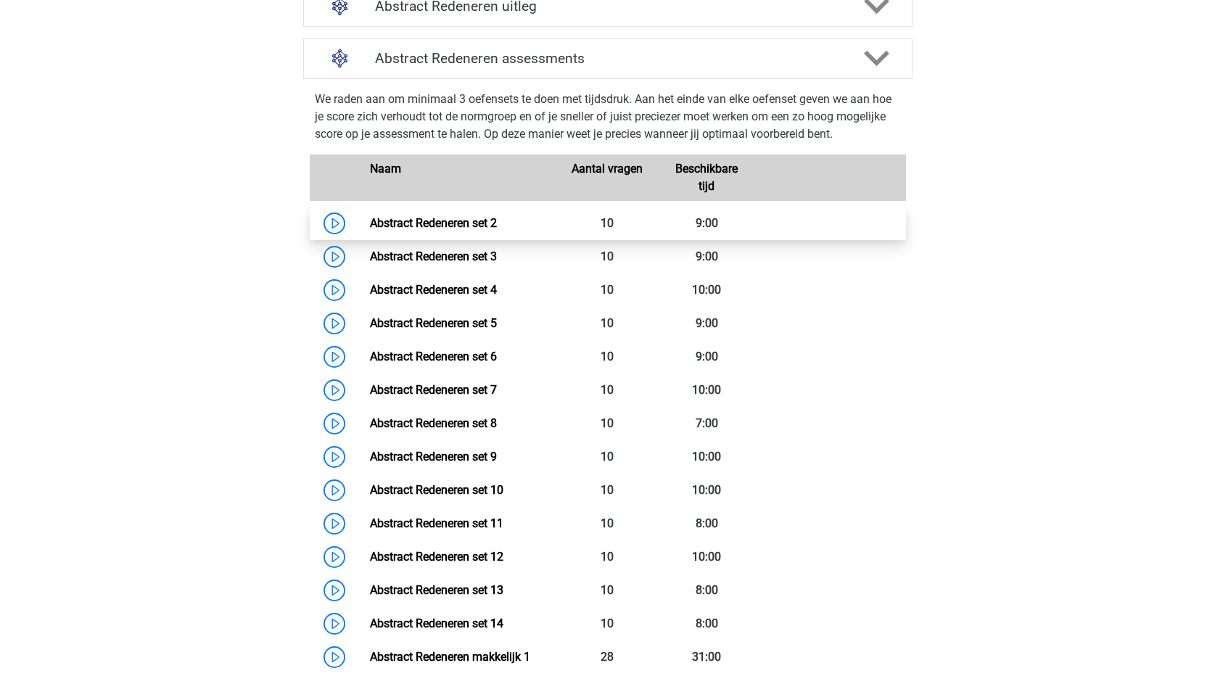
click at [497, 226] on link "Abstract Redeneren set 2" at bounding box center [433, 223] width 127 height 14
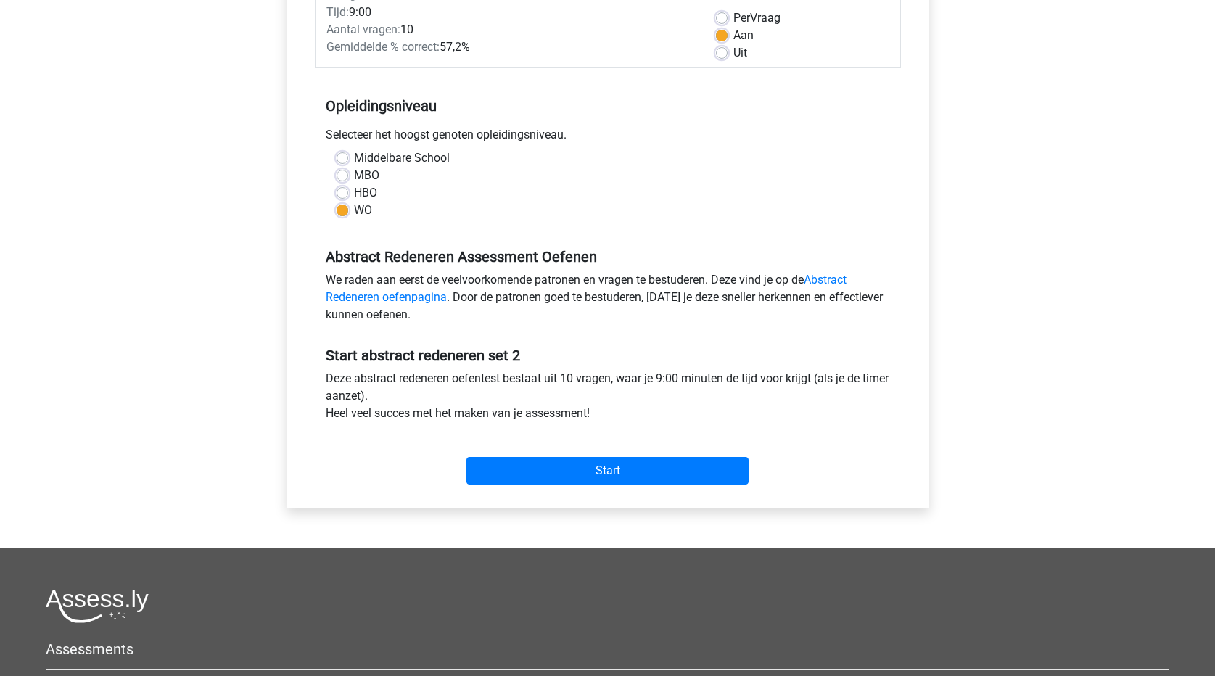
scroll to position [218, 0]
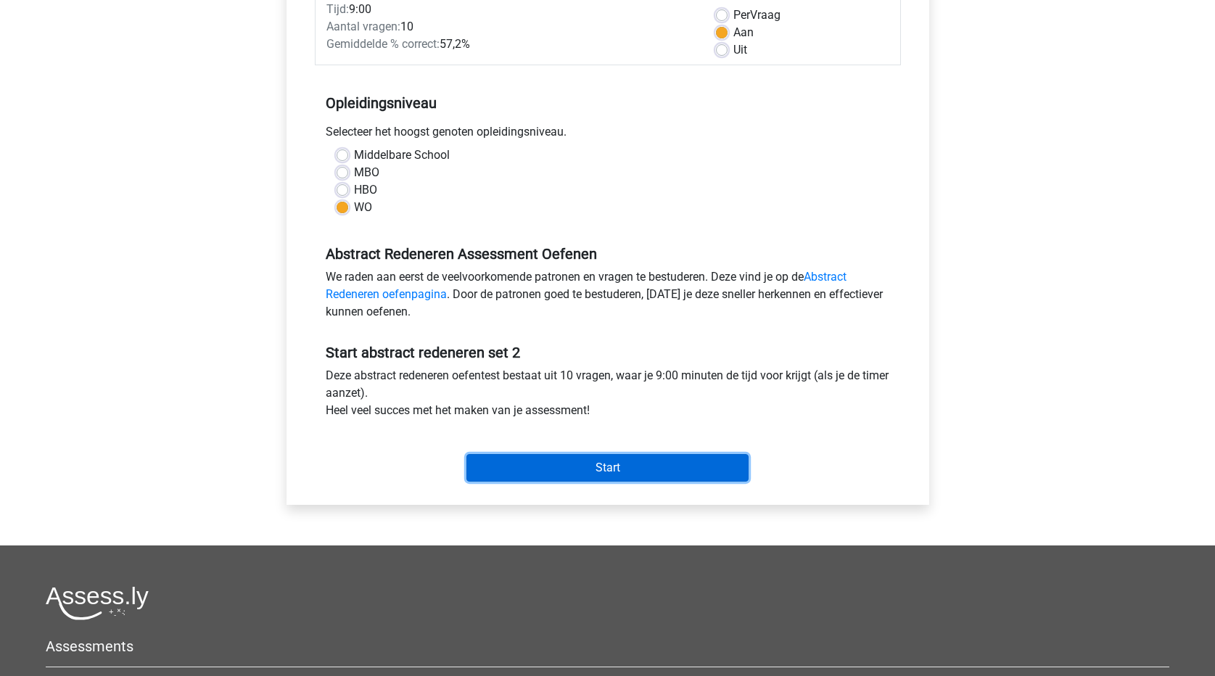
click at [739, 461] on input "Start" at bounding box center [607, 468] width 282 height 28
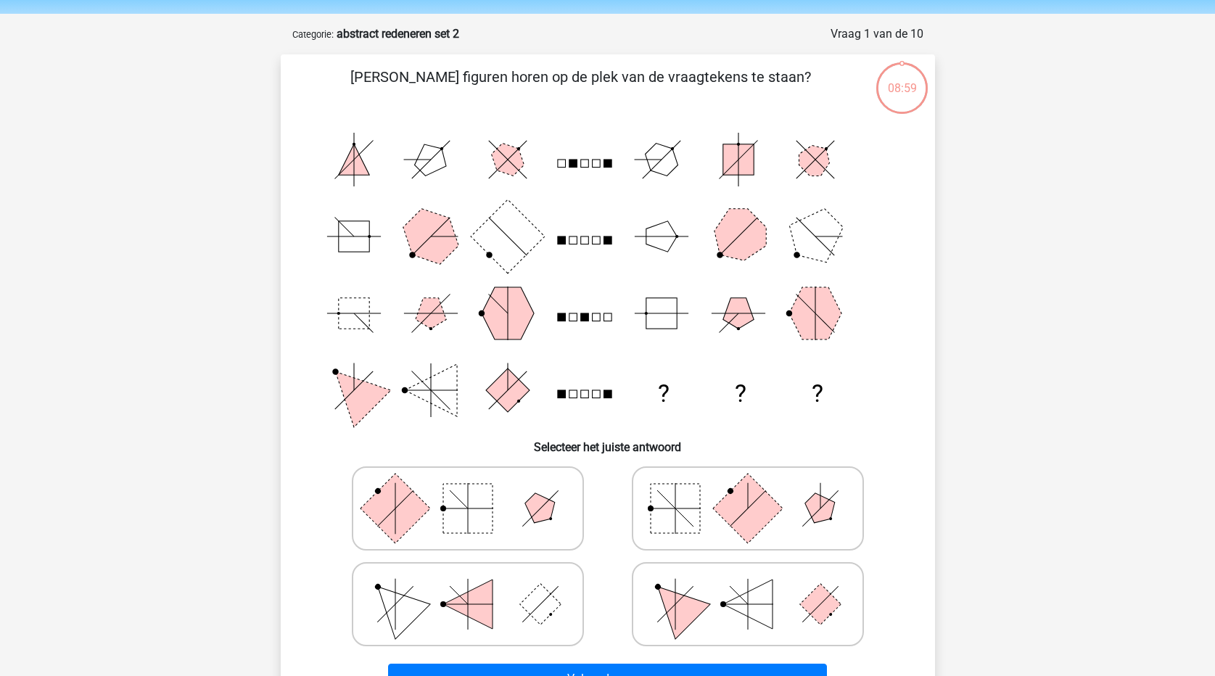
scroll to position [73, 0]
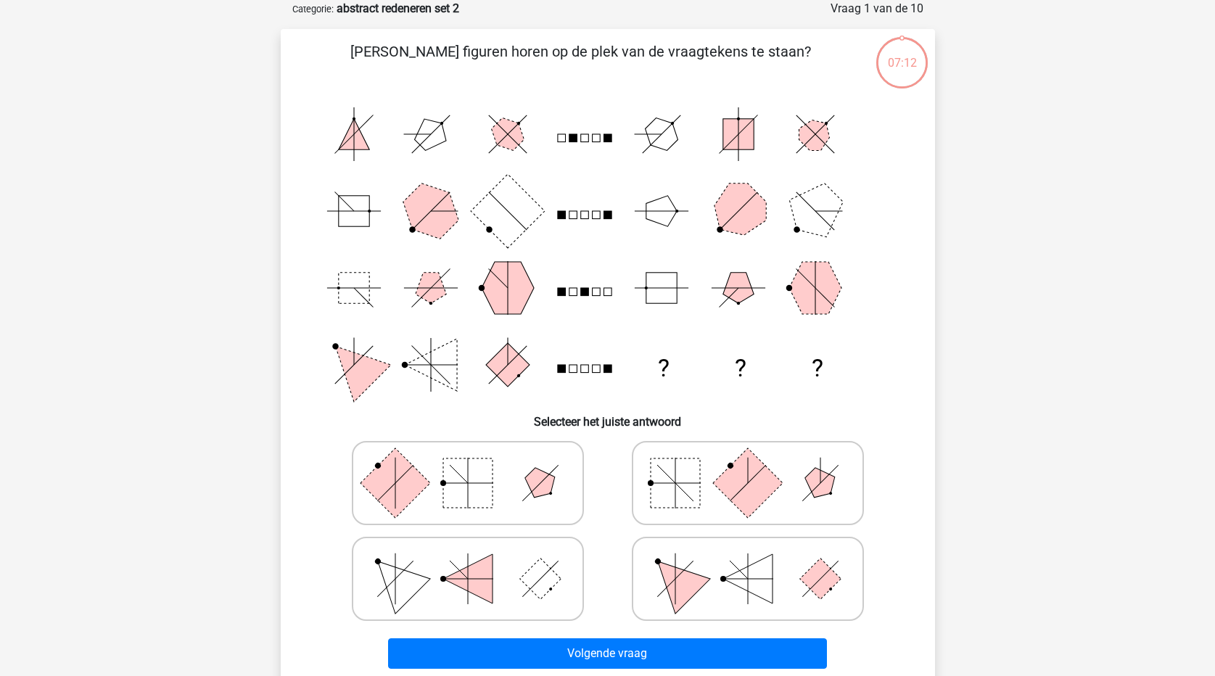
click at [399, 488] on rect at bounding box center [395, 483] width 70 height 70
click at [468, 465] on input "radio" at bounding box center [472, 460] width 9 height 9
radio input "true"
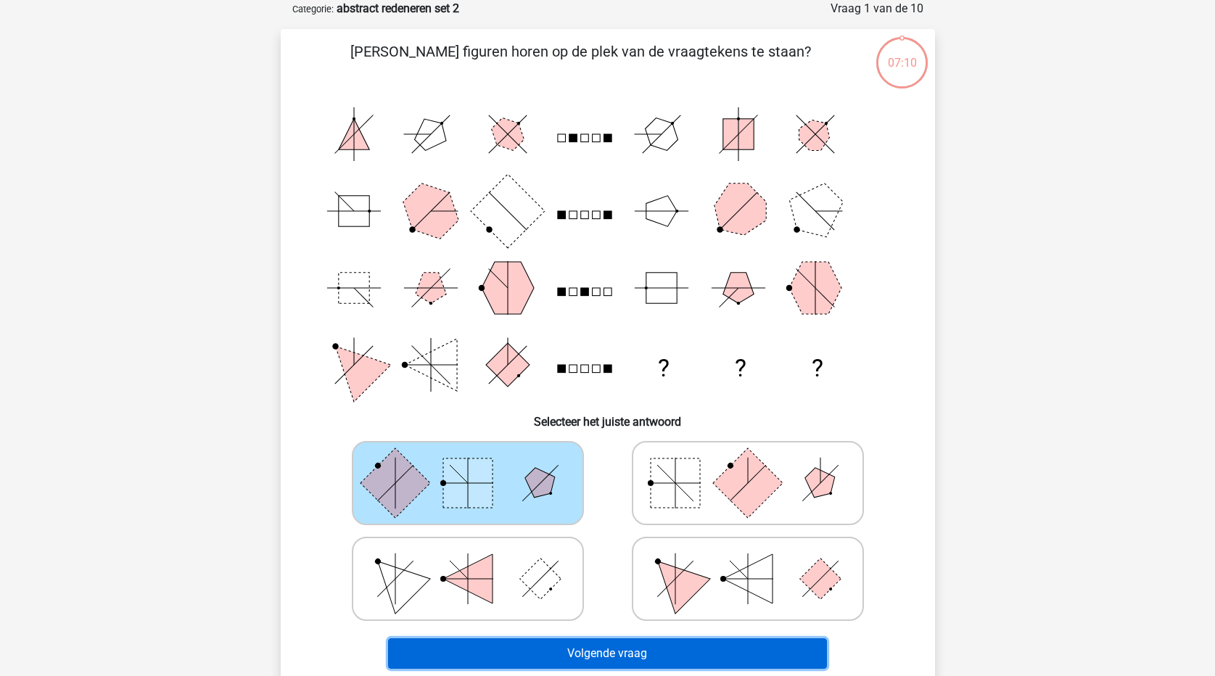
click at [688, 646] on button "Volgende vraag" at bounding box center [607, 653] width 439 height 30
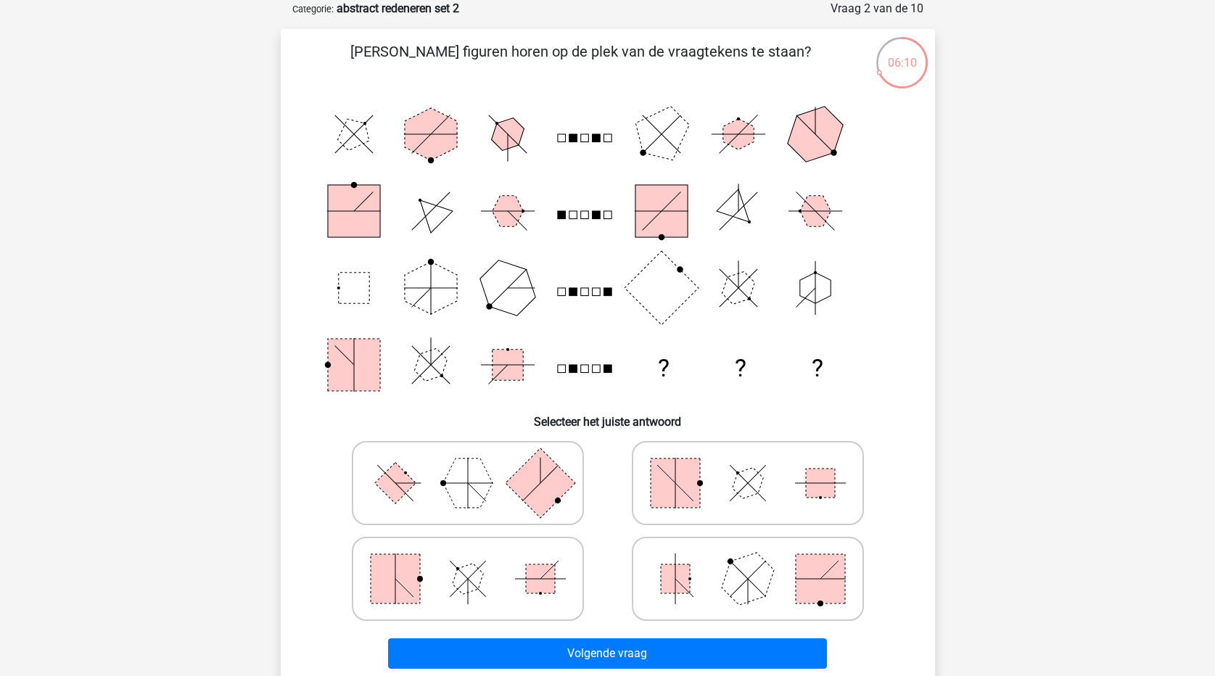
click at [398, 488] on rect at bounding box center [394, 482] width 41 height 41
click at [468, 465] on input "radio" at bounding box center [472, 460] width 9 height 9
radio input "true"
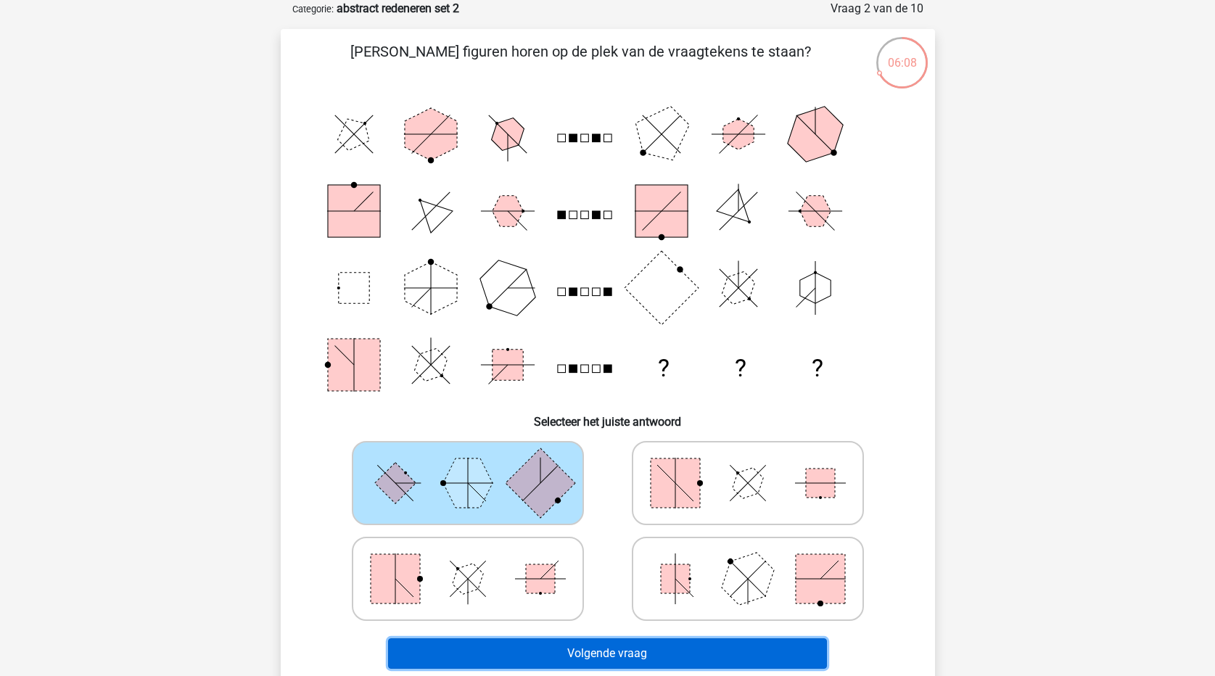
click at [593, 650] on button "Volgende vraag" at bounding box center [607, 653] width 439 height 30
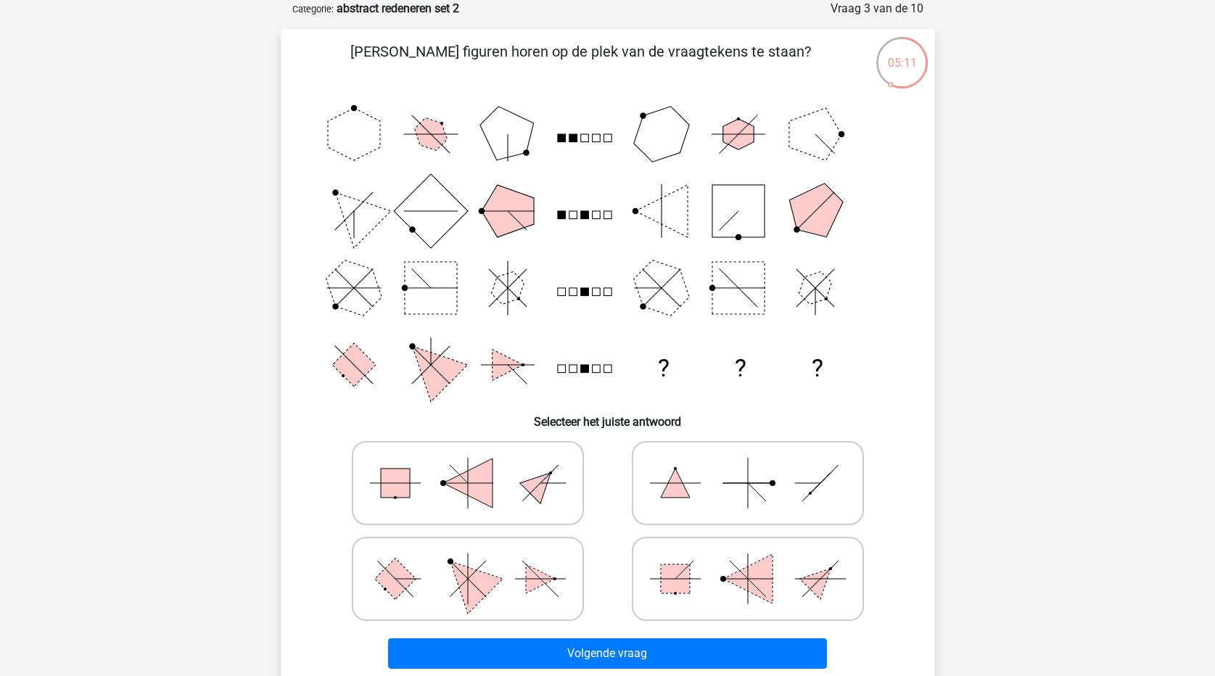
click at [410, 596] on icon at bounding box center [468, 579] width 218 height 73
click at [468, 561] on input "radio" at bounding box center [472, 555] width 9 height 9
radio input "true"
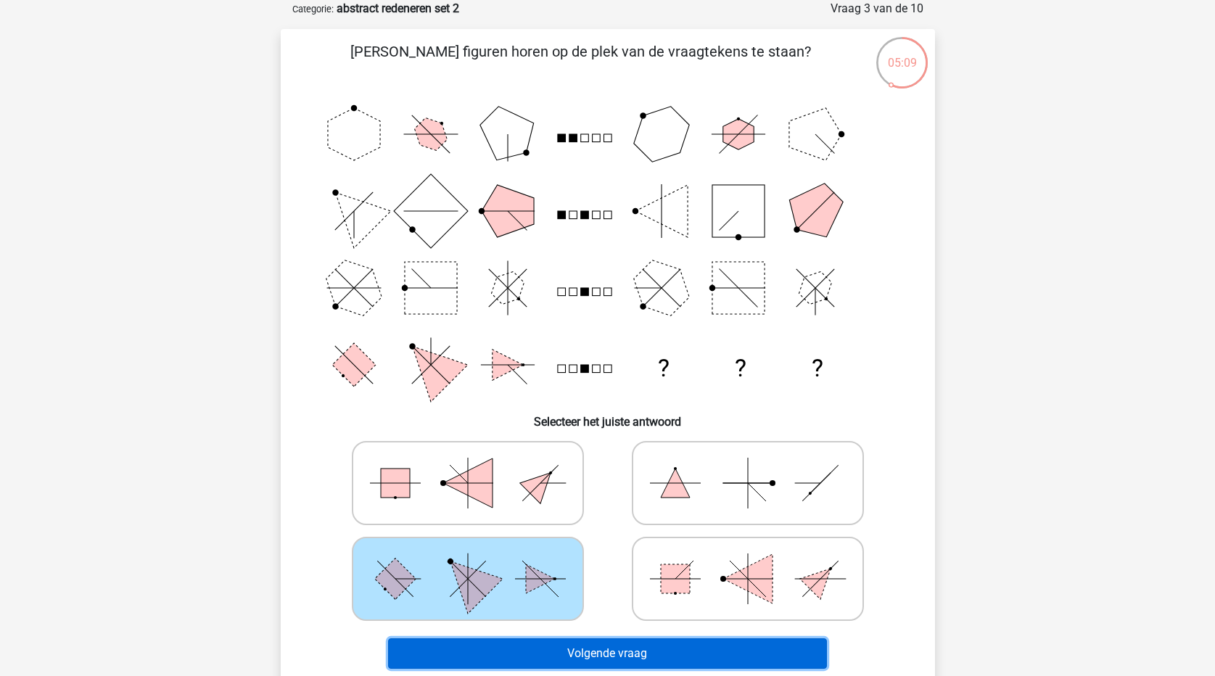
click at [613, 662] on button "Volgende vraag" at bounding box center [607, 653] width 439 height 30
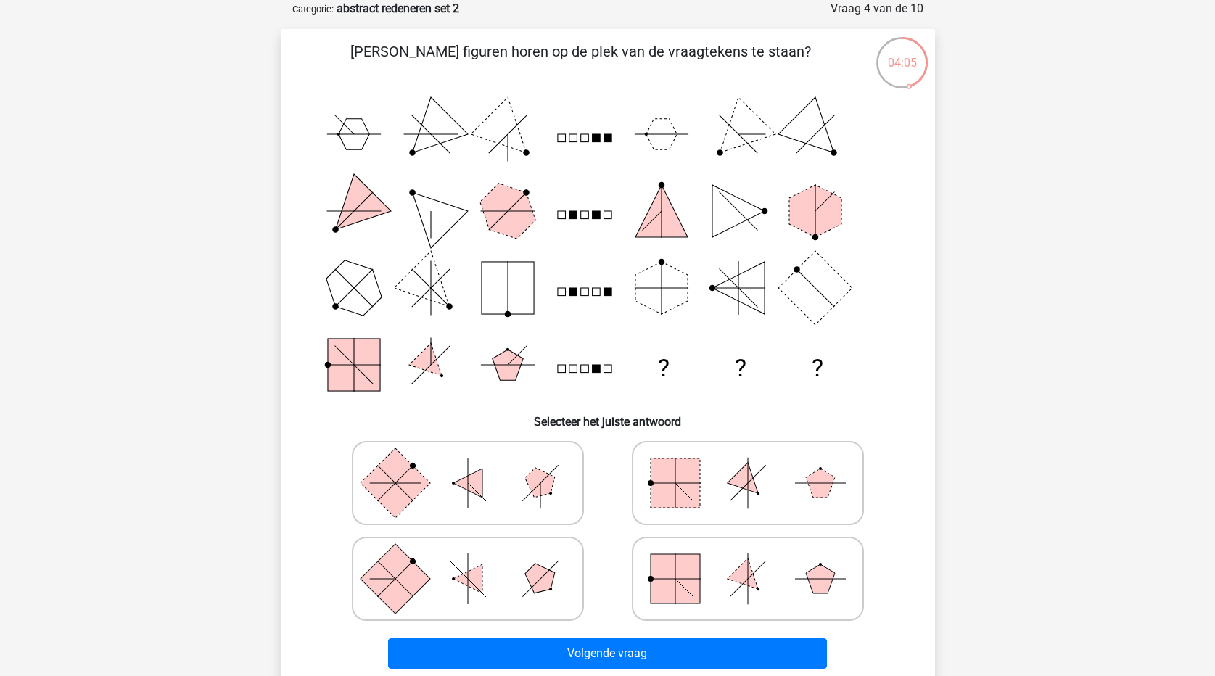
click at [770, 492] on icon at bounding box center [748, 483] width 218 height 73
click at [757, 465] on input "radio" at bounding box center [752, 460] width 9 height 9
radio input "true"
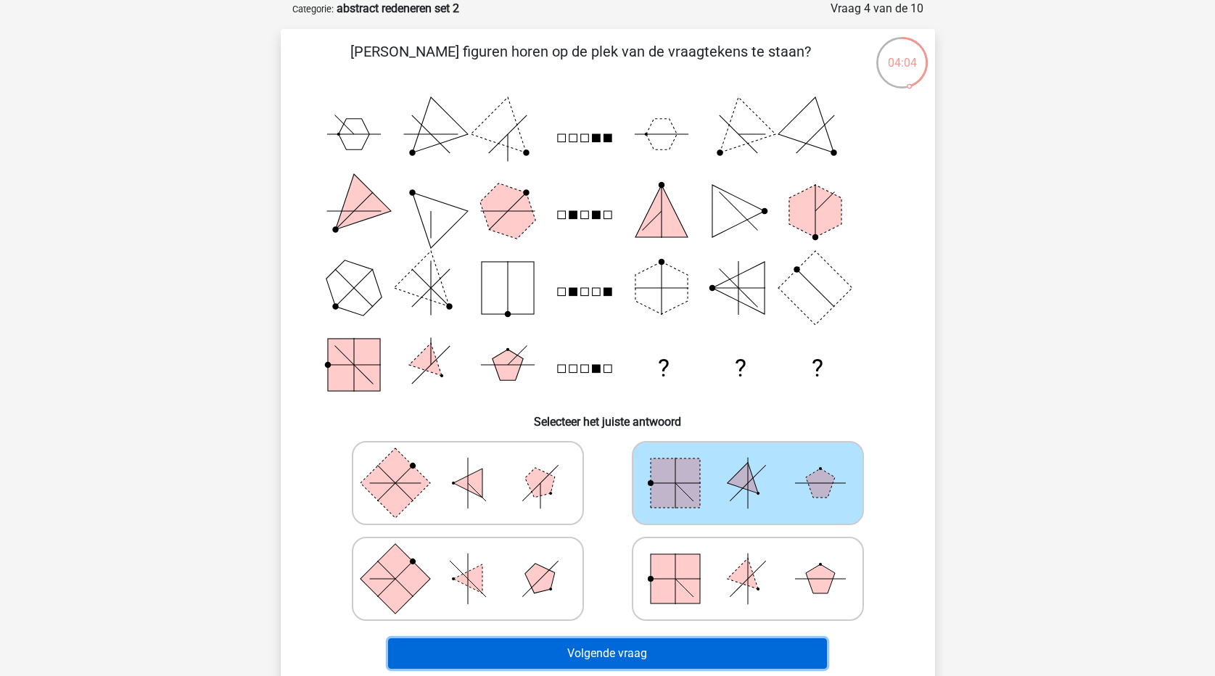
click at [764, 657] on button "Volgende vraag" at bounding box center [607, 653] width 439 height 30
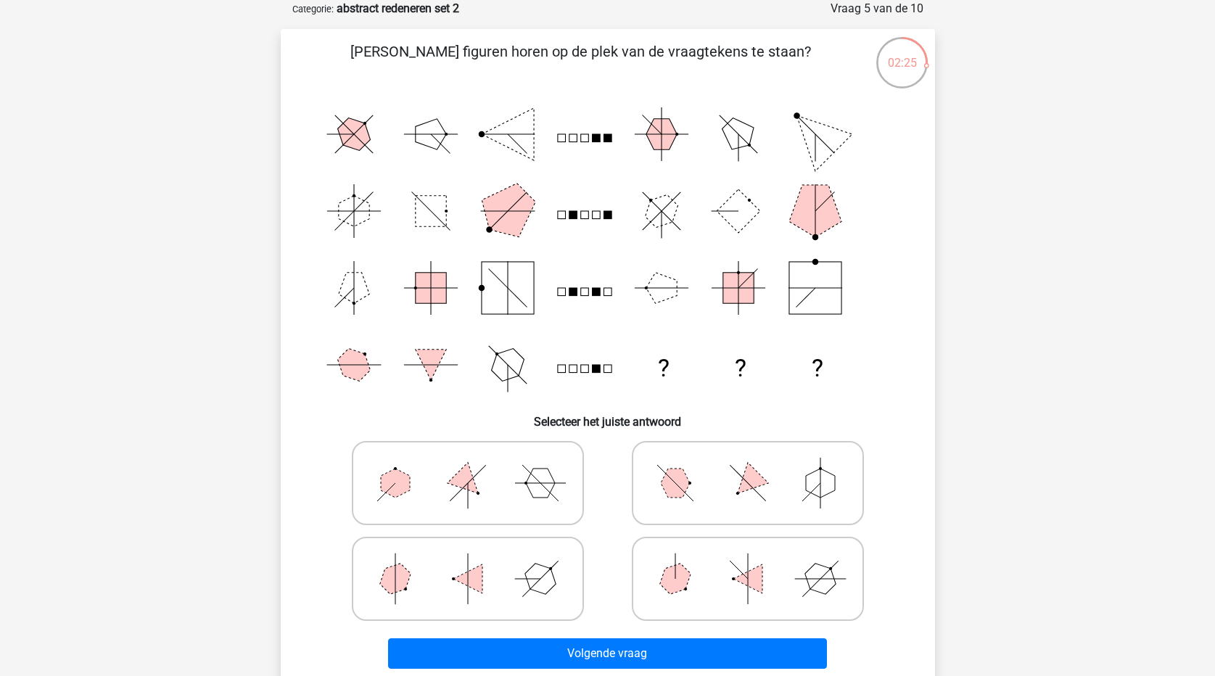
click at [472, 578] on polygon at bounding box center [467, 578] width 29 height 29
click at [472, 561] on input "radio" at bounding box center [472, 555] width 9 height 9
radio input "true"
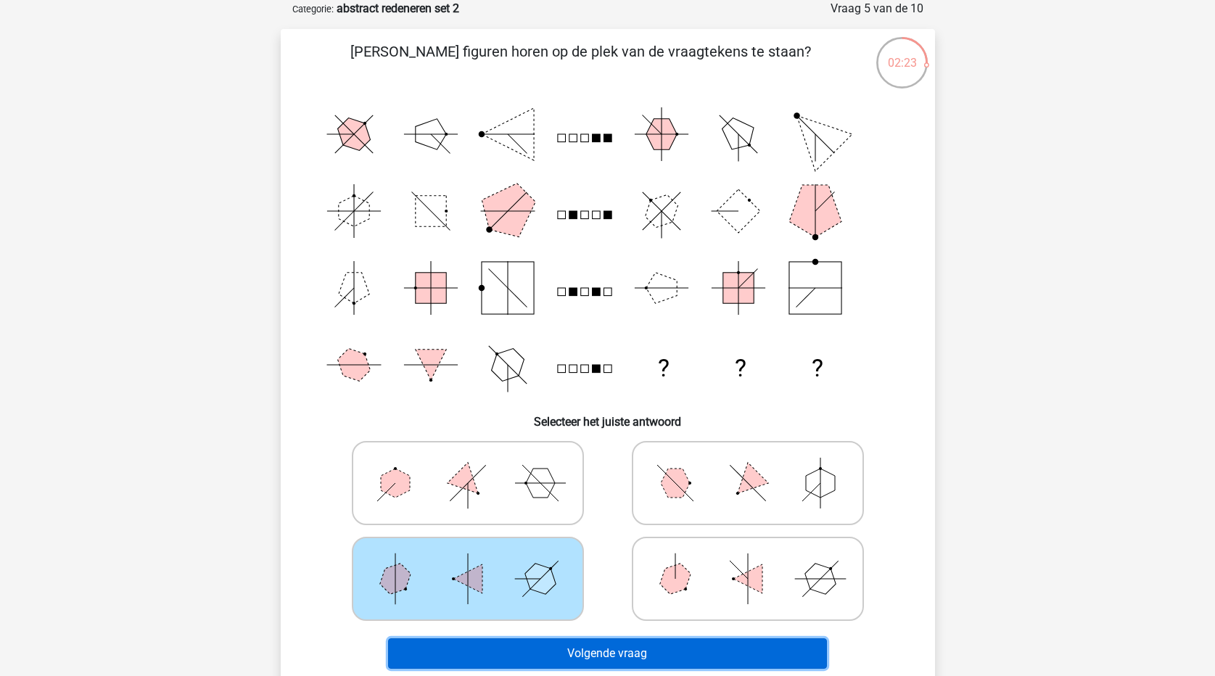
click at [609, 652] on button "Volgende vraag" at bounding box center [607, 653] width 439 height 30
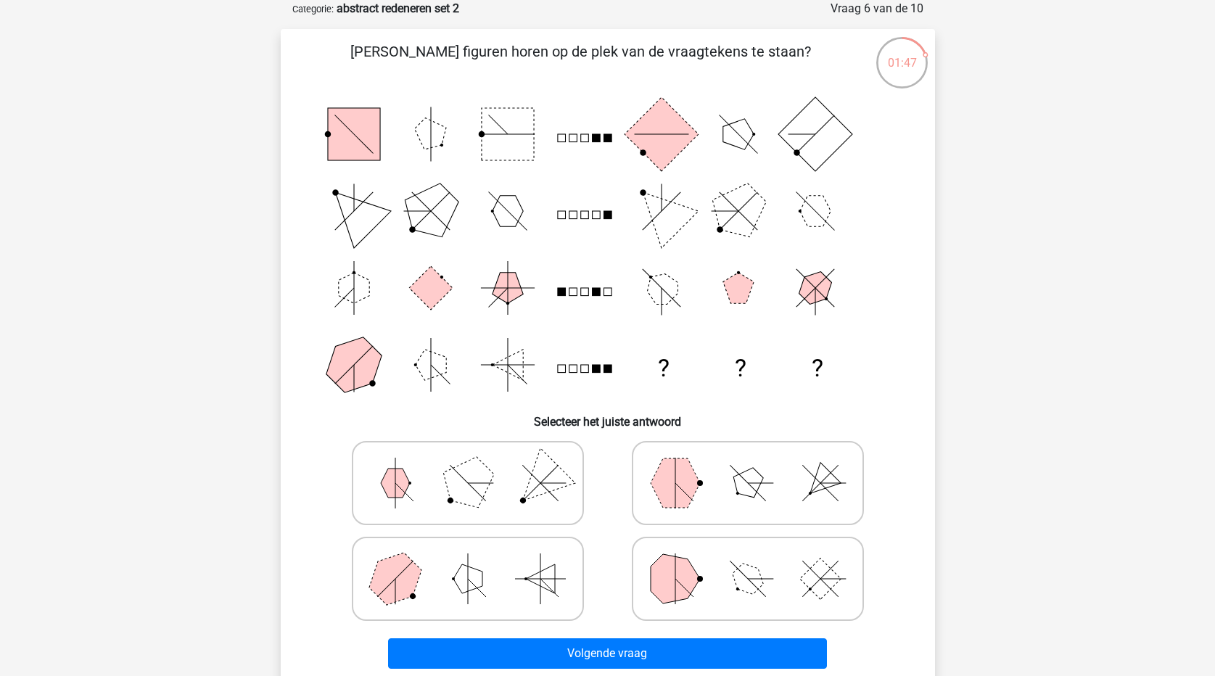
click at [758, 482] on polygon at bounding box center [747, 482] width 41 height 41
click at [757, 465] on input "radio" at bounding box center [752, 460] width 9 height 9
radio input "true"
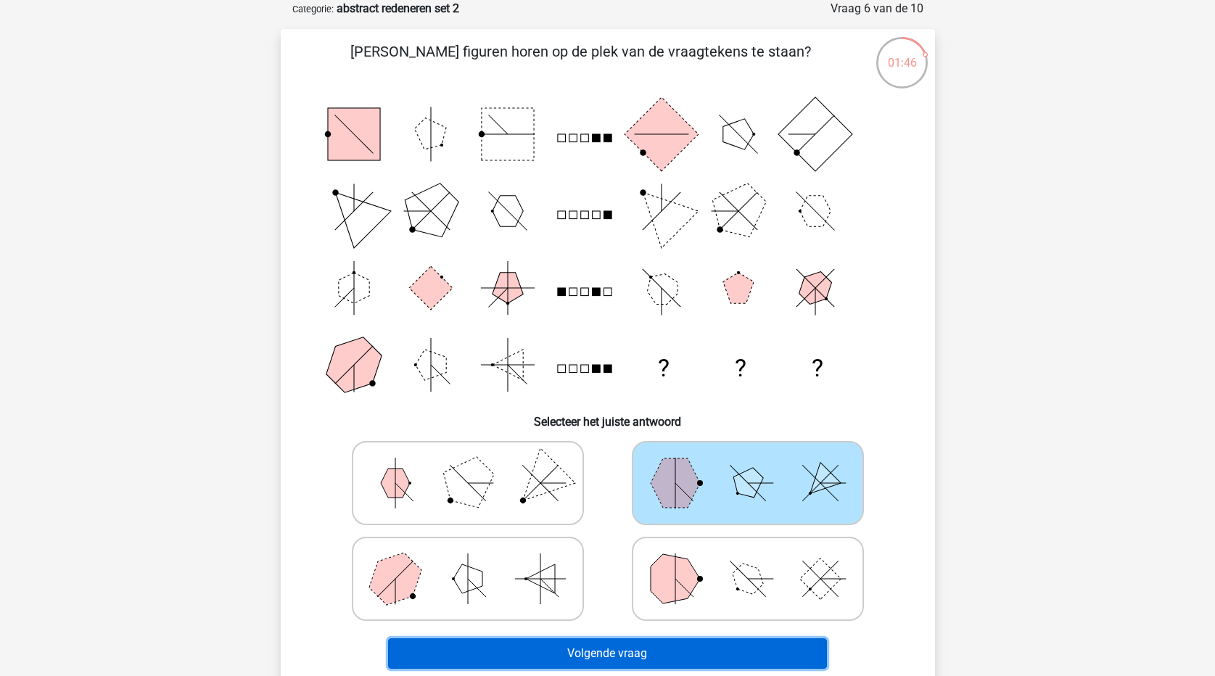
click at [776, 661] on button "Volgende vraag" at bounding box center [607, 653] width 439 height 30
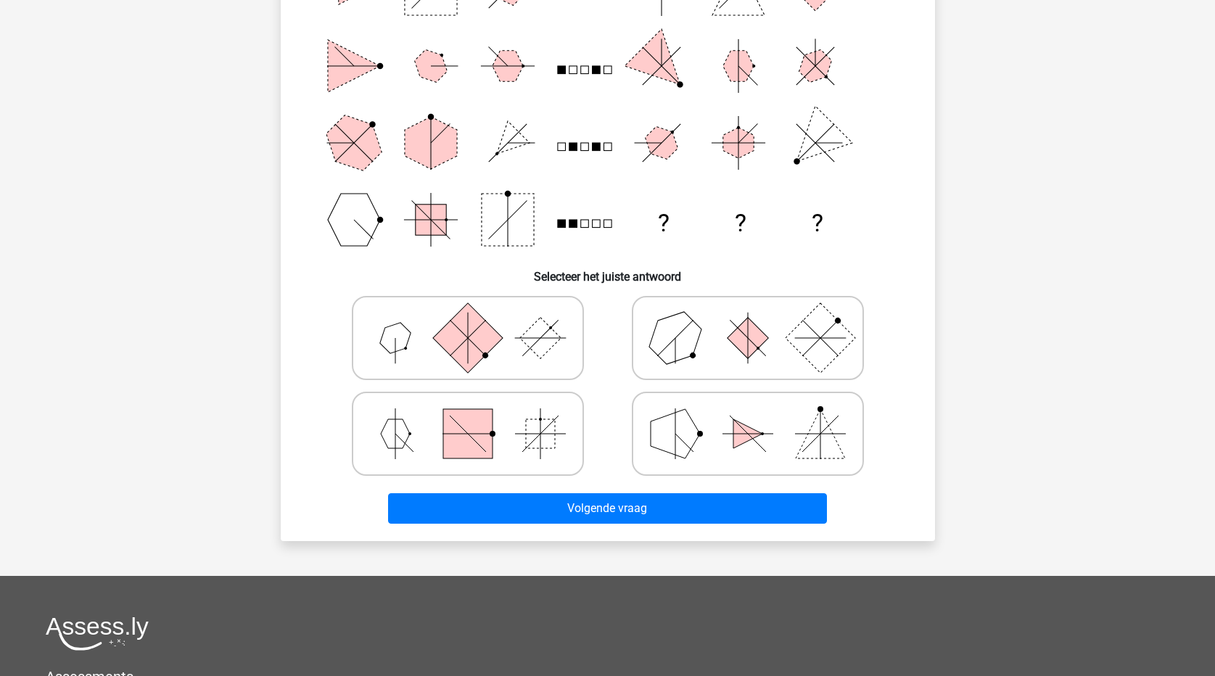
scroll to position [145, 0]
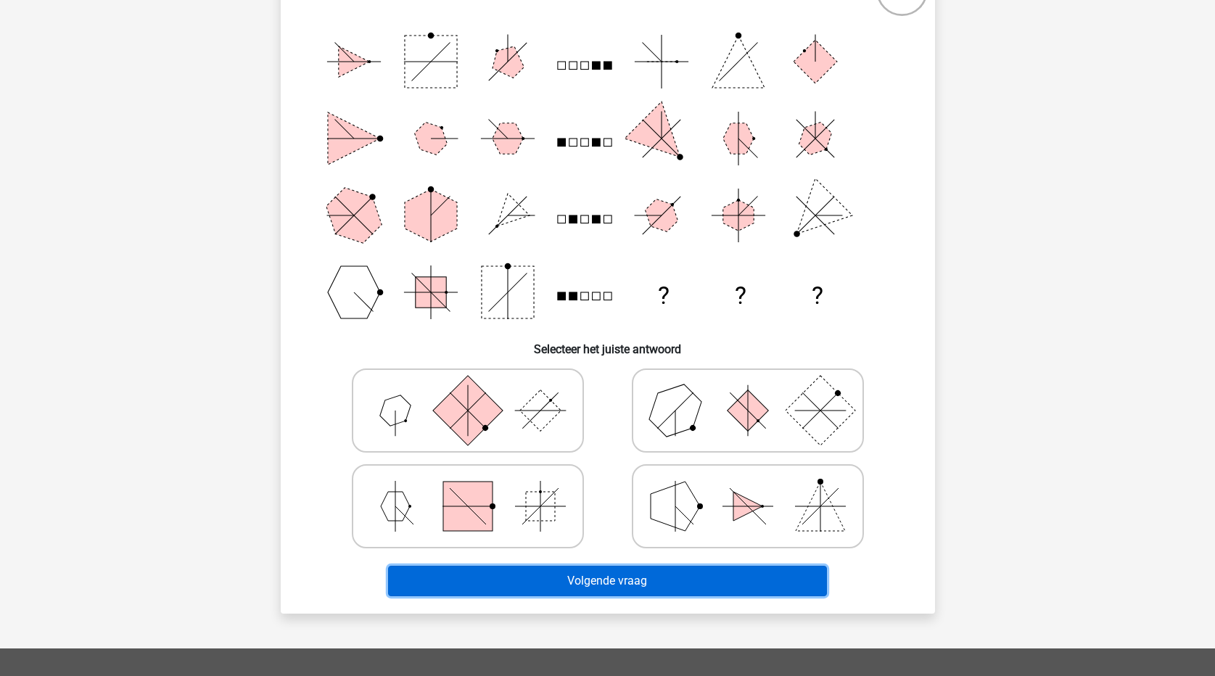
click at [615, 590] on button "Volgende vraag" at bounding box center [607, 581] width 439 height 30
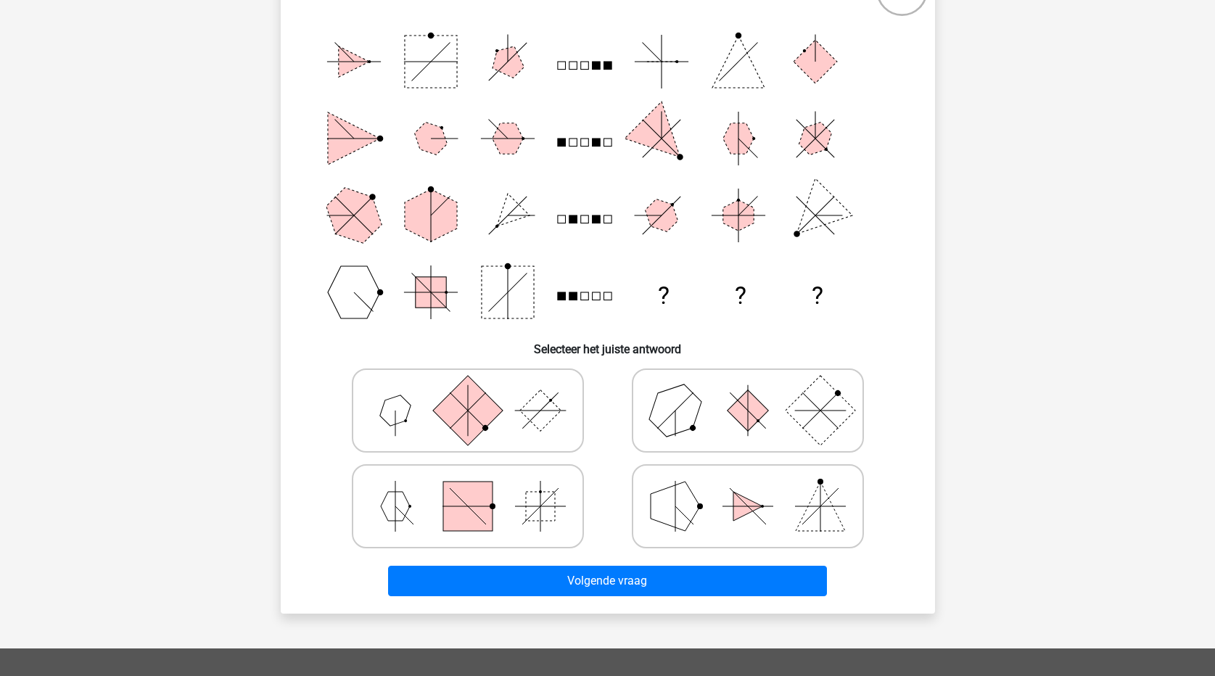
click at [521, 419] on icon at bounding box center [468, 410] width 218 height 73
click at [477, 392] on input "radio" at bounding box center [472, 387] width 9 height 9
radio input "true"
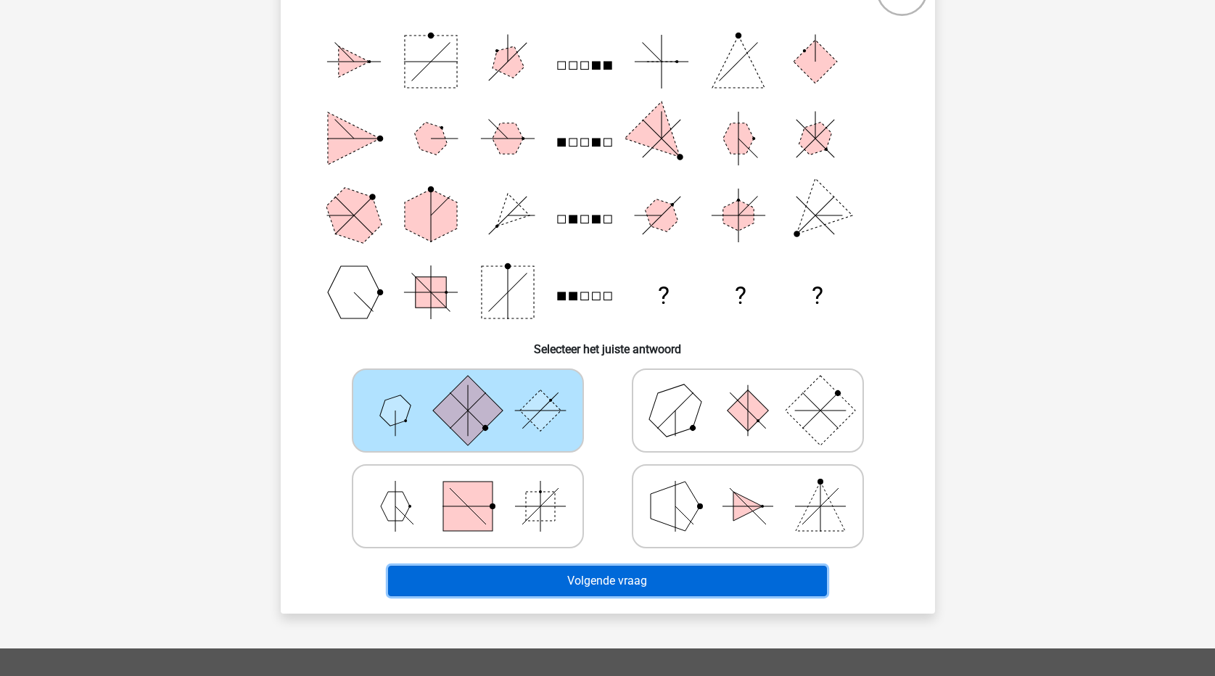
click at [635, 583] on button "Volgende vraag" at bounding box center [607, 581] width 439 height 30
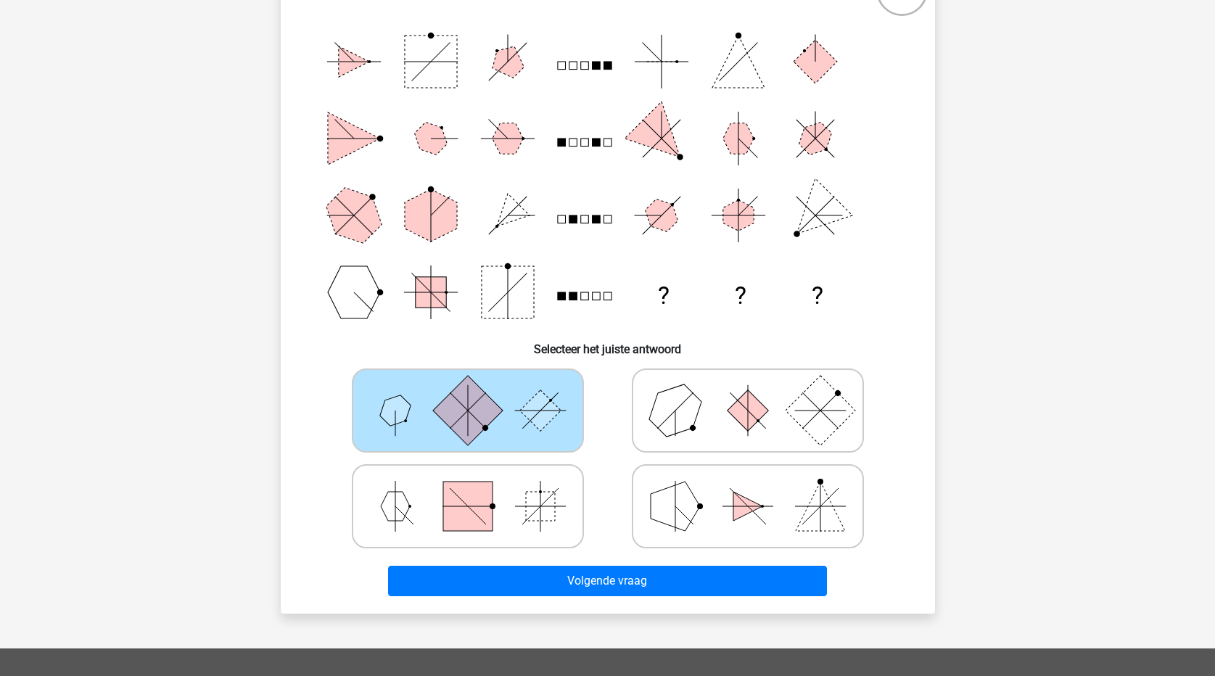
click at [550, 426] on icon at bounding box center [468, 410] width 218 height 73
click at [477, 392] on input "radio" at bounding box center [472, 387] width 9 height 9
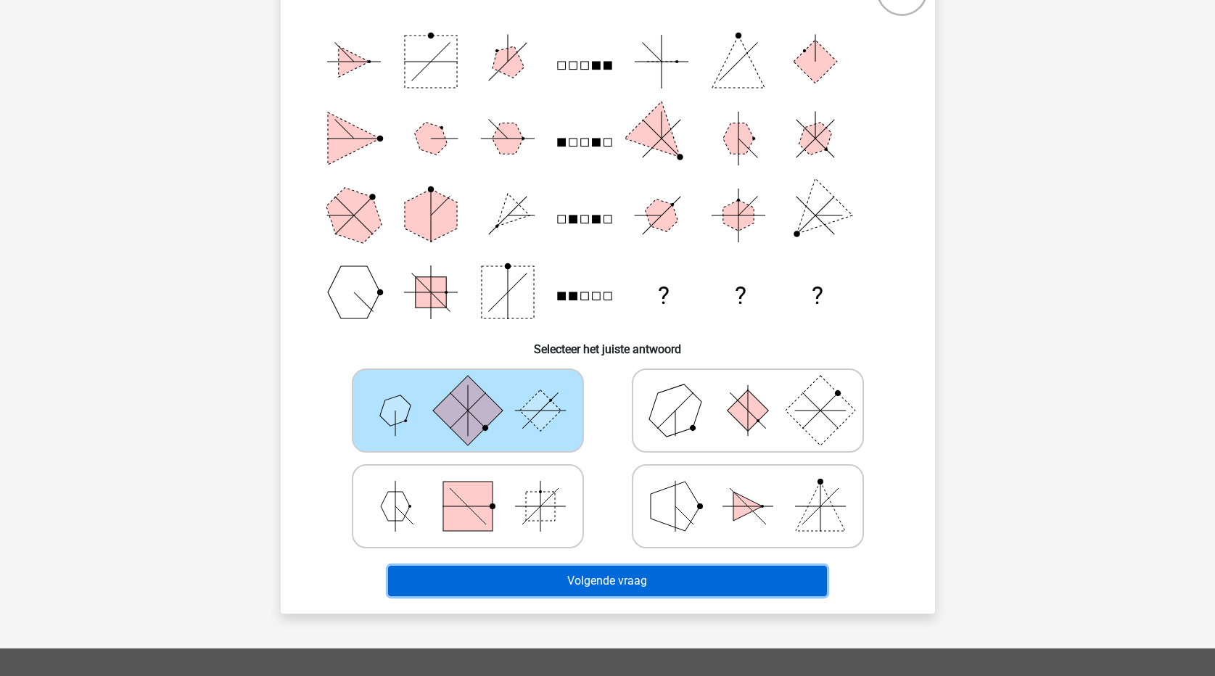
click at [626, 575] on button "Volgende vraag" at bounding box center [607, 581] width 439 height 30
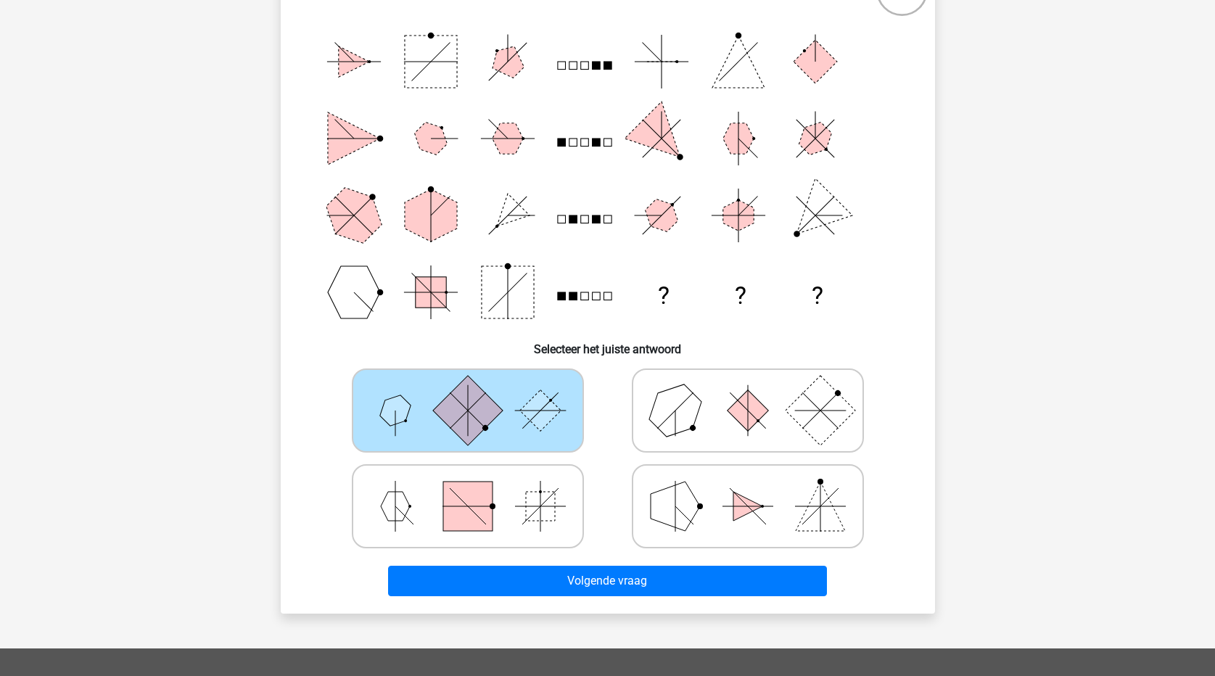
click at [691, 442] on icon at bounding box center [748, 410] width 218 height 73
click at [748, 392] on input "radio" at bounding box center [752, 387] width 9 height 9
radio input "true"
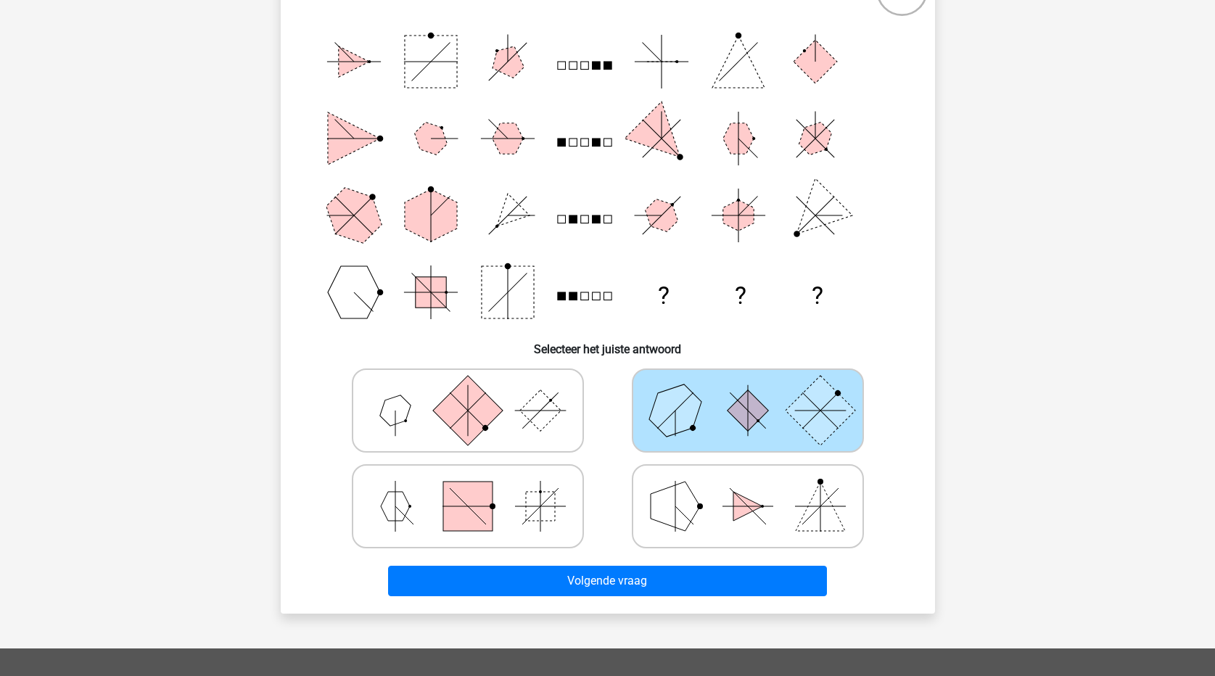
click at [709, 411] on icon at bounding box center [748, 410] width 218 height 73
click at [748, 392] on input "radio" at bounding box center [752, 387] width 9 height 9
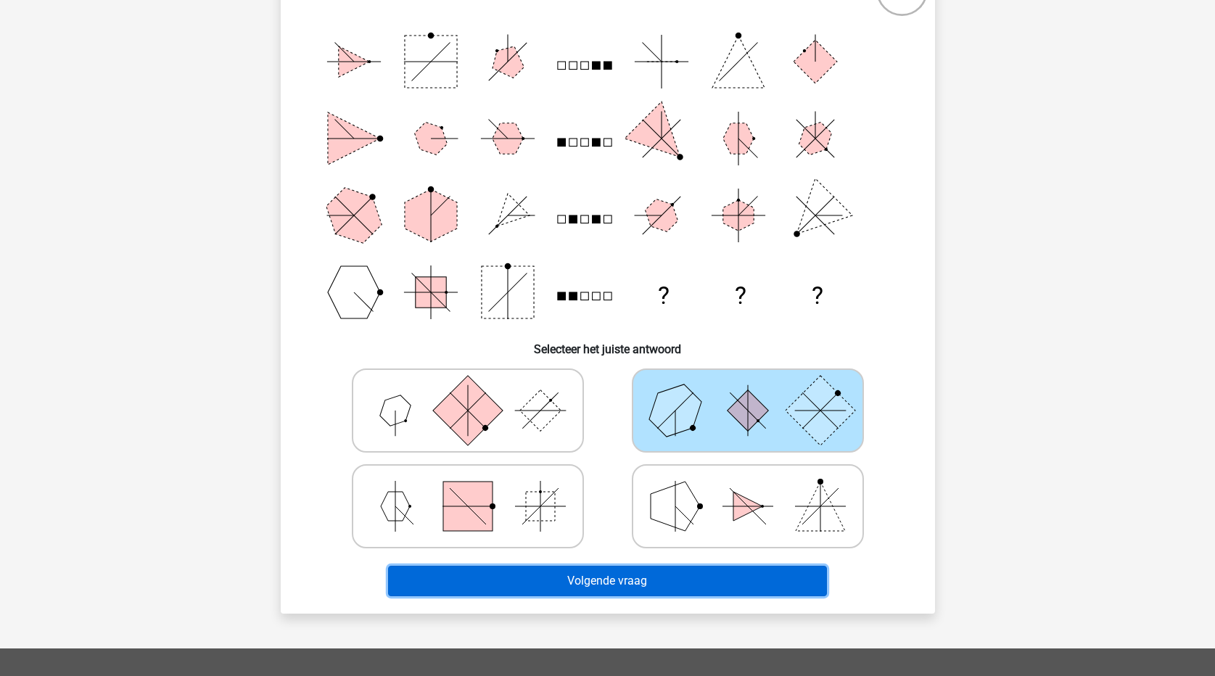
click at [672, 585] on button "Volgende vraag" at bounding box center [607, 581] width 439 height 30
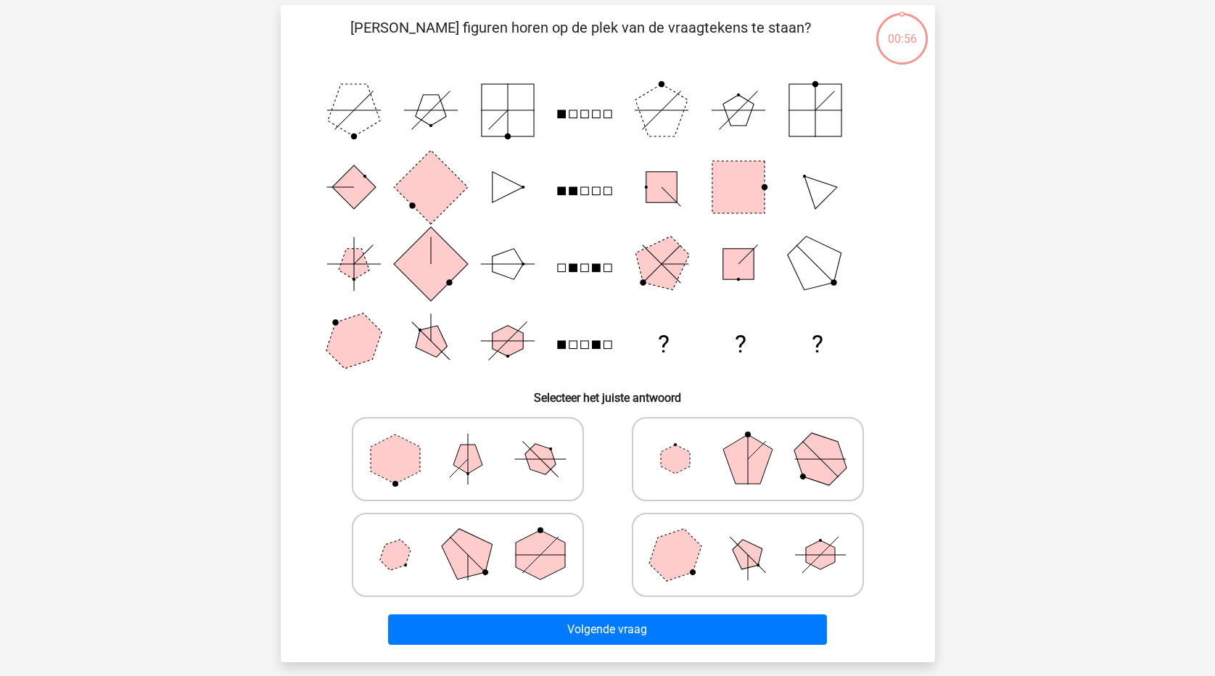
scroll to position [73, 0]
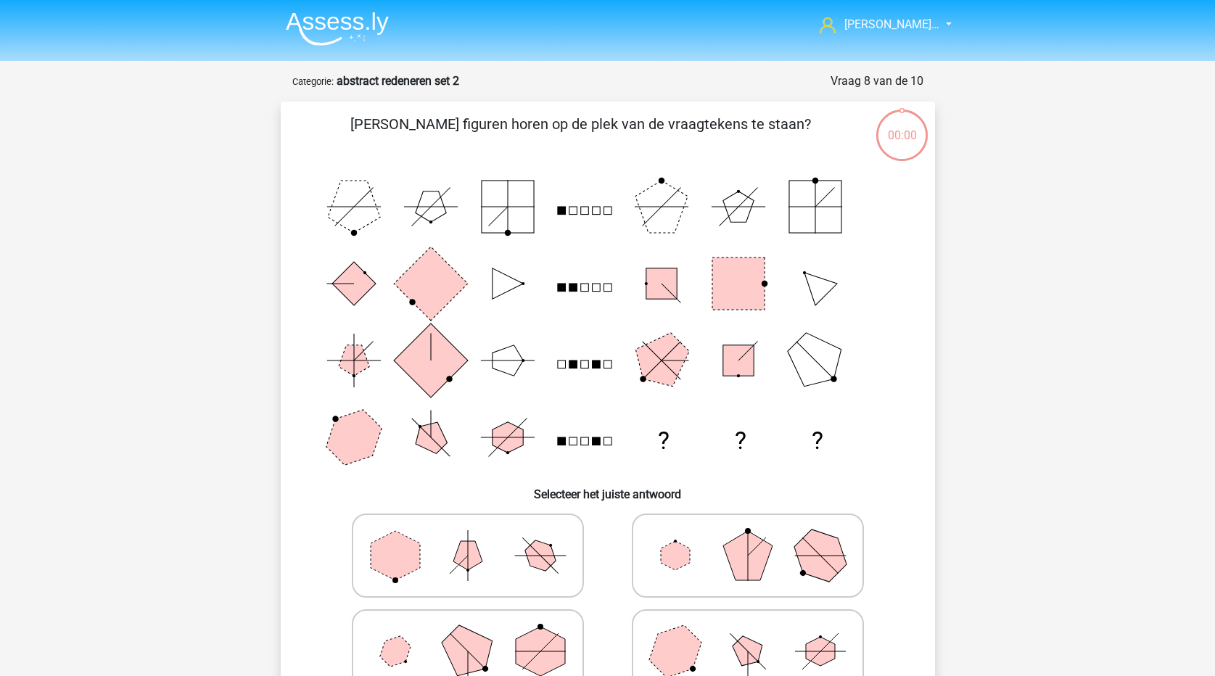
scroll to position [73, 0]
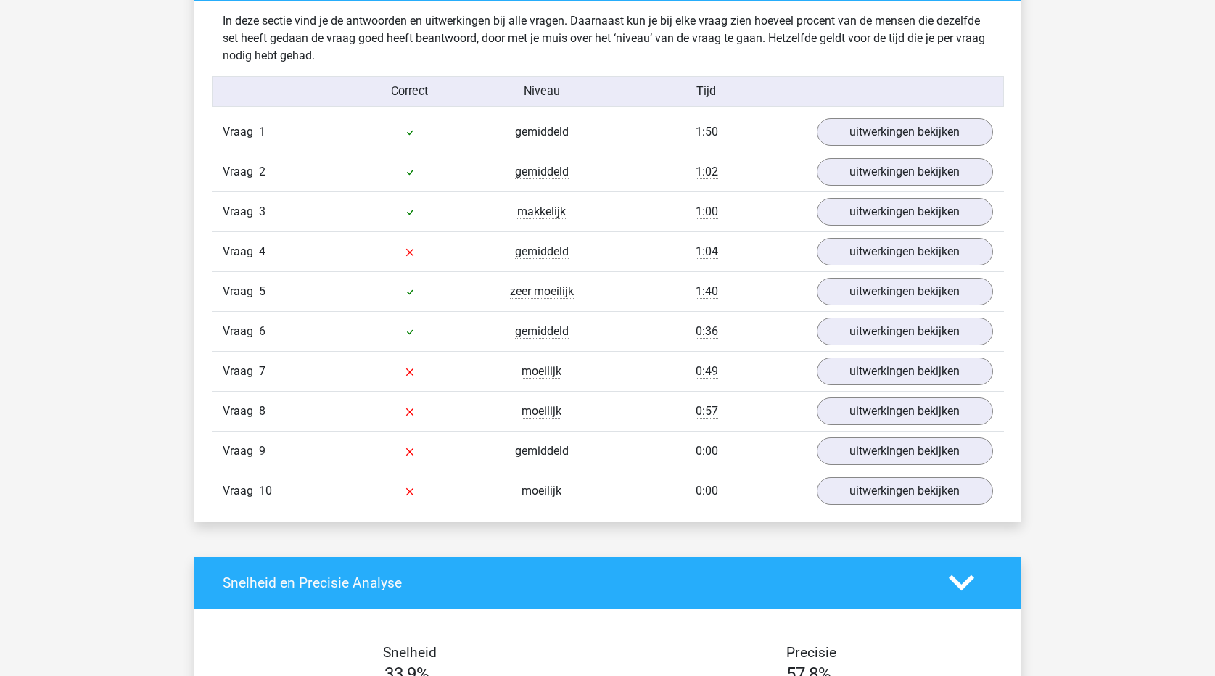
scroll to position [871, 0]
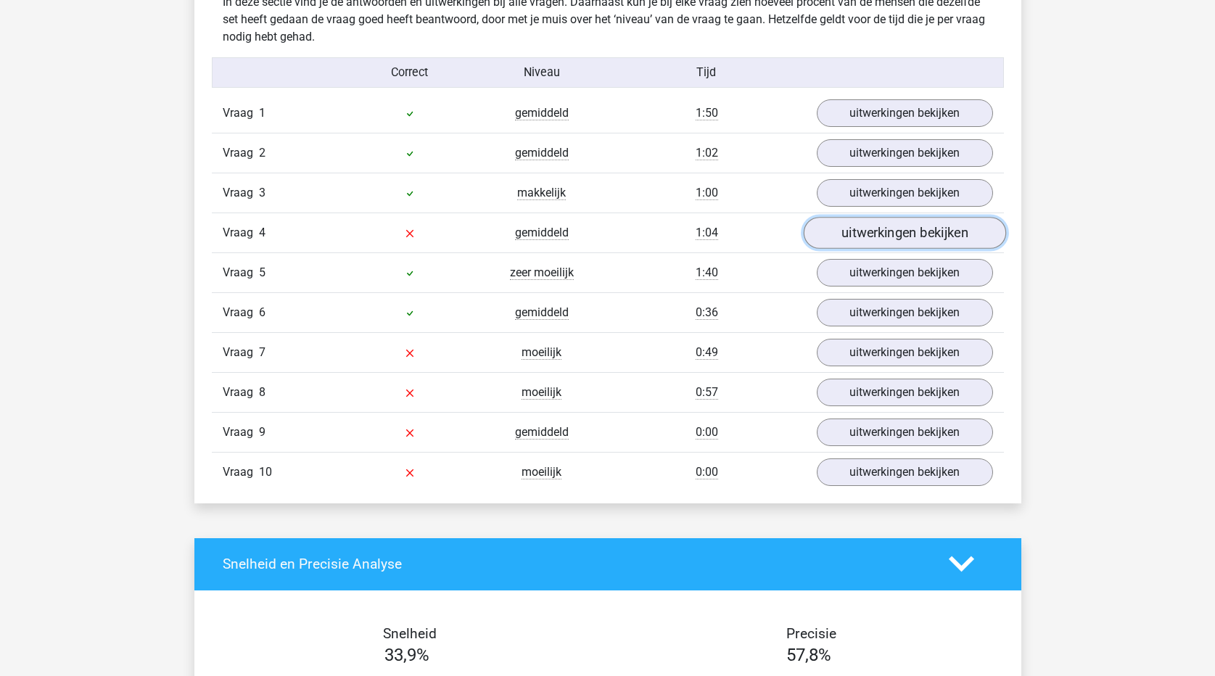
click at [858, 232] on link "uitwerkingen bekijken" at bounding box center [904, 233] width 202 height 32
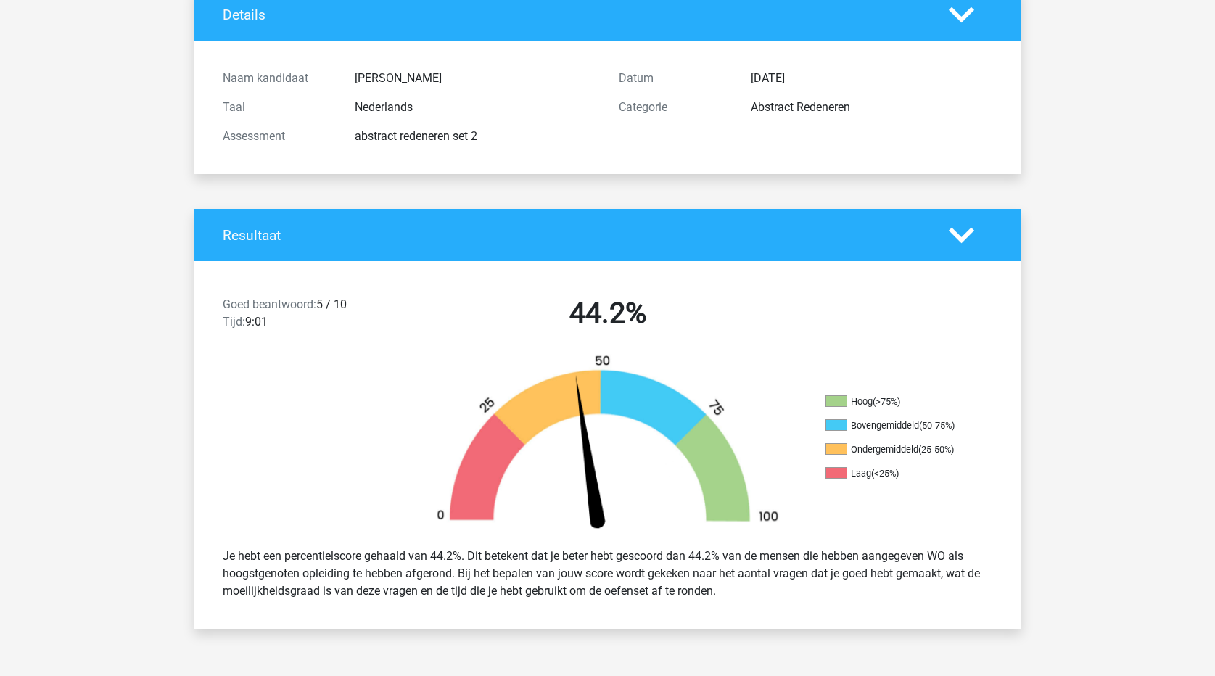
scroll to position [0, 0]
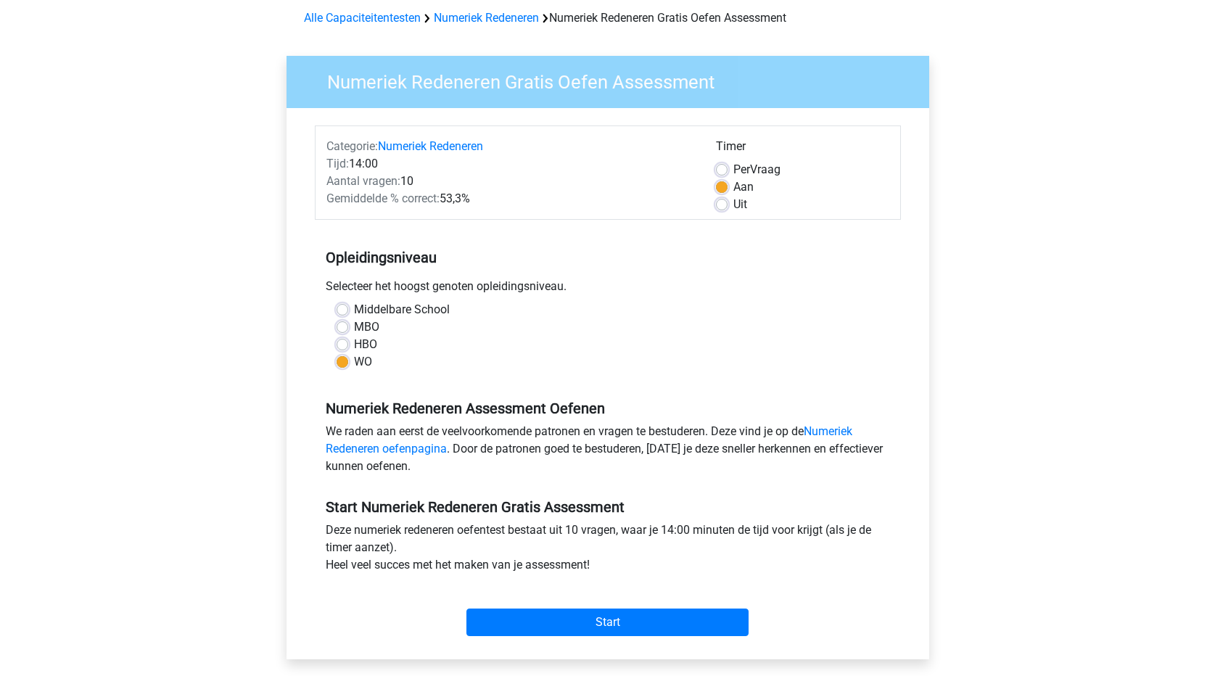
scroll to position [290, 0]
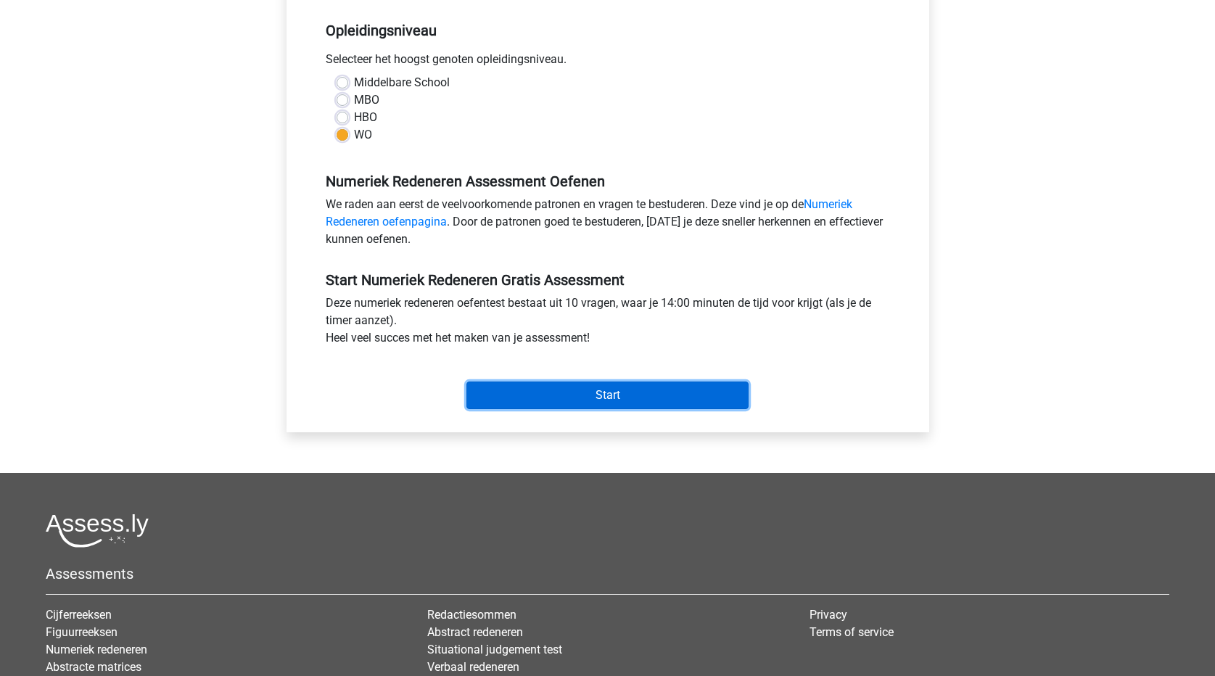
click at [642, 401] on input "Start" at bounding box center [607, 396] width 282 height 28
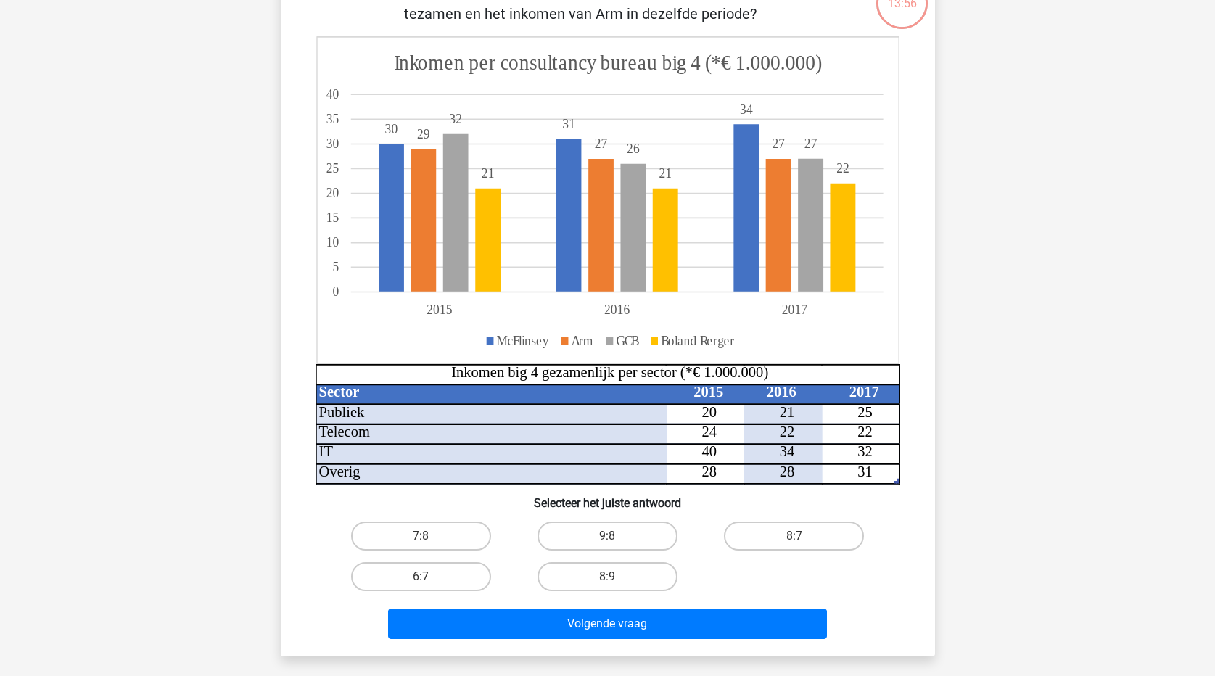
scroll to position [145, 0]
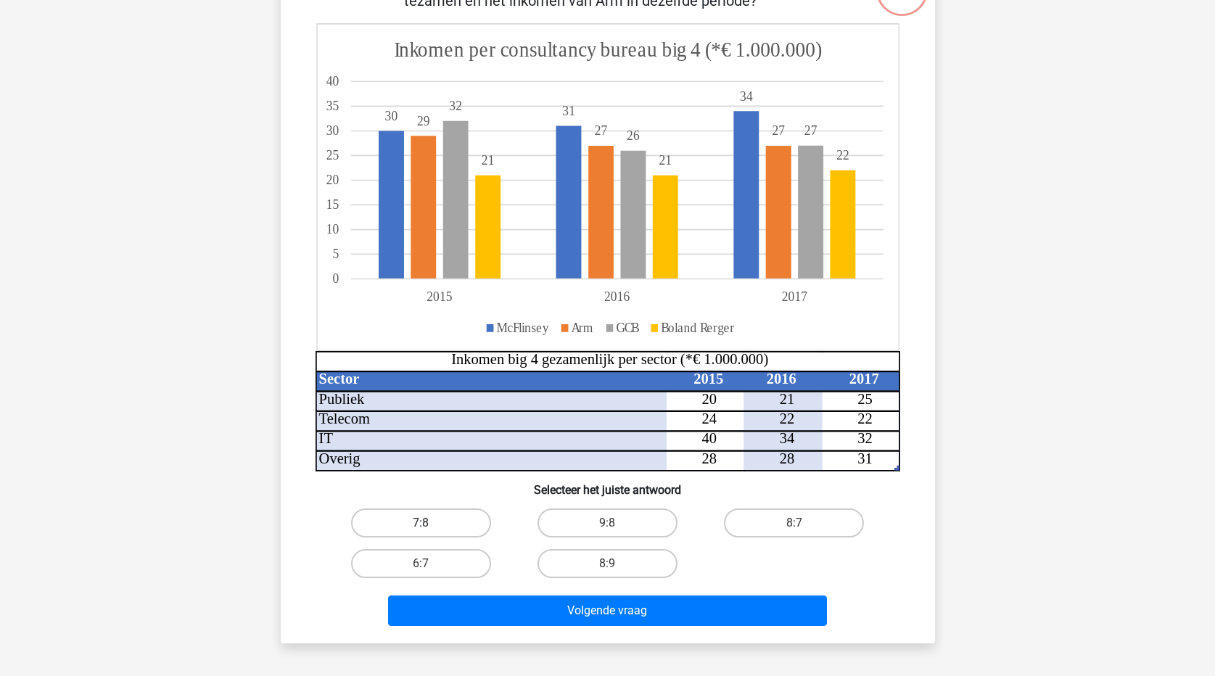
click at [469, 522] on label "7:8" at bounding box center [421, 523] width 140 height 29
click at [430, 523] on input "7:8" at bounding box center [425, 527] width 9 height 9
radio input "true"
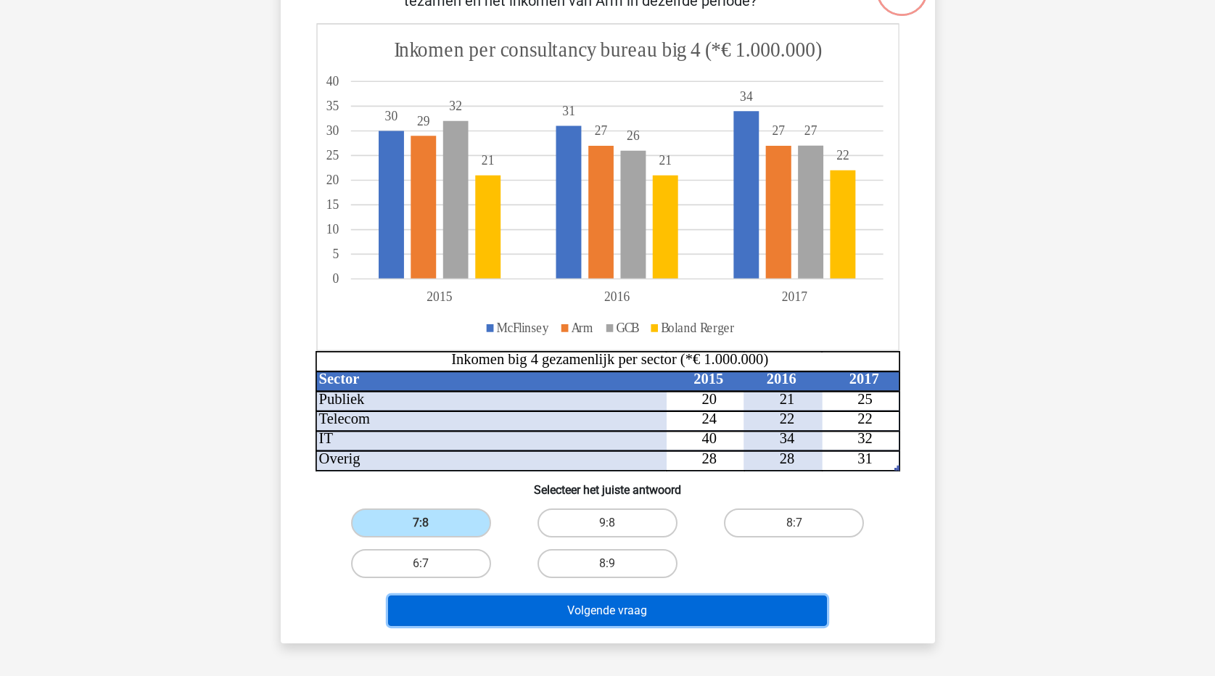
click at [525, 617] on button "Volgende vraag" at bounding box center [607, 611] width 439 height 30
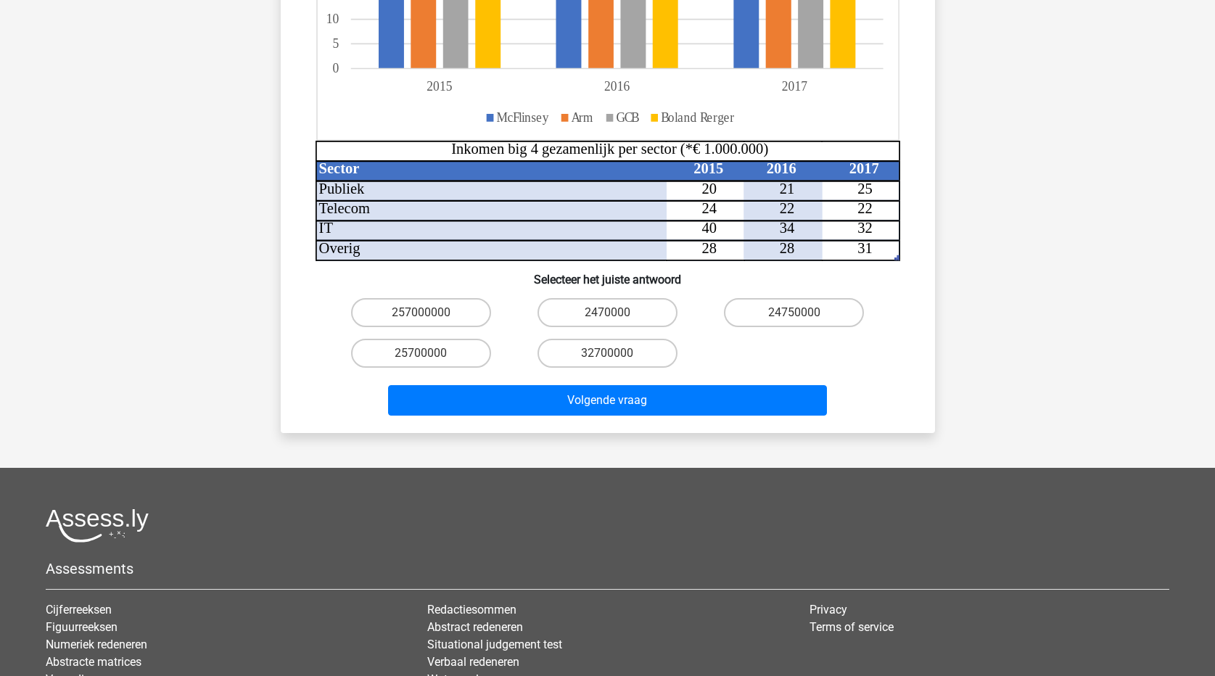
scroll to position [435, 0]
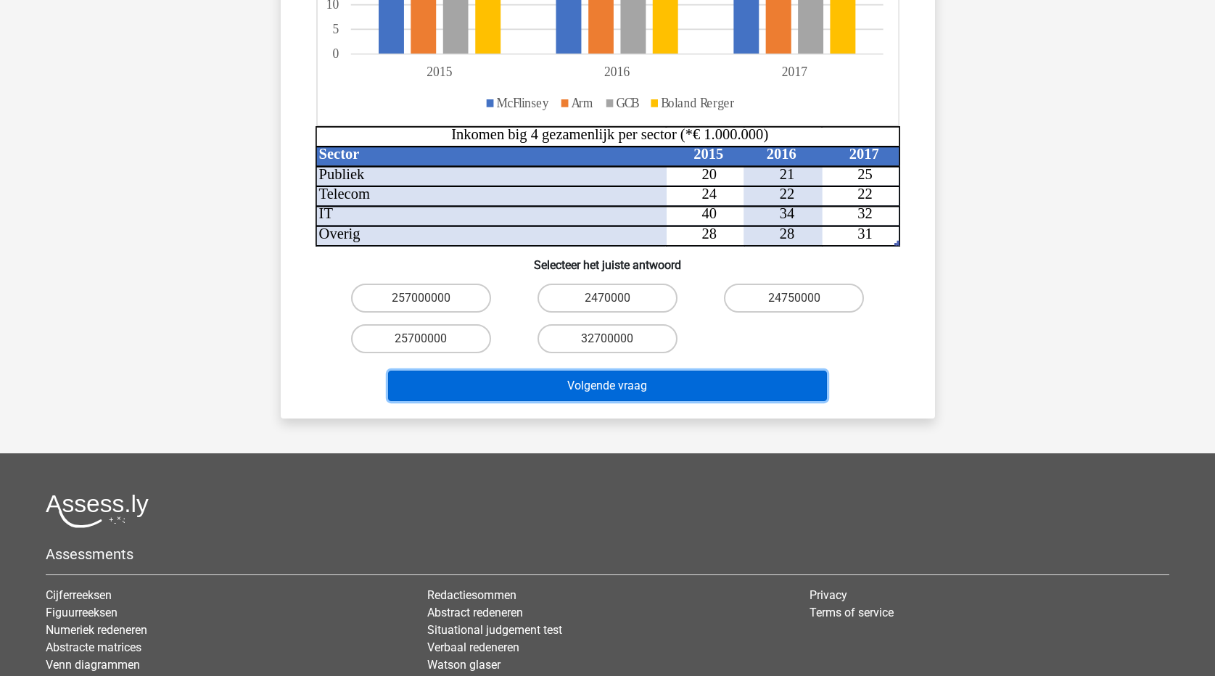
click at [624, 371] on button "Volgende vraag" at bounding box center [607, 386] width 439 height 30
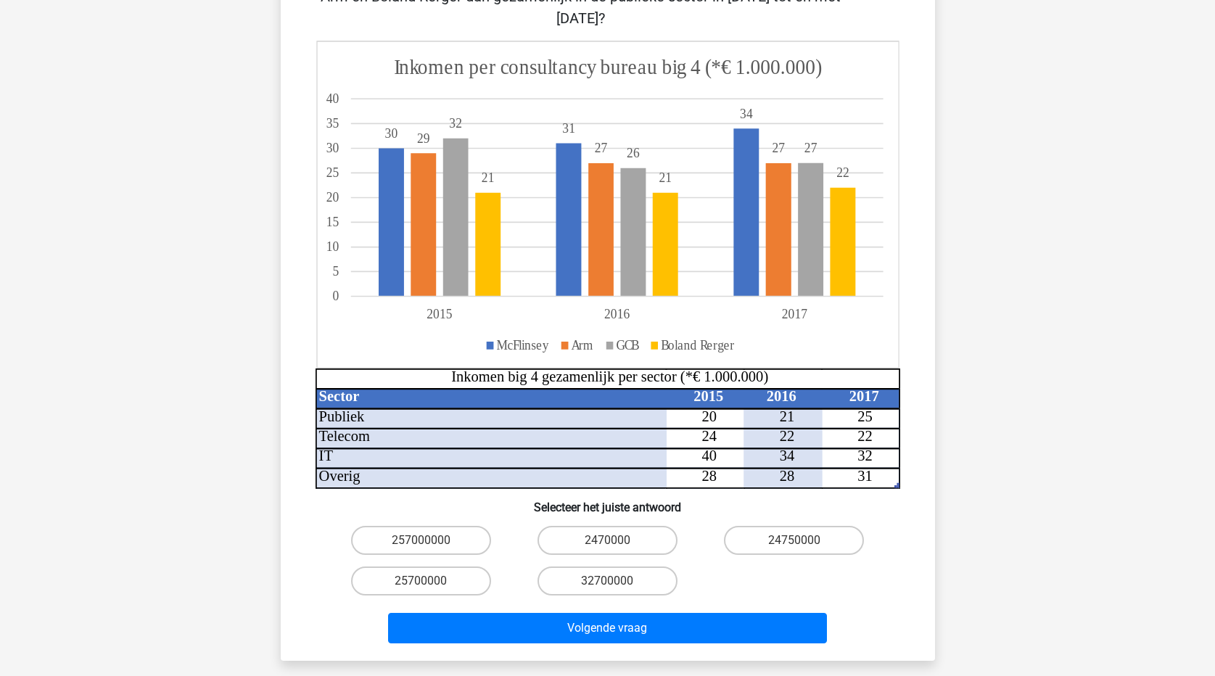
scroll to position [218, 0]
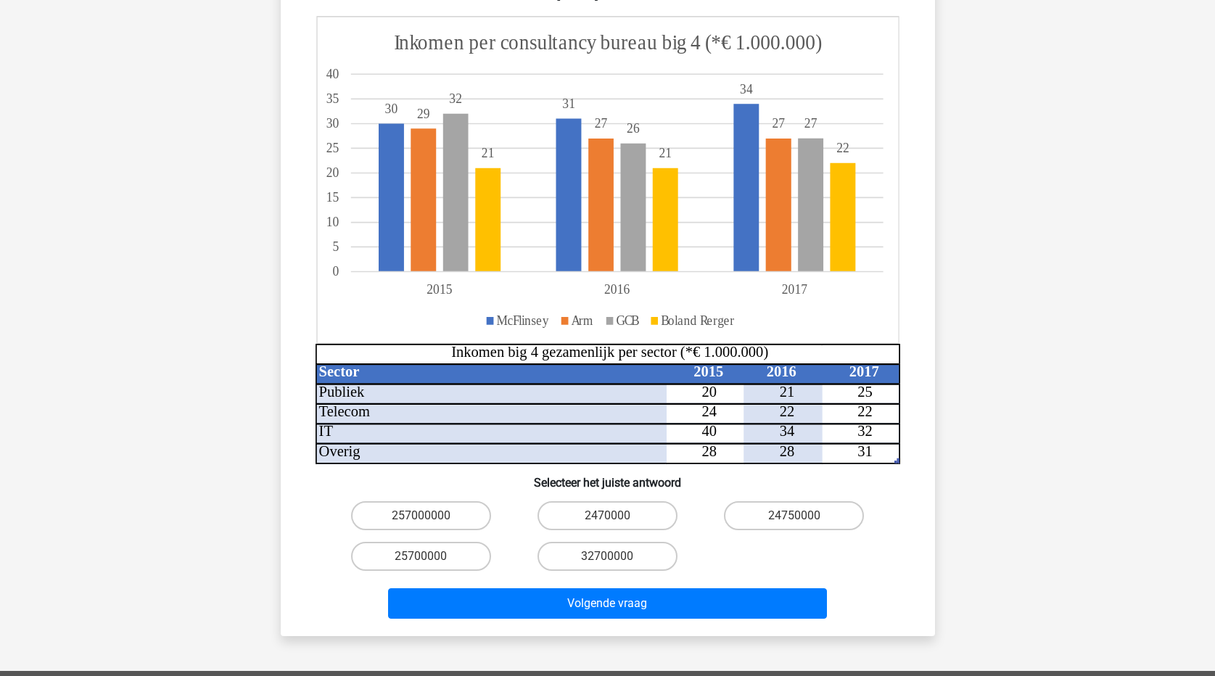
drag, startPoint x: 781, startPoint y: 535, endPoint x: 821, endPoint y: 532, distance: 39.3
click at [792, 533] on div "257000000 2470000 24750000 25700000 32700000" at bounding box center [608, 536] width 560 height 81
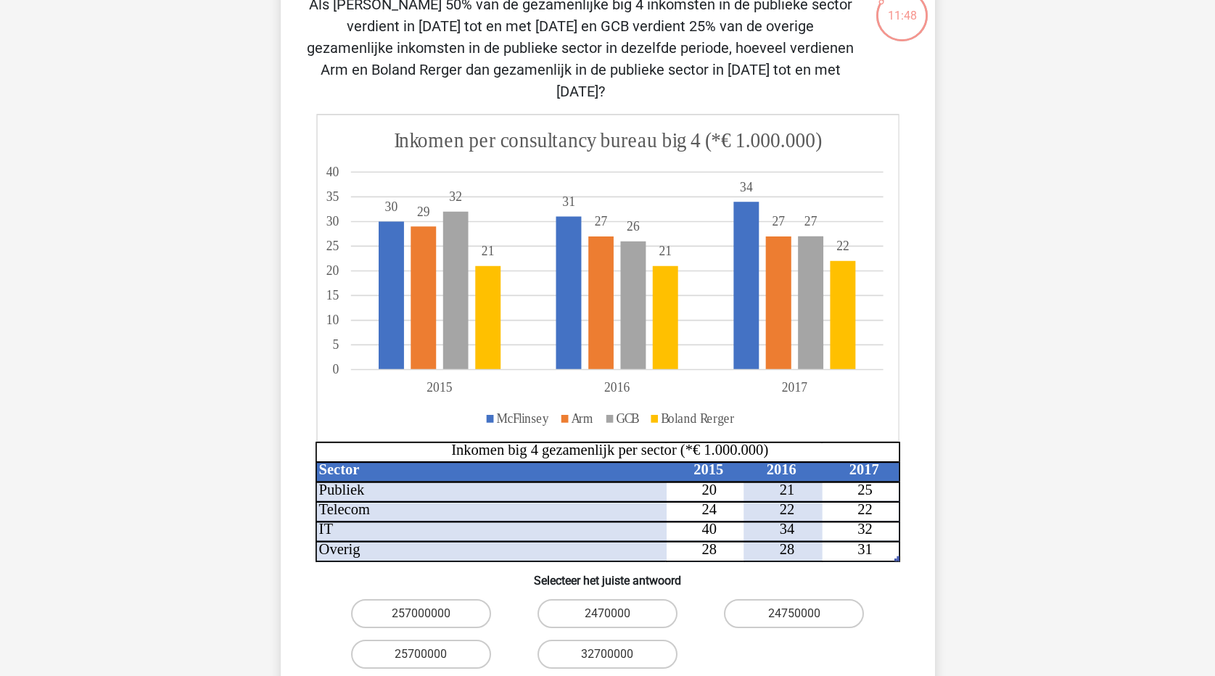
scroll to position [145, 0]
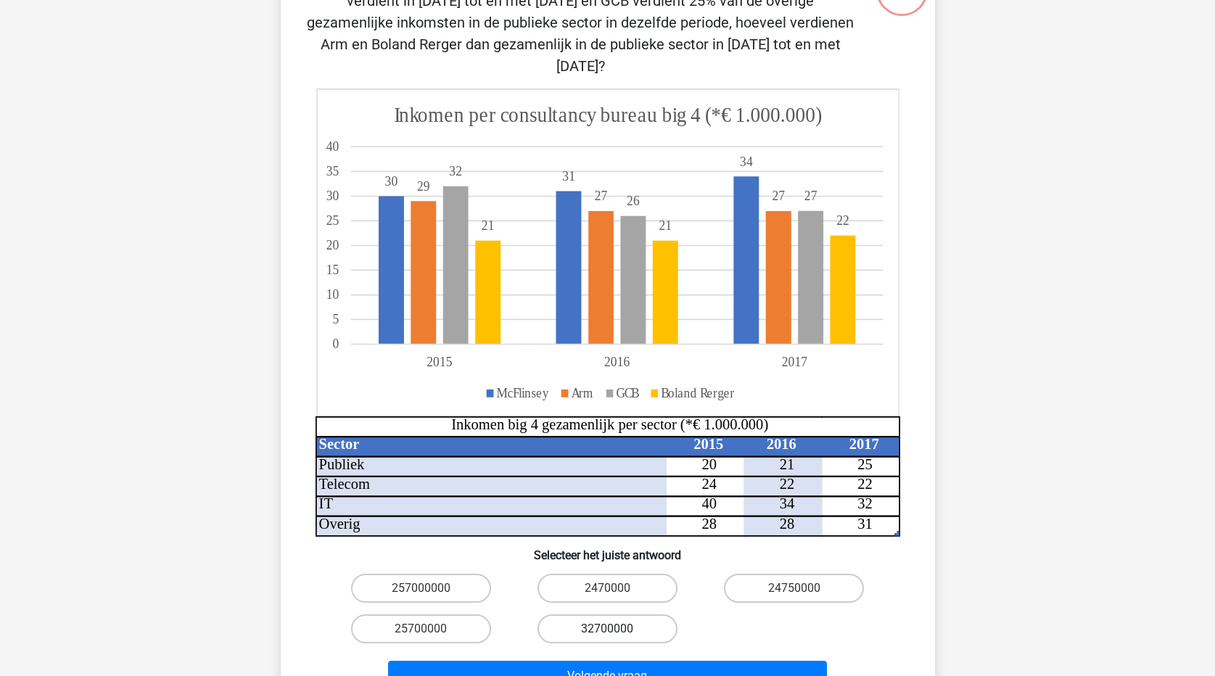
click at [617, 615] on label "32700000" at bounding box center [608, 629] width 140 height 29
click at [617, 629] on input "32700000" at bounding box center [611, 633] width 9 height 9
radio input "true"
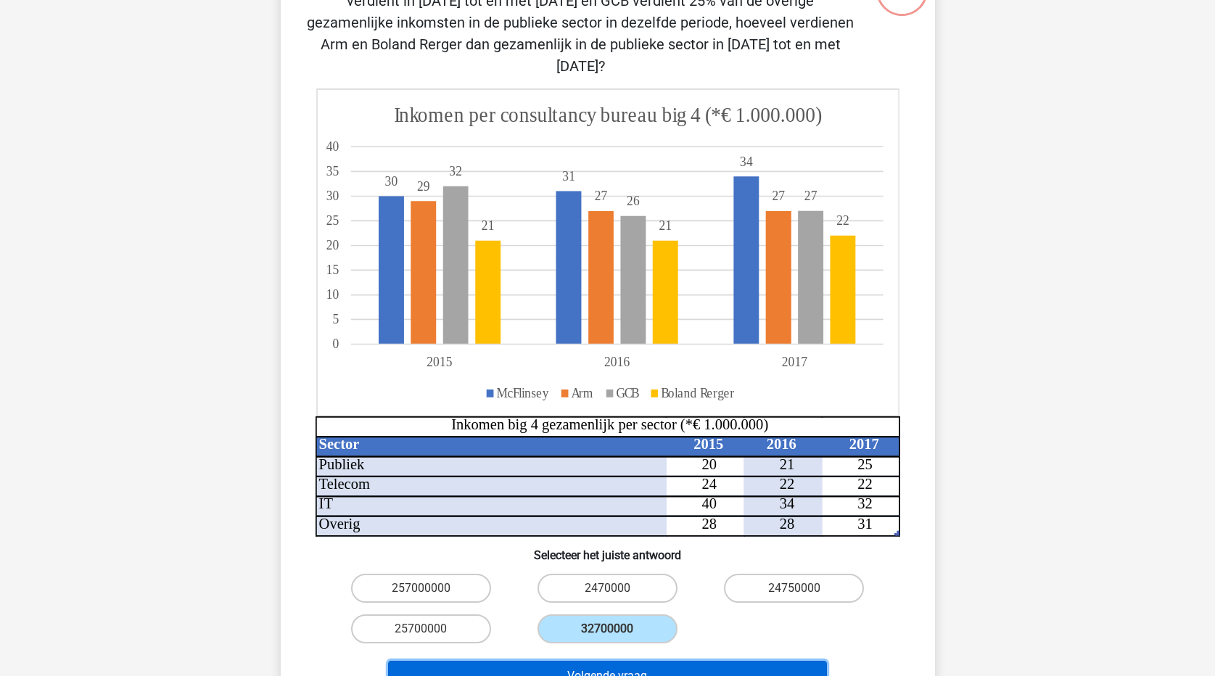
click at [664, 661] on button "Volgende vraag" at bounding box center [607, 676] width 439 height 30
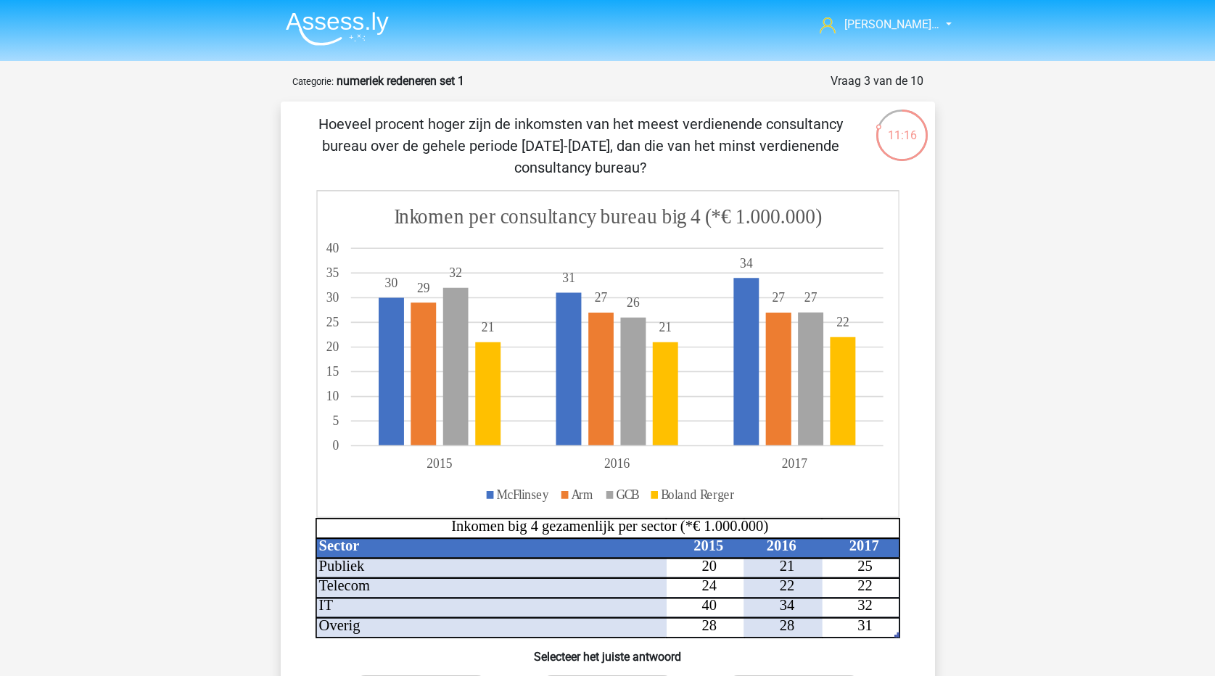
scroll to position [73, 0]
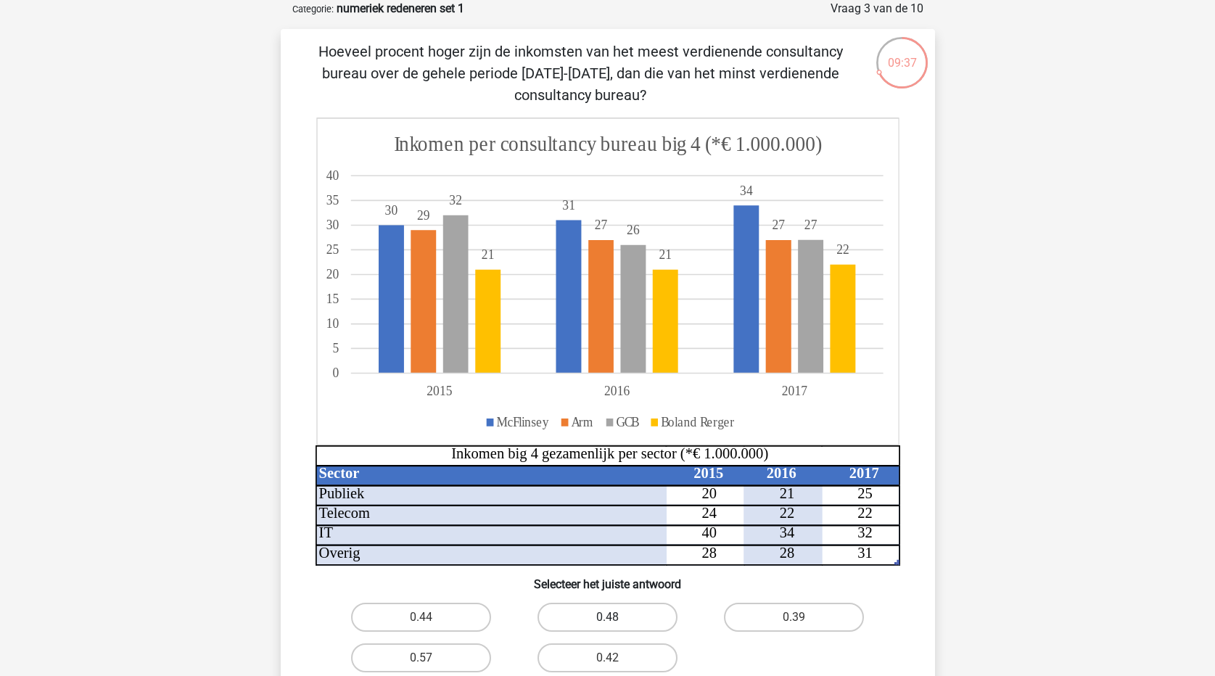
click at [599, 613] on label "0.48" at bounding box center [608, 617] width 140 height 29
click at [607, 617] on input "0.48" at bounding box center [611, 621] width 9 height 9
radio input "true"
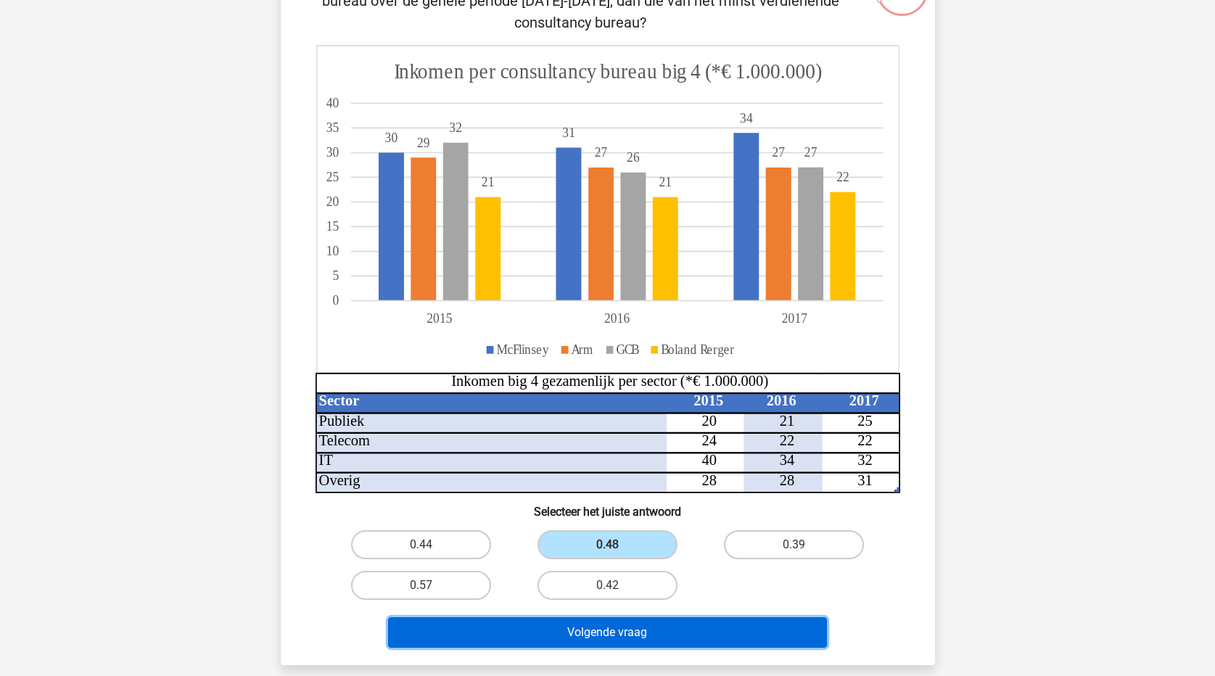
click at [773, 642] on button "Volgende vraag" at bounding box center [607, 632] width 439 height 30
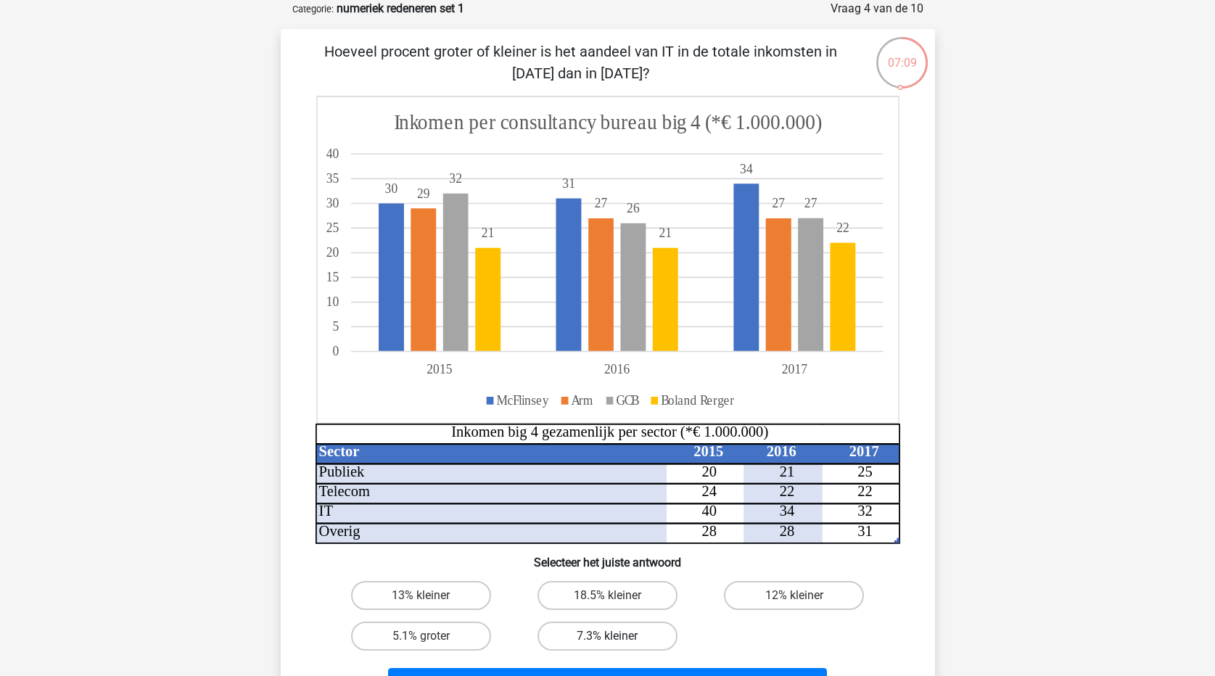
click at [609, 632] on label "7.3% kleiner" at bounding box center [608, 636] width 140 height 29
click at [609, 636] on input "7.3% kleiner" at bounding box center [611, 640] width 9 height 9
radio input "true"
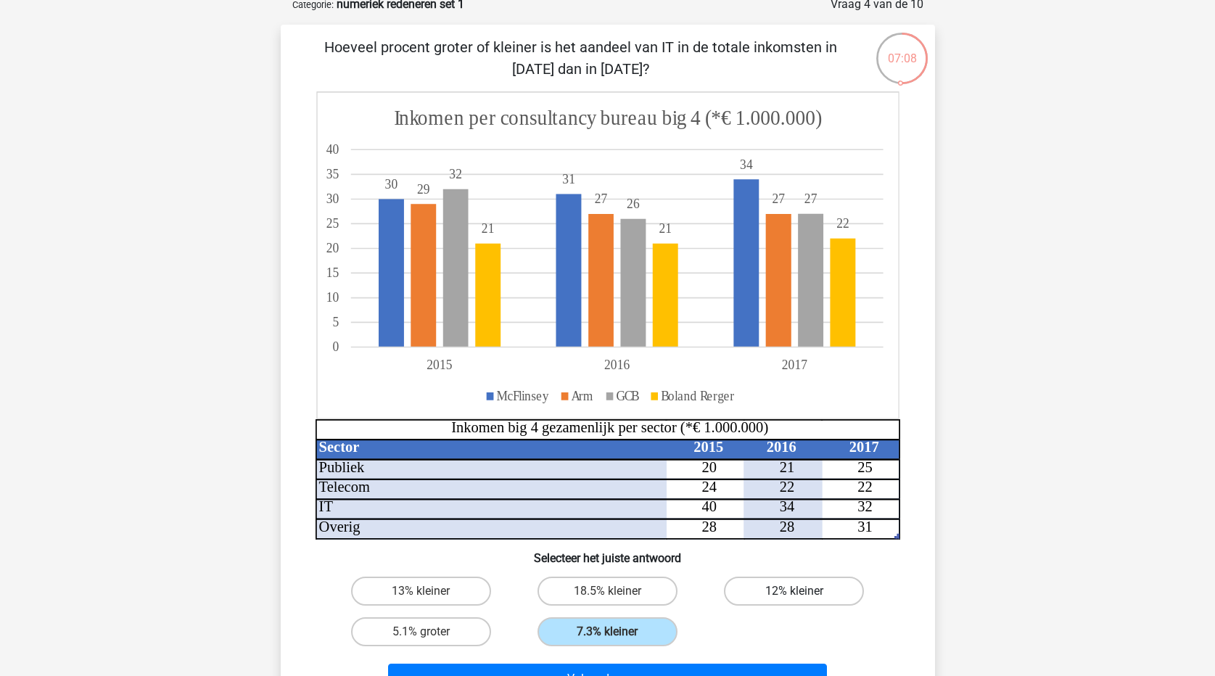
scroll to position [145, 0]
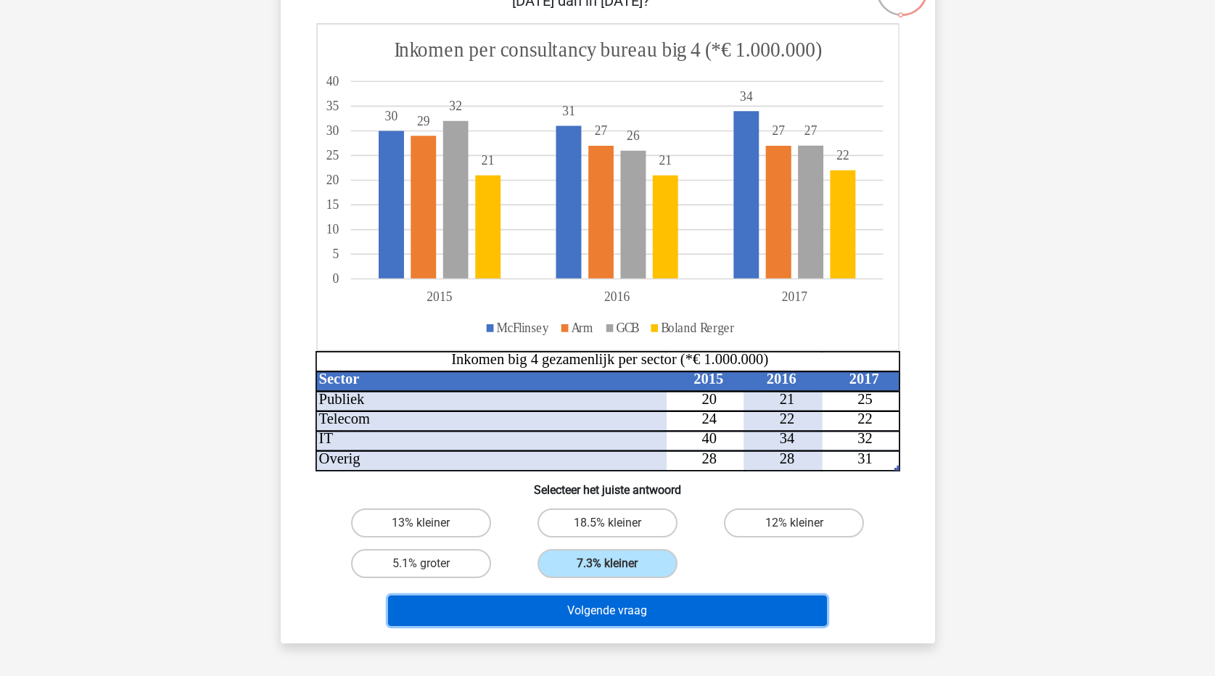
click at [720, 611] on button "Volgende vraag" at bounding box center [607, 611] width 439 height 30
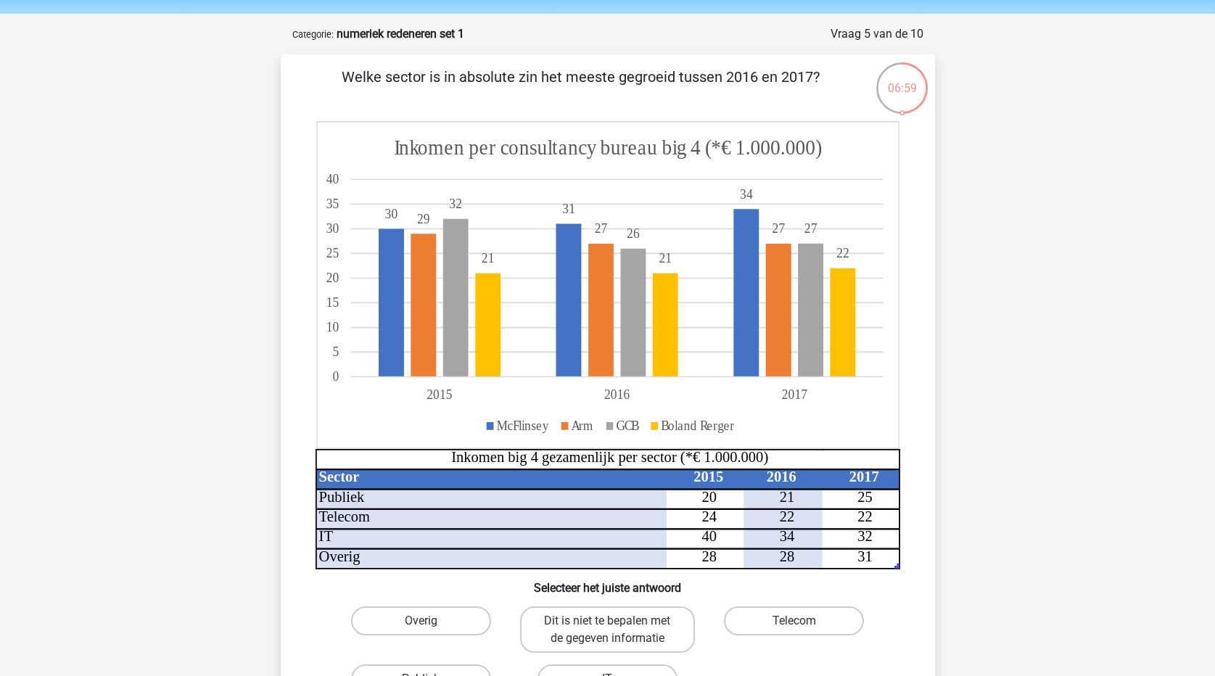
scroll to position [73, 0]
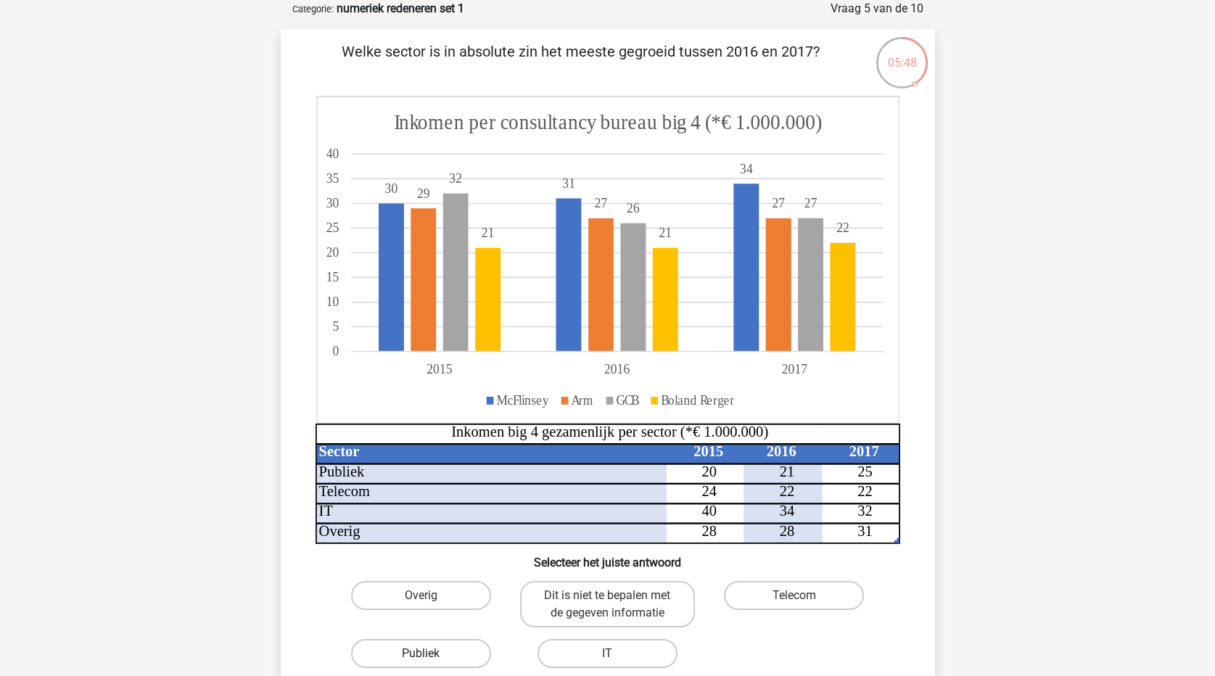
click at [443, 657] on label "Publiek" at bounding box center [421, 653] width 140 height 29
click at [430, 657] on input "Publiek" at bounding box center [425, 658] width 9 height 9
radio input "true"
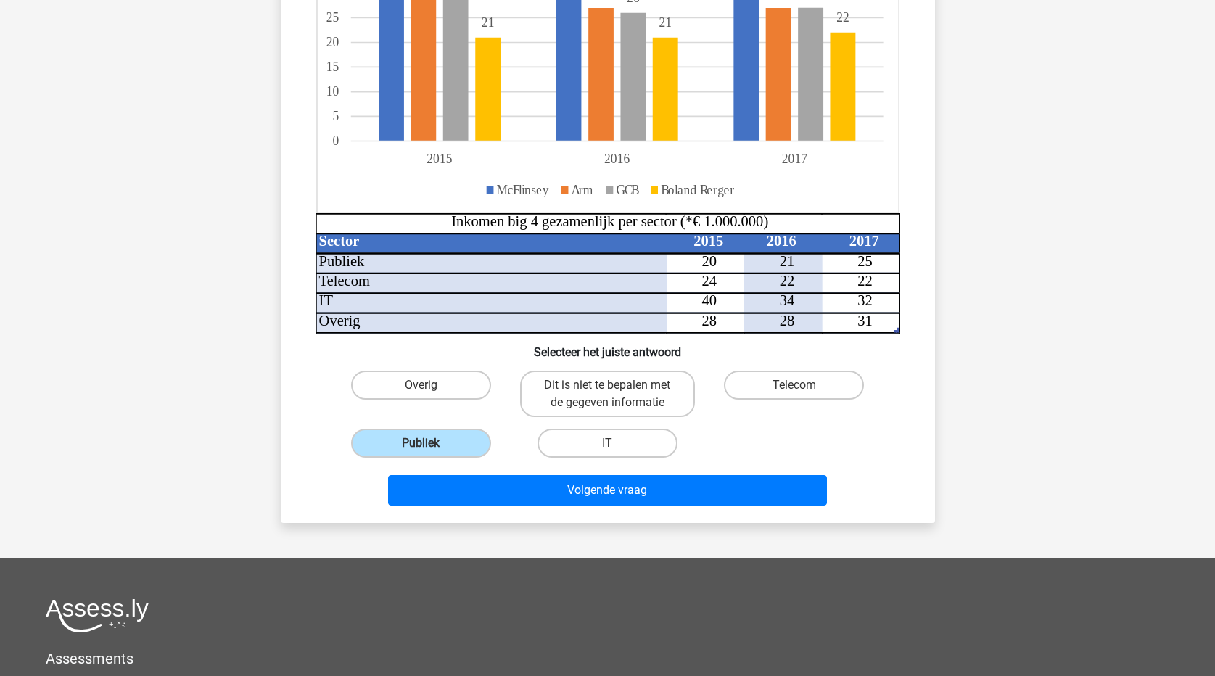
scroll to position [290, 0]
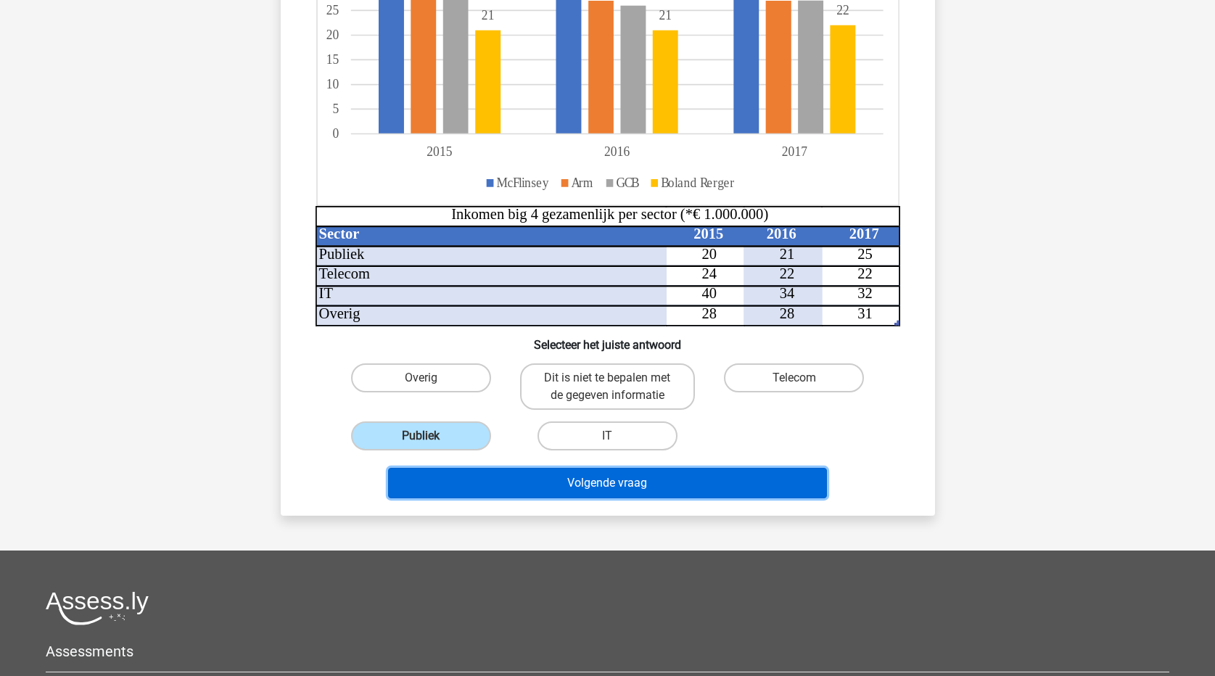
click at [621, 474] on button "Volgende vraag" at bounding box center [607, 483] width 439 height 30
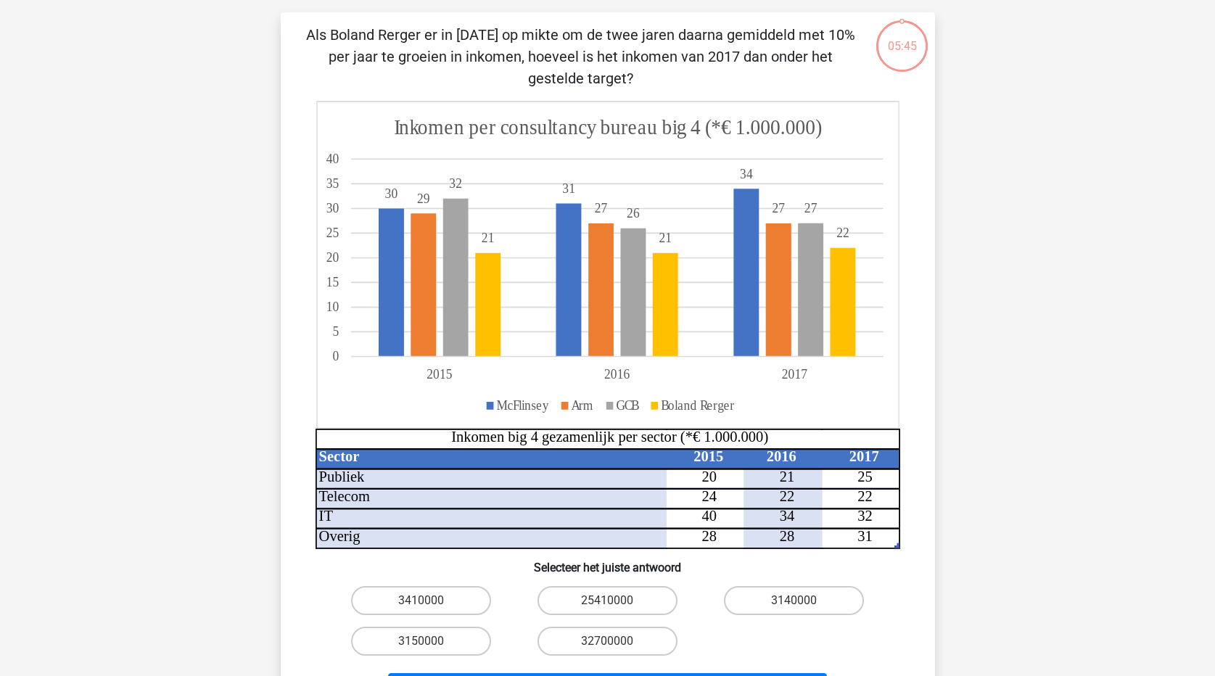
scroll to position [73, 0]
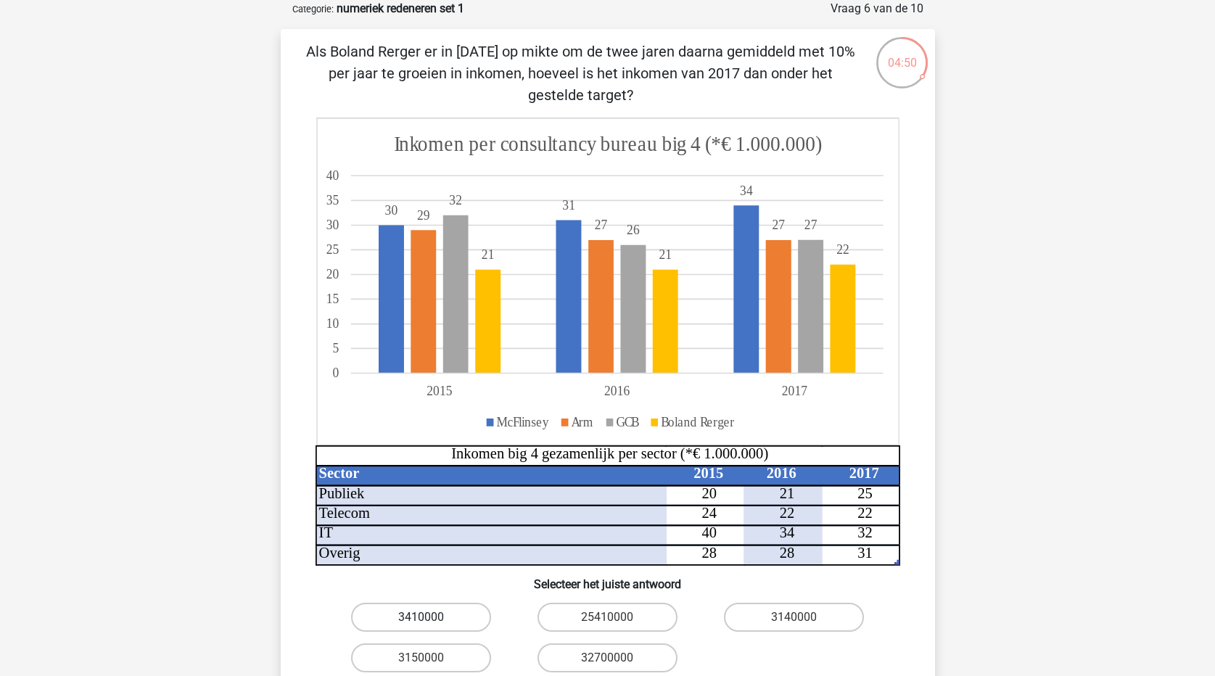
click at [441, 626] on label "3410000" at bounding box center [421, 617] width 140 height 29
click at [430, 626] on input "3410000" at bounding box center [425, 621] width 9 height 9
radio input "true"
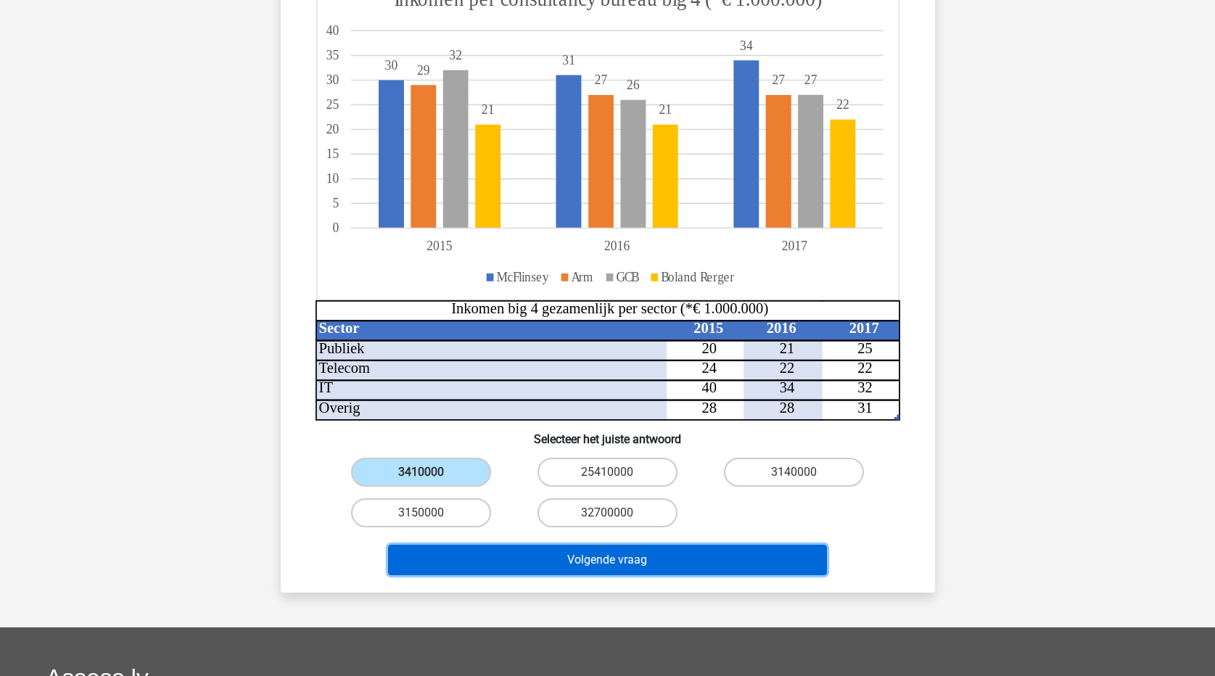
click at [641, 562] on button "Volgende vraag" at bounding box center [607, 560] width 439 height 30
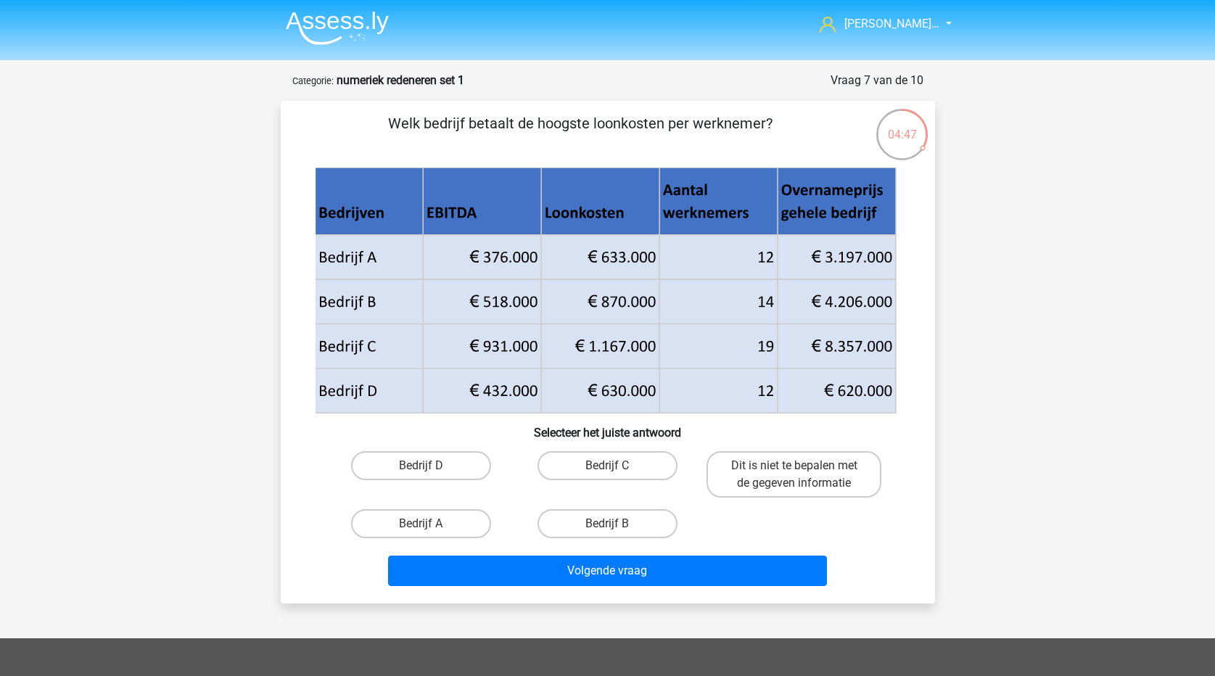
scroll to position [0, 0]
click at [609, 514] on label "Bedrijf B" at bounding box center [608, 524] width 140 height 29
click at [609, 525] on input "Bedrijf B" at bounding box center [611, 529] width 9 height 9
radio input "true"
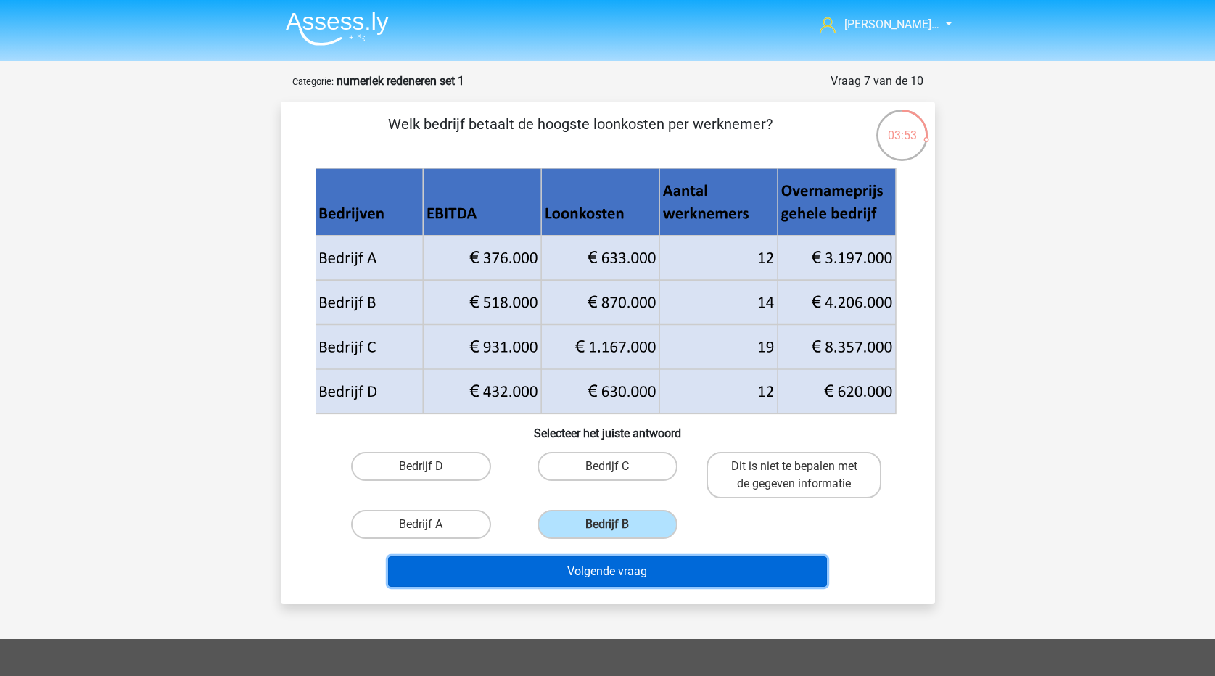
click at [603, 583] on button "Volgende vraag" at bounding box center [607, 571] width 439 height 30
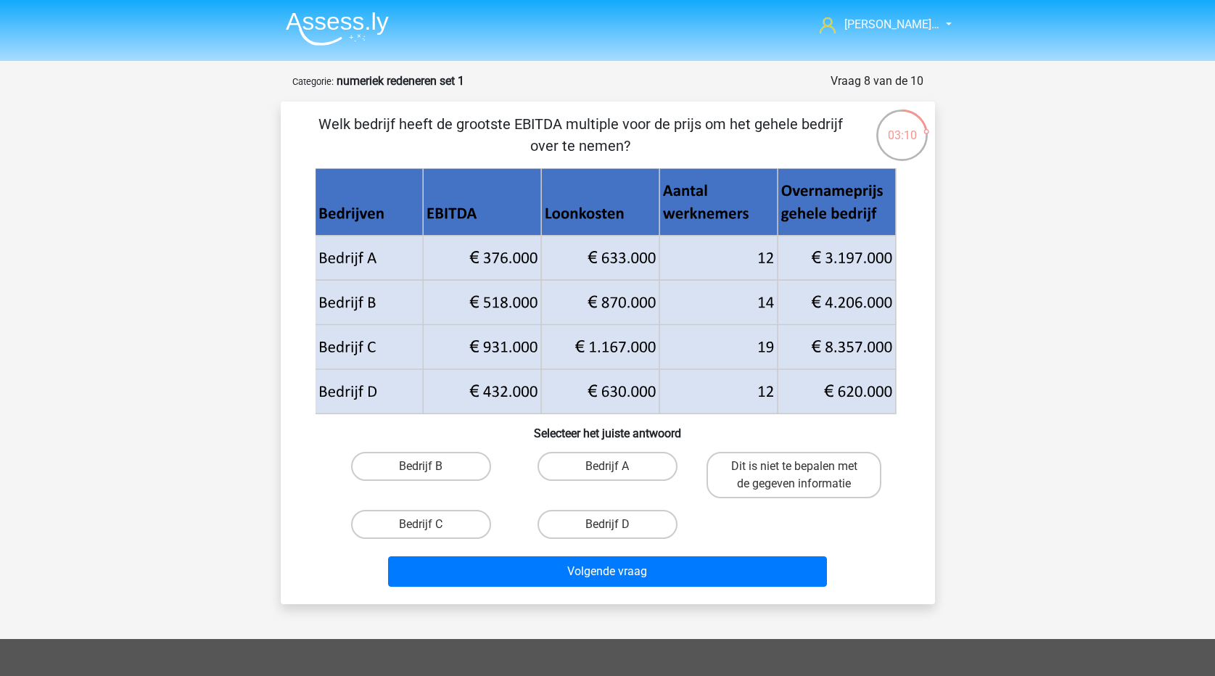
click at [852, 253] on icon at bounding box center [605, 280] width 581 height 89
click at [567, 452] on label "Bedrijf A" at bounding box center [608, 466] width 140 height 29
click at [607, 466] on input "Bedrijf A" at bounding box center [611, 470] width 9 height 9
radio input "true"
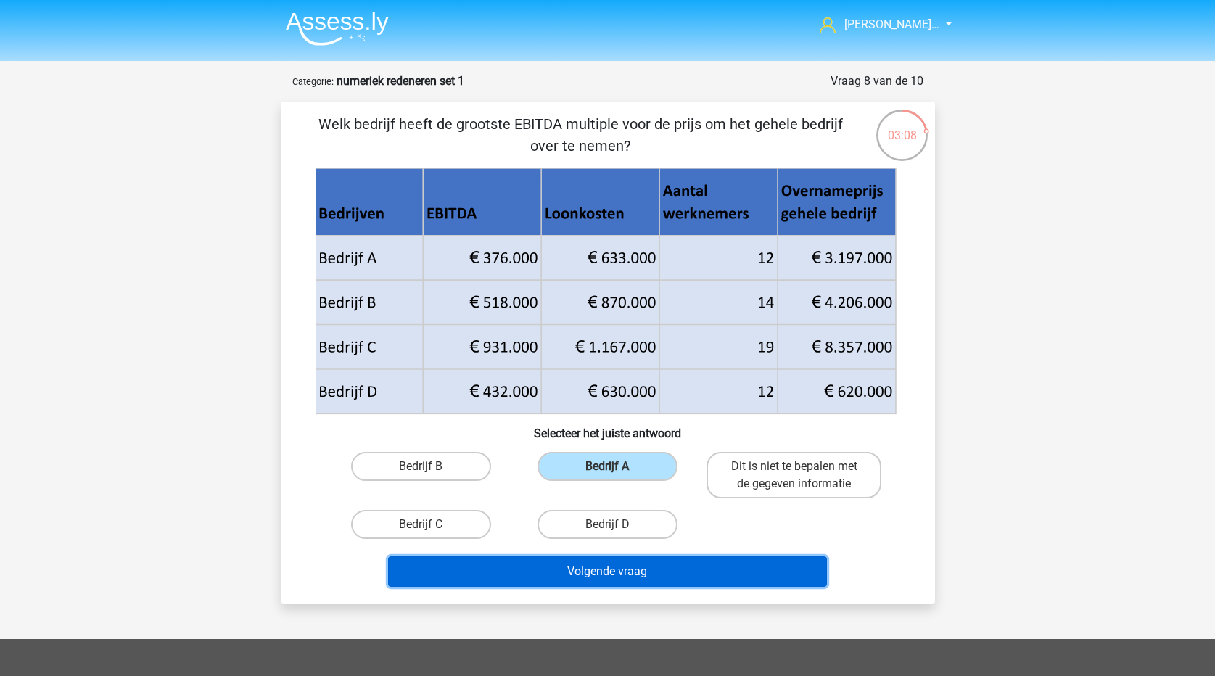
click at [579, 575] on button "Volgende vraag" at bounding box center [607, 571] width 439 height 30
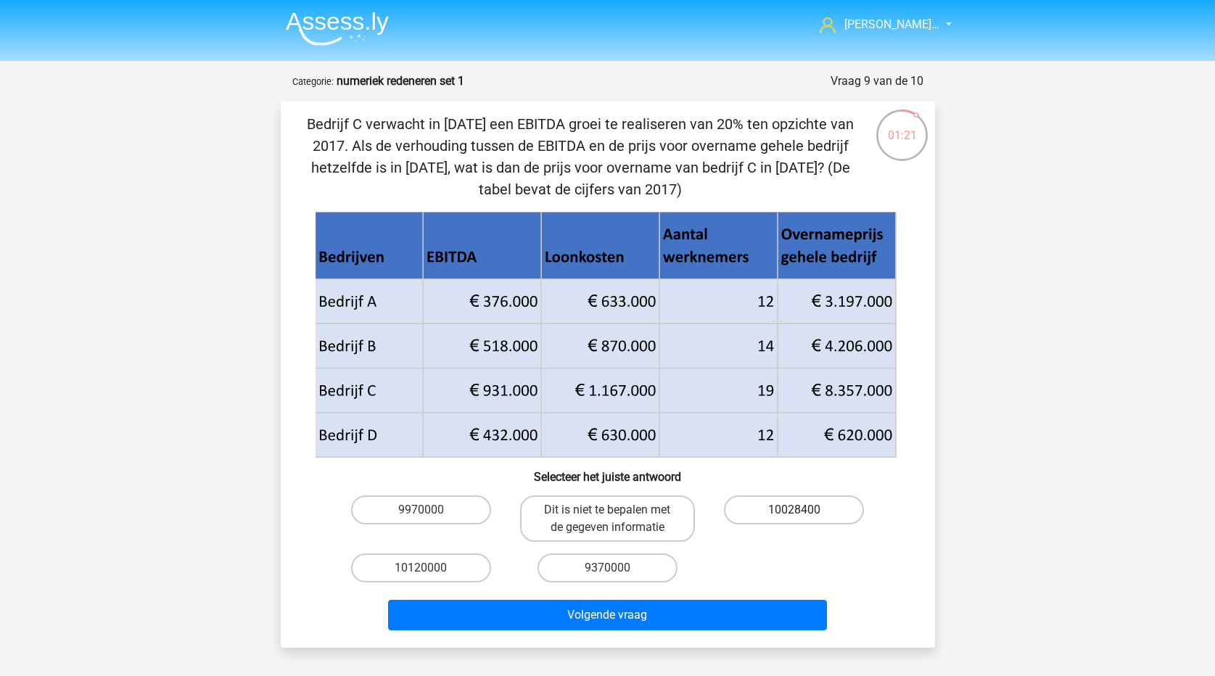
click at [791, 504] on label "10028400" at bounding box center [794, 510] width 140 height 29
click at [794, 510] on input "10028400" at bounding box center [798, 514] width 9 height 9
radio input "true"
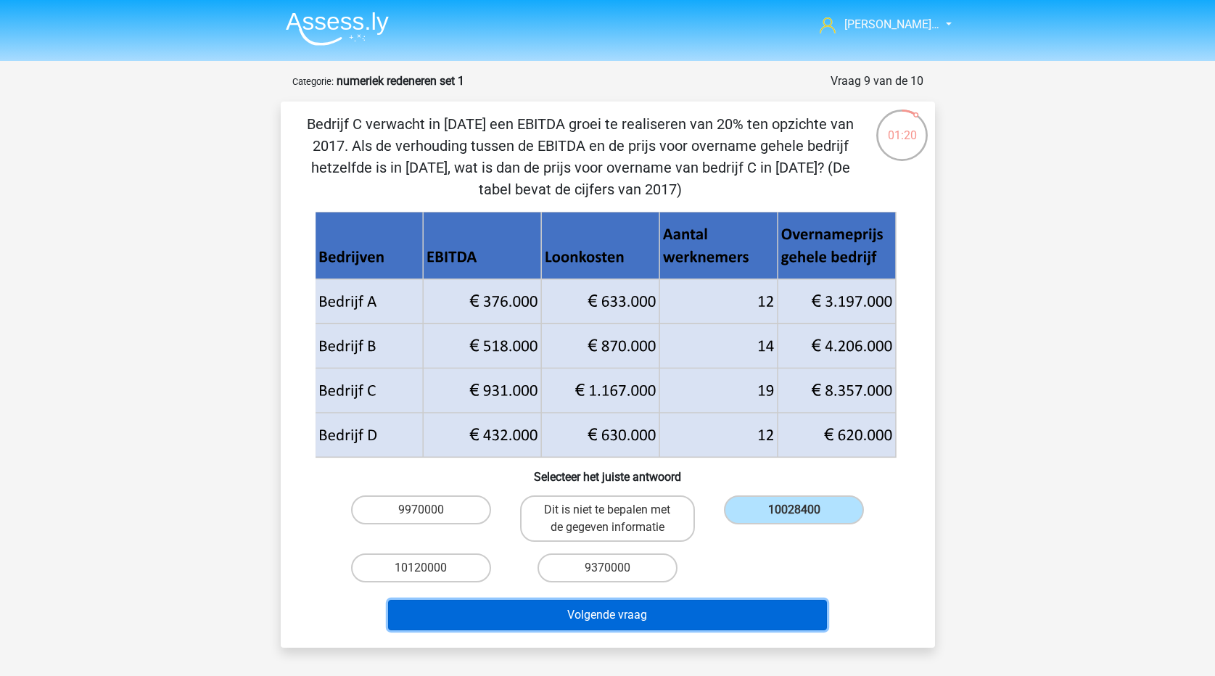
click at [725, 623] on button "Volgende vraag" at bounding box center [607, 615] width 439 height 30
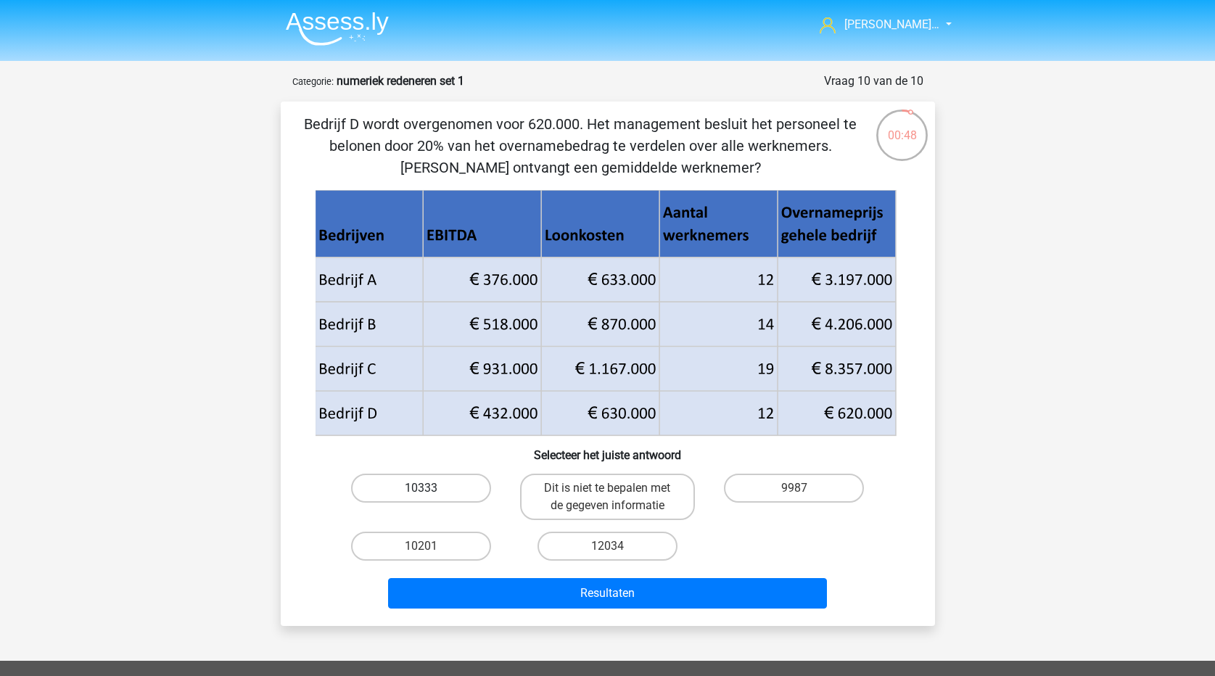
click at [445, 477] on label "10333" at bounding box center [421, 488] width 140 height 29
click at [430, 488] on input "10333" at bounding box center [425, 492] width 9 height 9
radio input "true"
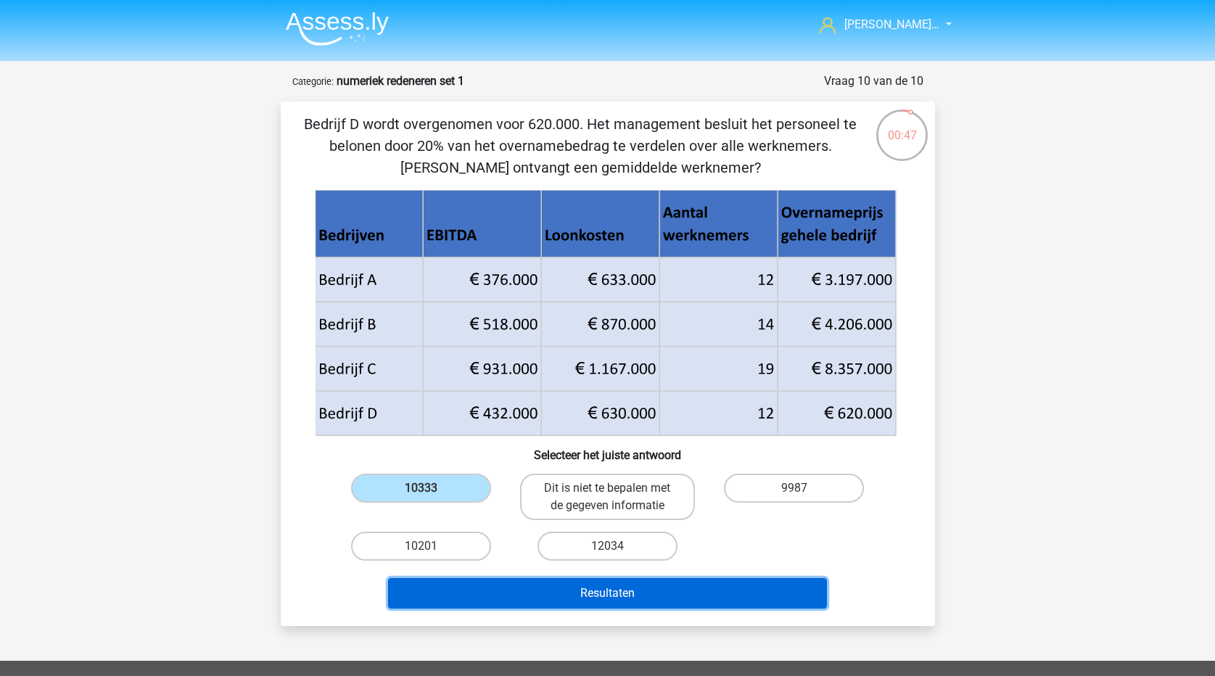
click at [498, 589] on button "Resultaten" at bounding box center [607, 593] width 439 height 30
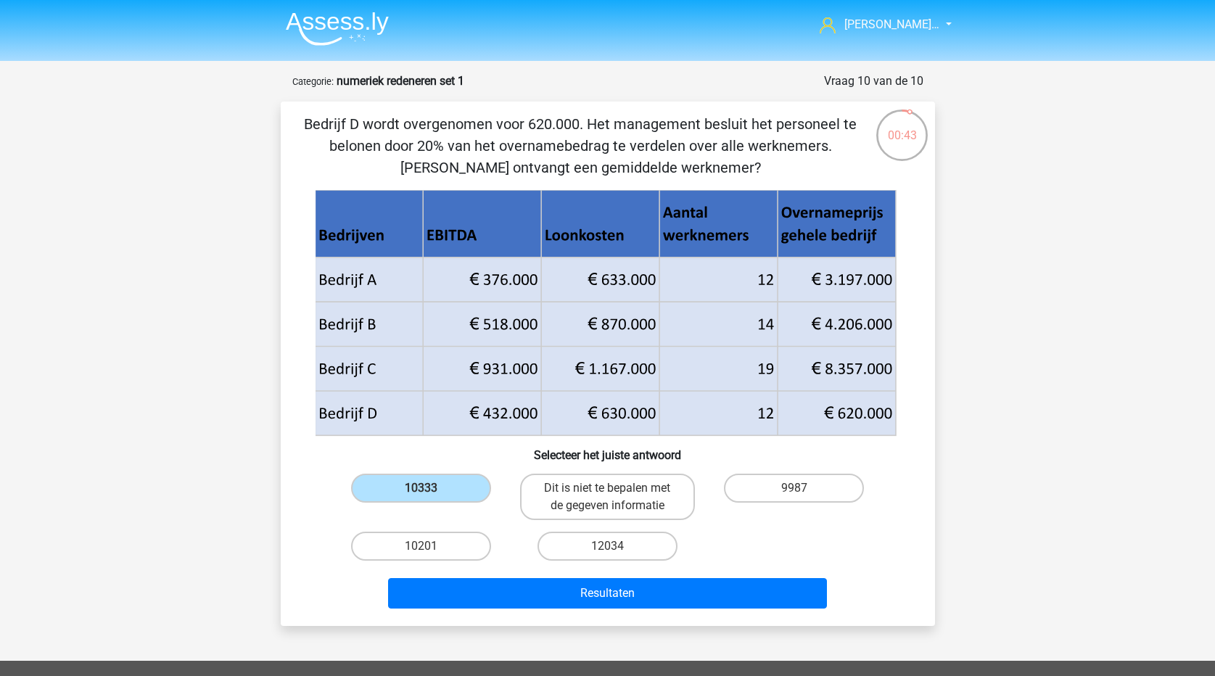
scroll to position [73, 0]
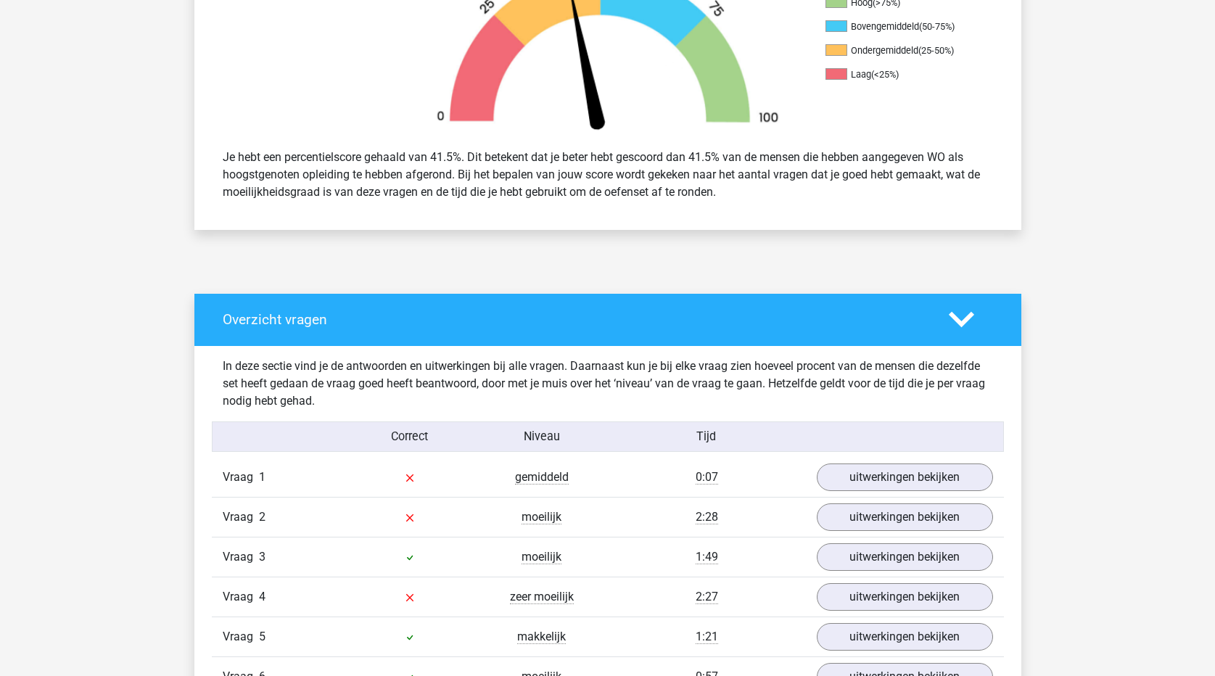
scroll to position [798, 0]
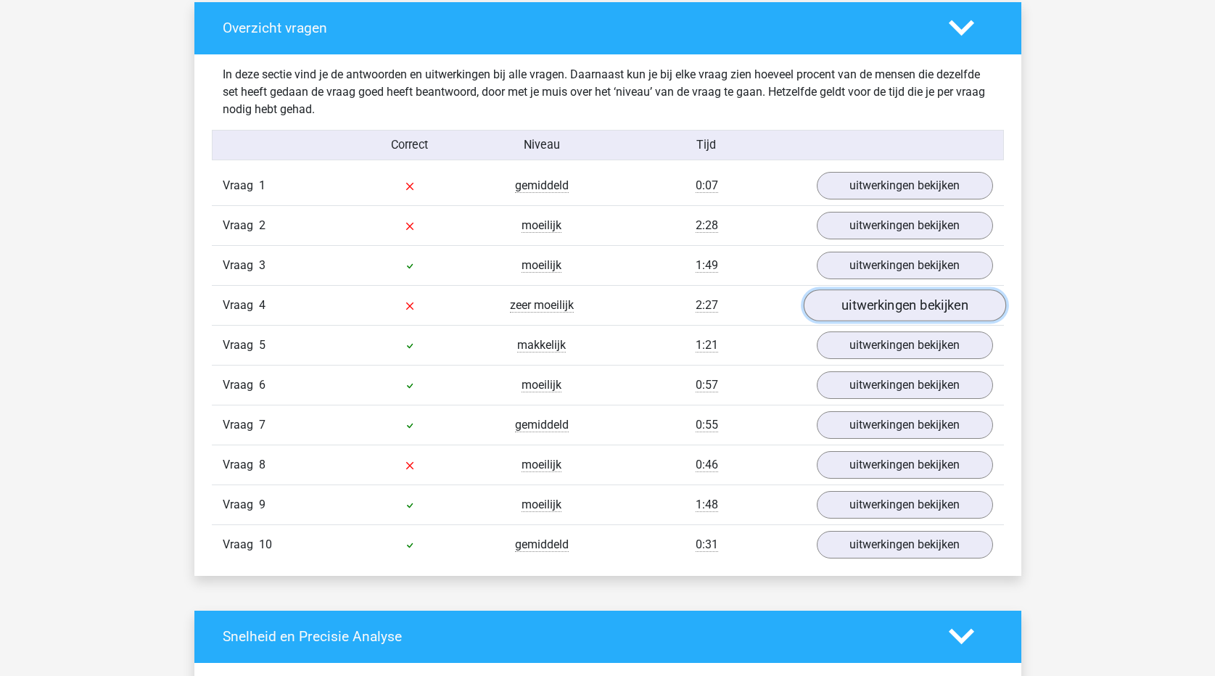
click at [929, 305] on link "uitwerkingen bekijken" at bounding box center [904, 305] width 202 height 32
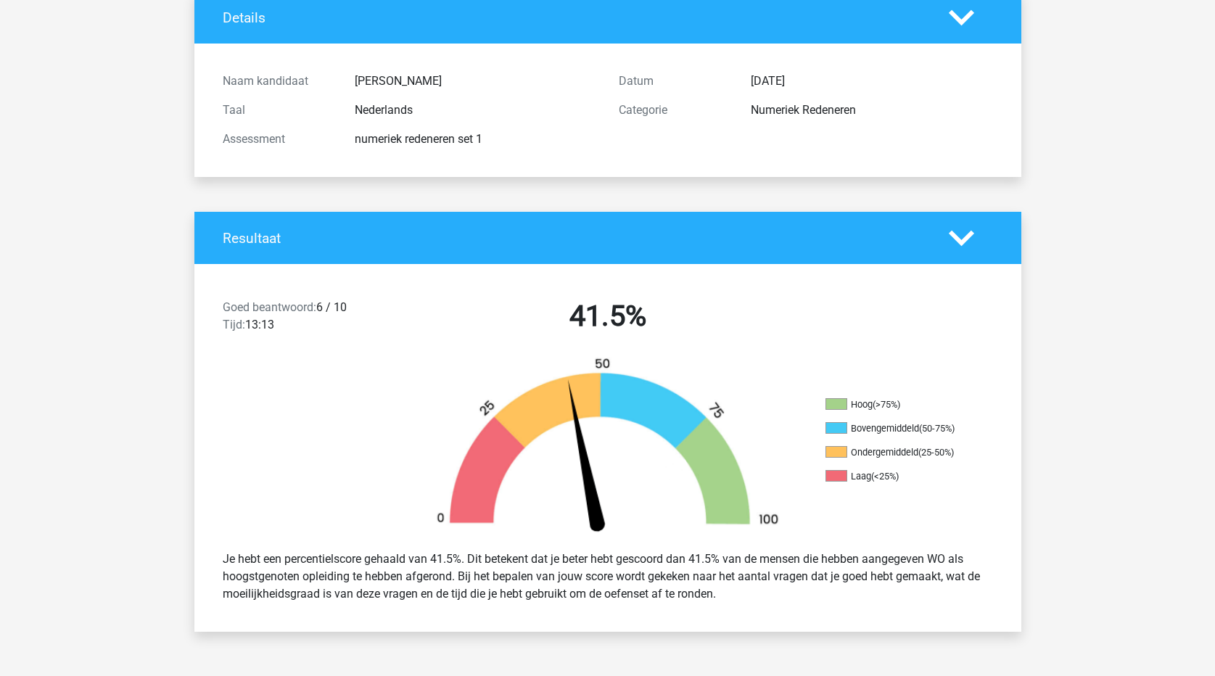
scroll to position [0, 0]
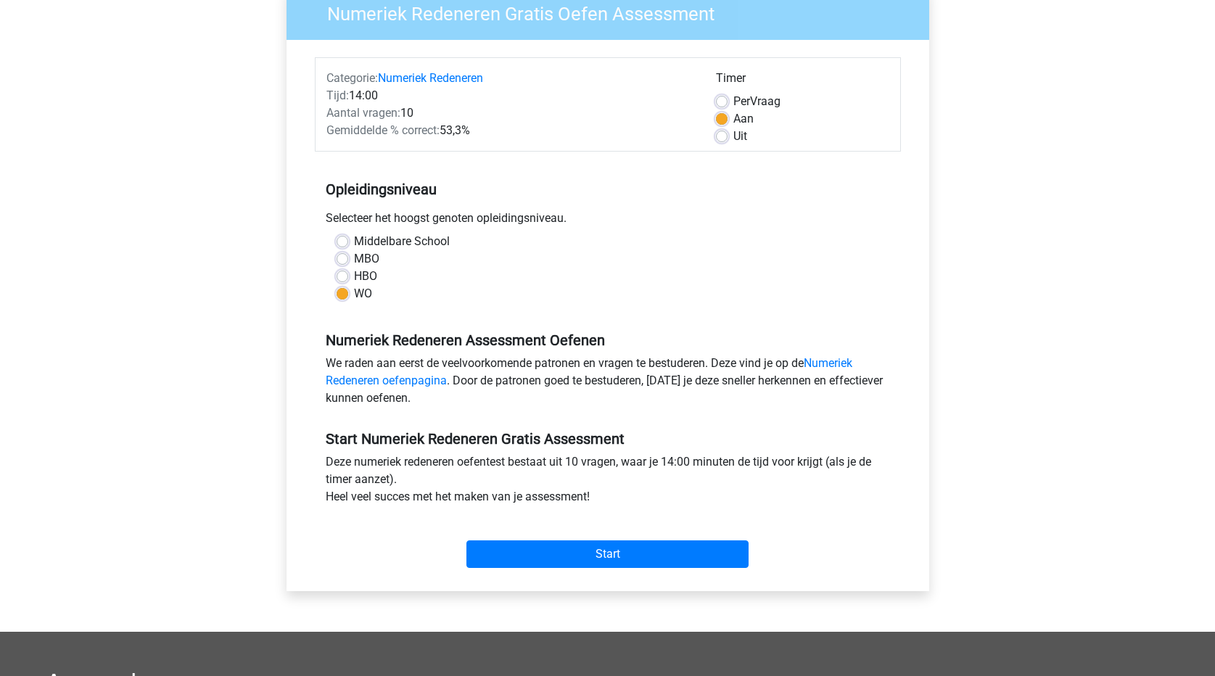
scroll to position [145, 0]
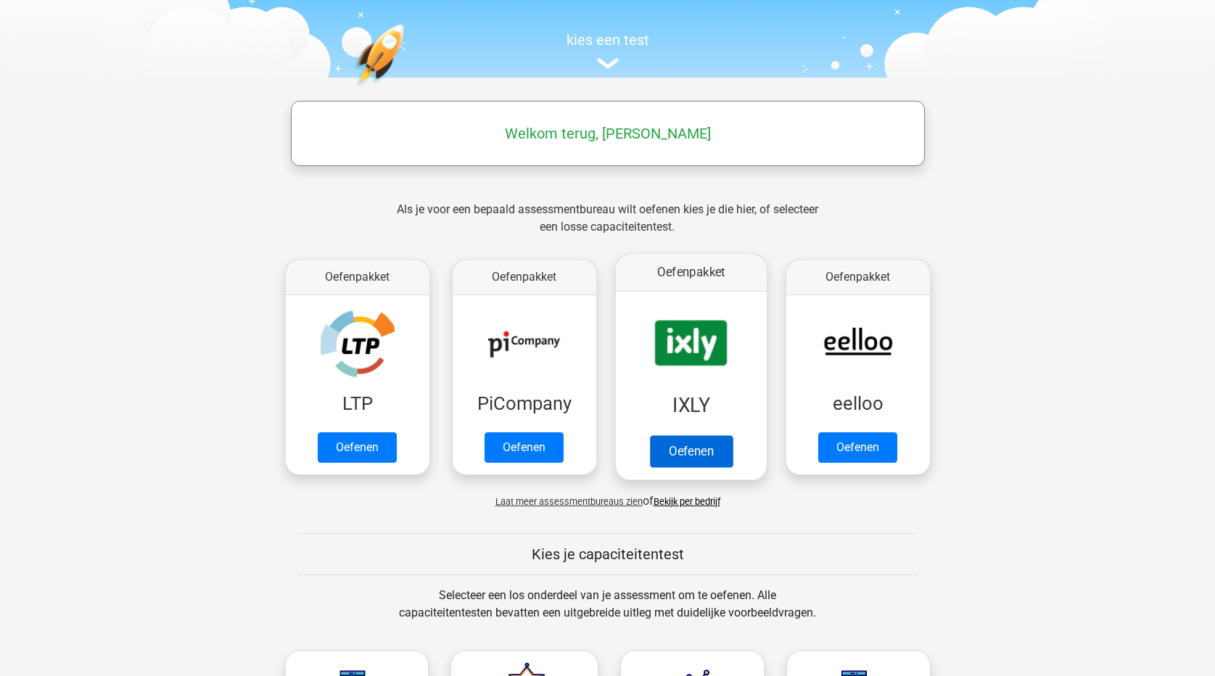
scroll to position [145, 0]
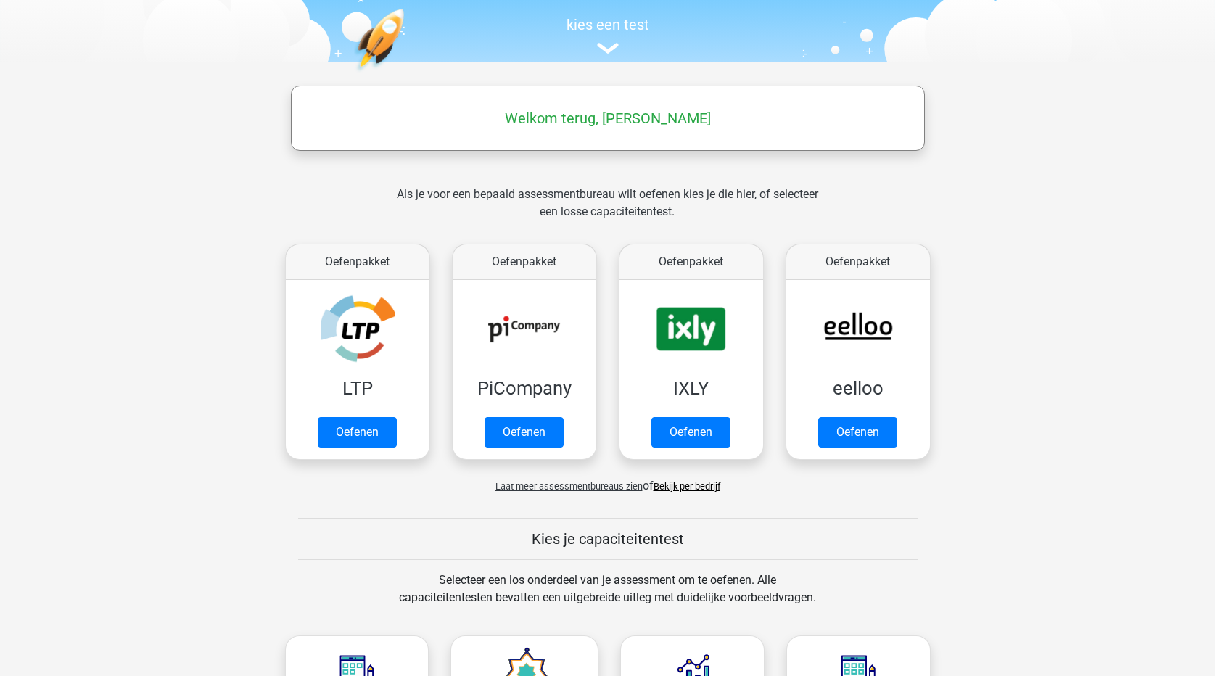
click at [570, 487] on span "Laat meer assessmentbureaus zien" at bounding box center [569, 486] width 147 height 11
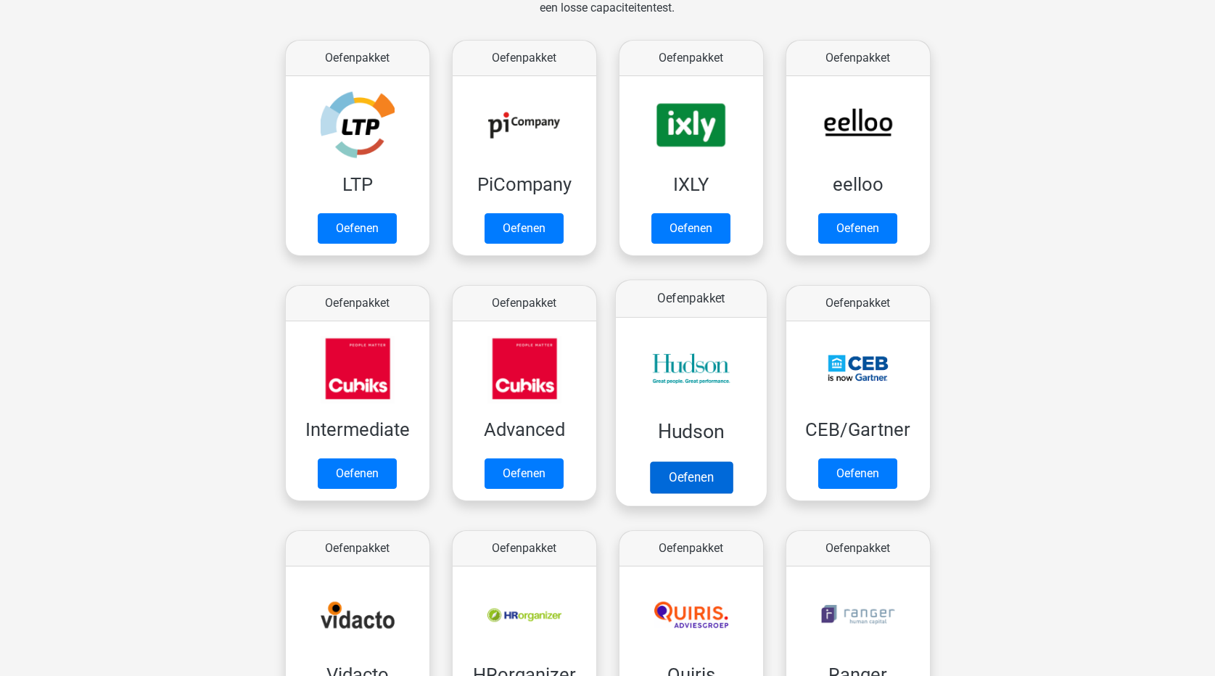
scroll to position [363, 0]
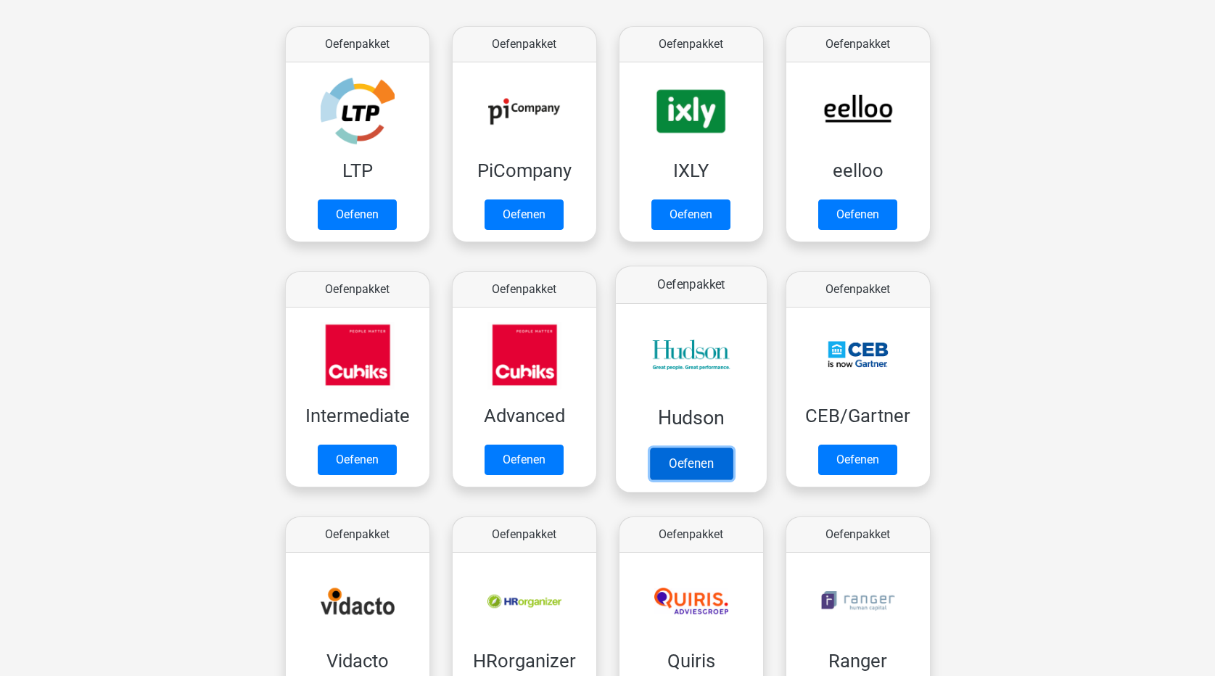
click at [702, 459] on link "Oefenen" at bounding box center [690, 464] width 83 height 32
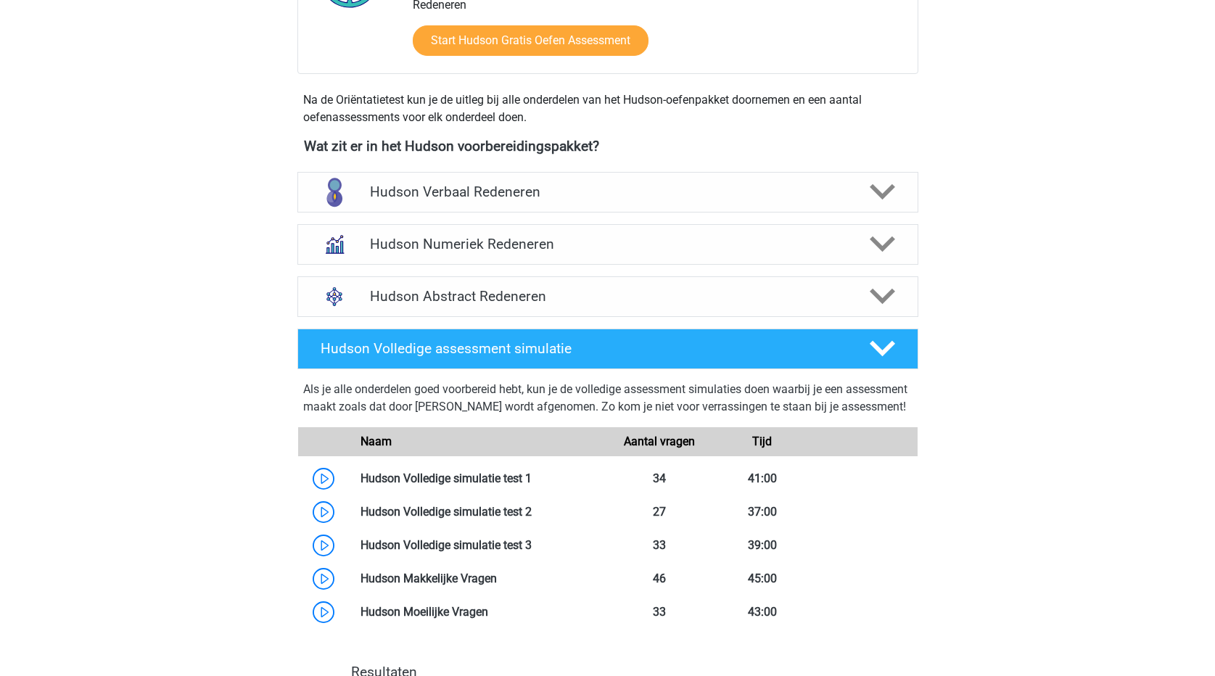
scroll to position [508, 0]
